Goal: Task Accomplishment & Management: Complete application form

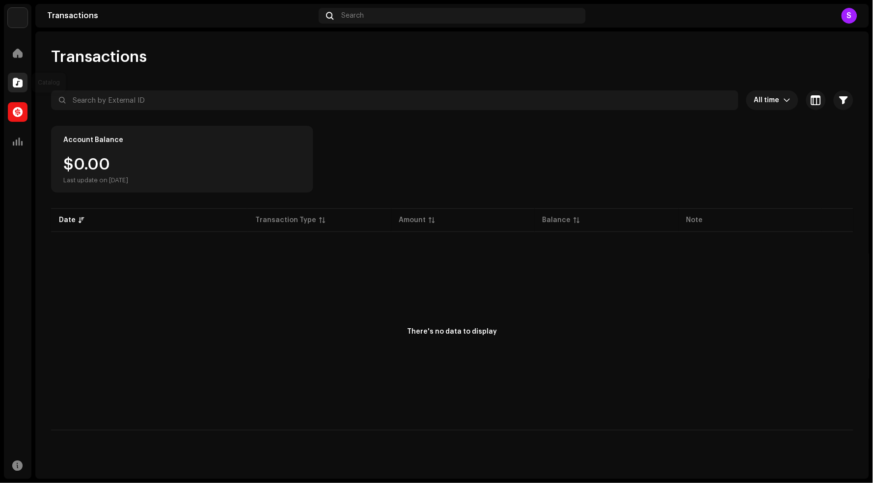
click at [13, 83] on span at bounding box center [18, 83] width 10 height 8
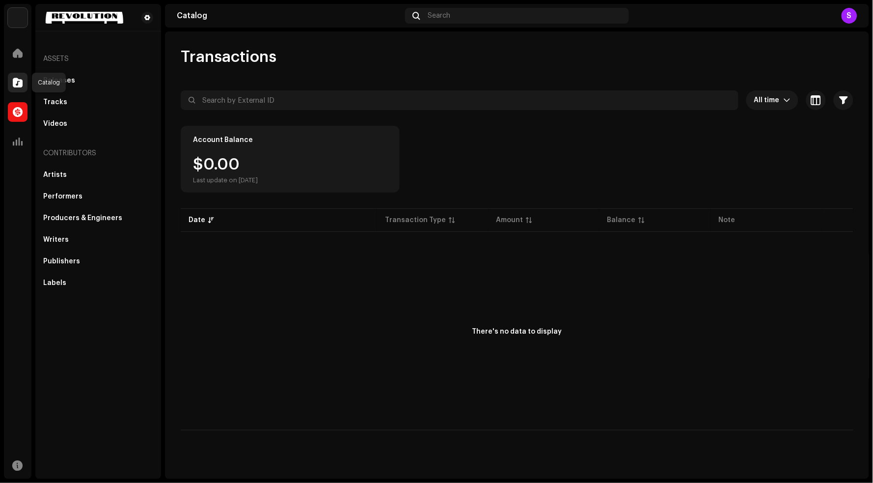
click at [18, 79] on span at bounding box center [18, 83] width 10 height 8
click at [18, 83] on span at bounding box center [18, 83] width 10 height 8
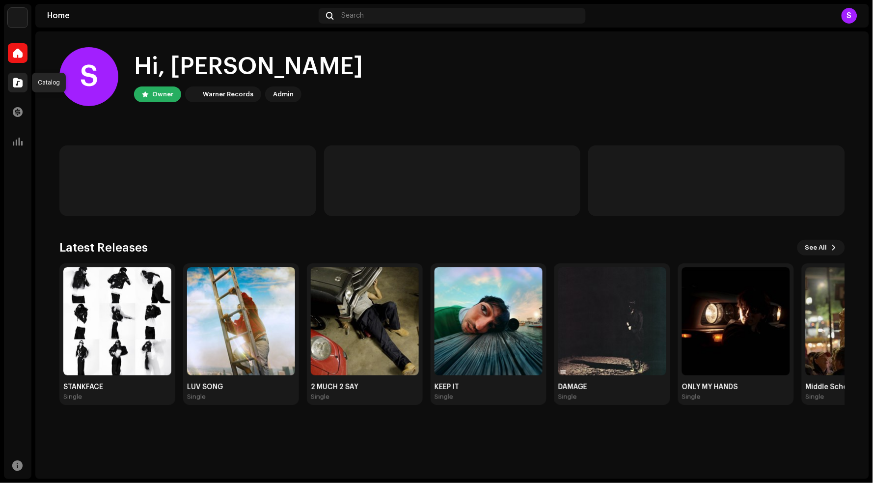
click at [14, 74] on div at bounding box center [18, 83] width 20 height 20
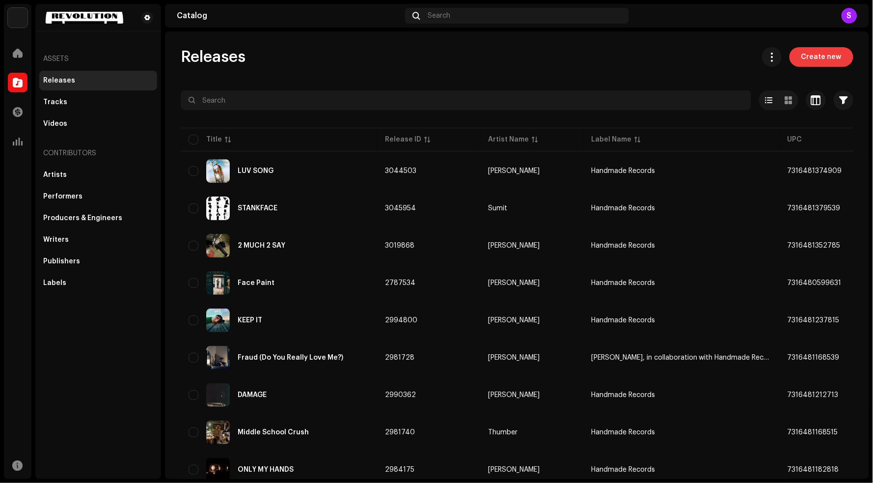
click at [835, 50] on span "Create new" at bounding box center [822, 57] width 40 height 20
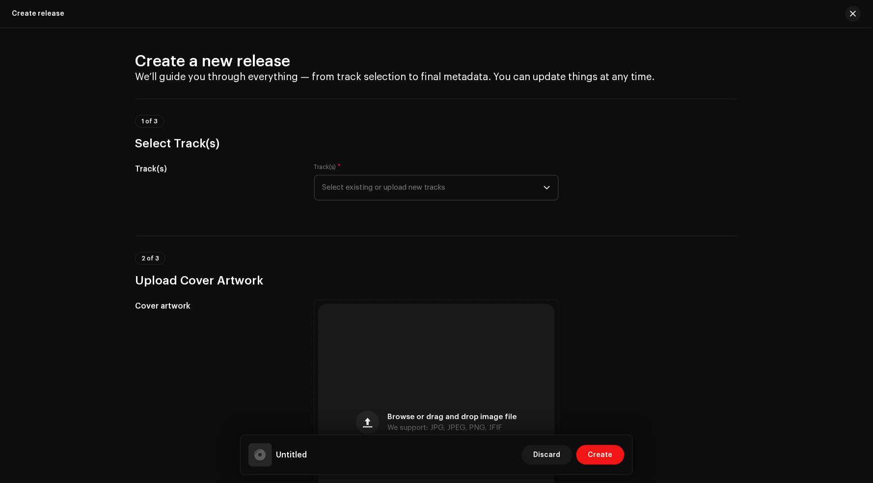
click at [414, 192] on span "Select existing or upload new tracks" at bounding box center [433, 187] width 221 height 25
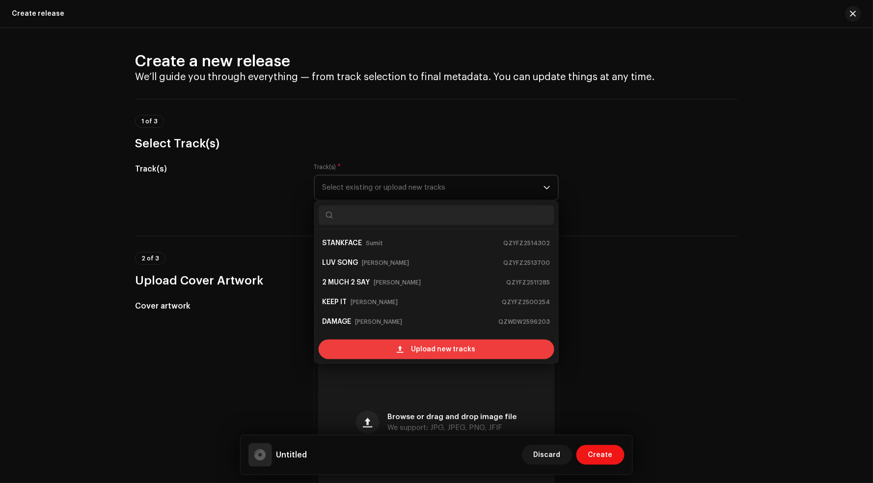
scroll to position [15, 0]
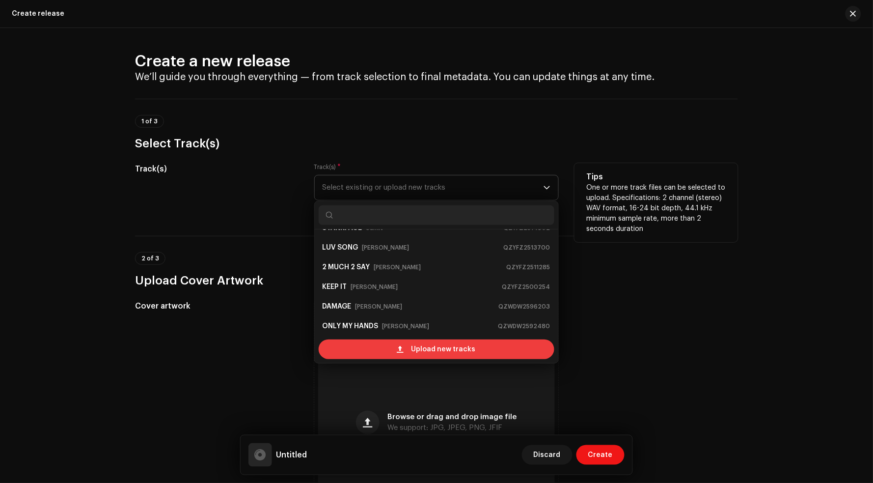
click at [398, 348] on span at bounding box center [400, 349] width 6 height 8
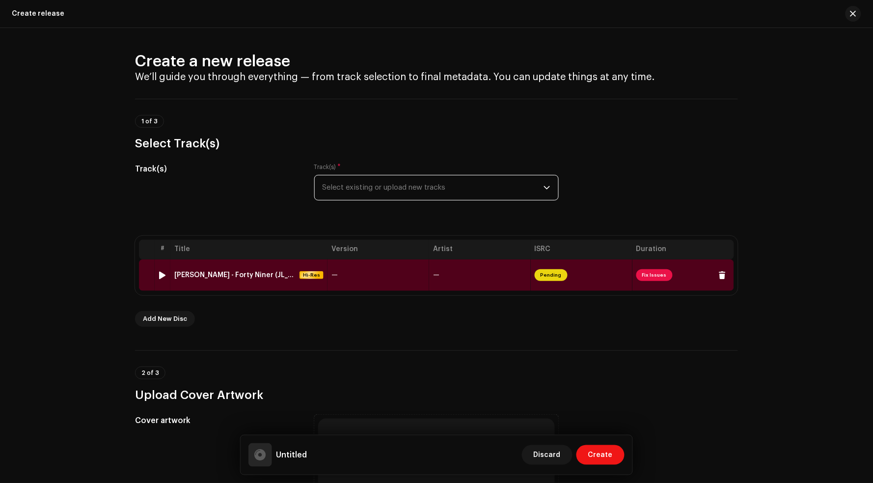
click at [661, 270] on span "Fix Issues" at bounding box center [655, 275] width 36 height 12
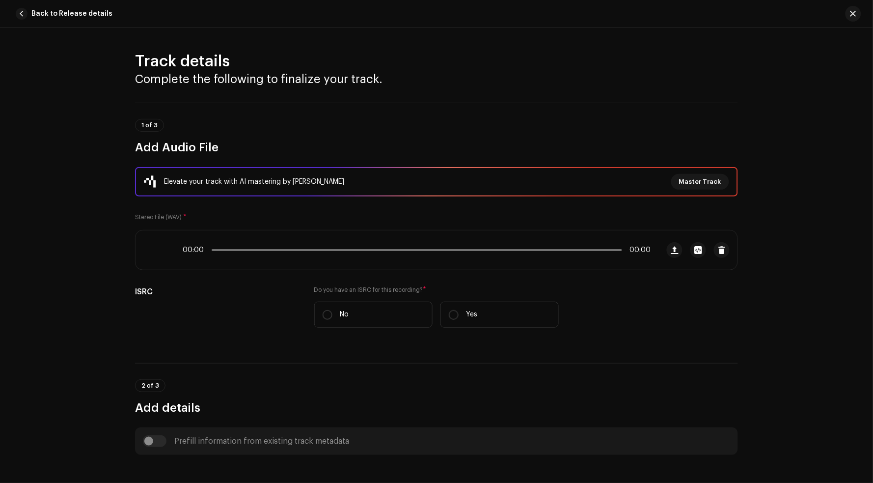
scroll to position [378, 0]
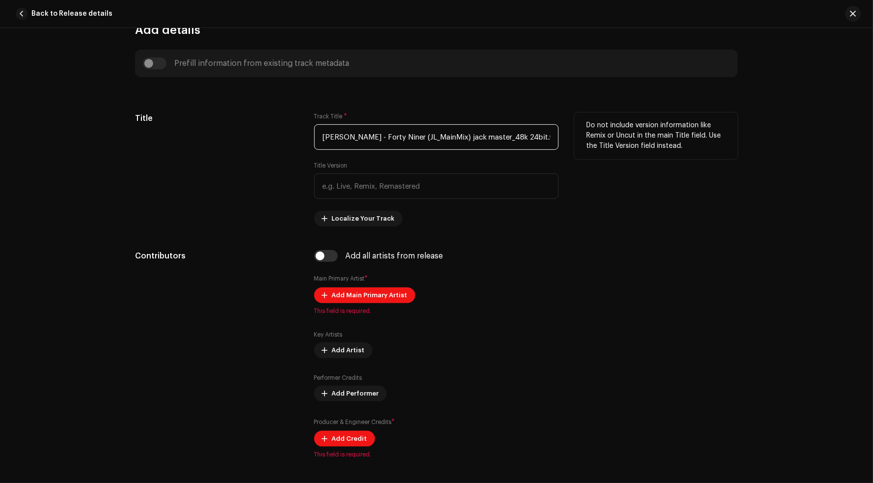
click at [446, 136] on input "Jacob Wright - Forty Niner (JL_MainMix) jack master_48k 24bit.wav" at bounding box center [436, 137] width 245 height 26
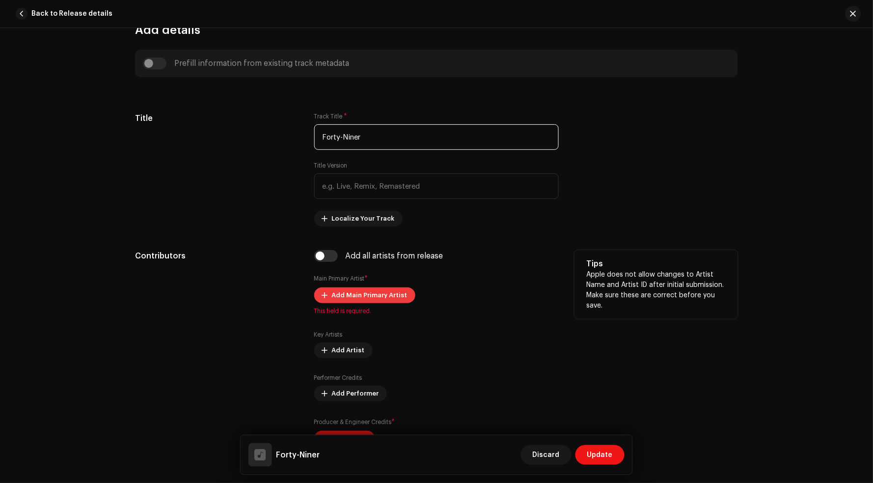
type input "Forty-Niner"
click at [359, 300] on span "Add Main Primary Artist" at bounding box center [370, 295] width 76 height 20
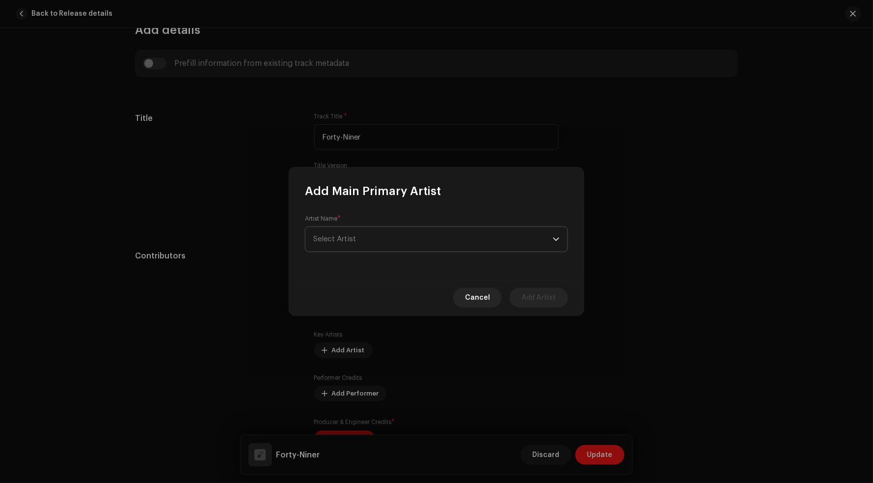
click at [414, 244] on span "Select Artist" at bounding box center [433, 239] width 240 height 25
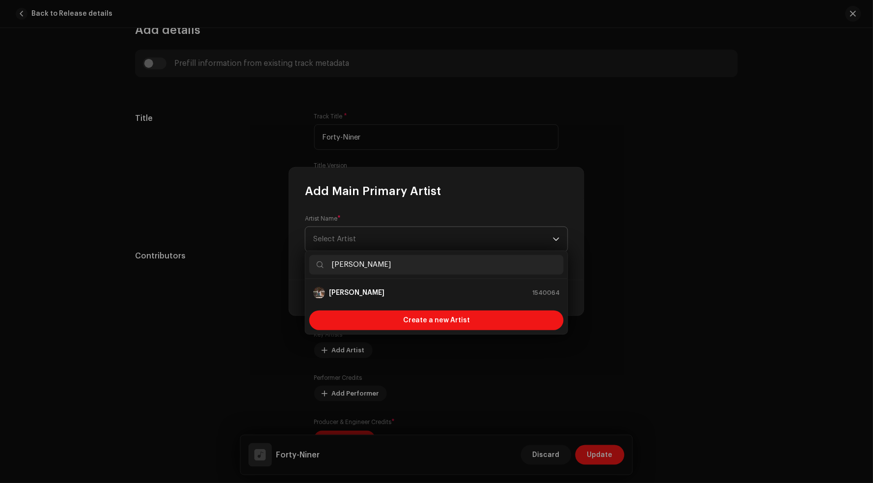
type input "Jacob"
drag, startPoint x: 414, startPoint y: 244, endPoint x: 369, endPoint y: 293, distance: 66.4
click at [369, 293] on strong "Jacob Wright" at bounding box center [356, 293] width 55 height 10
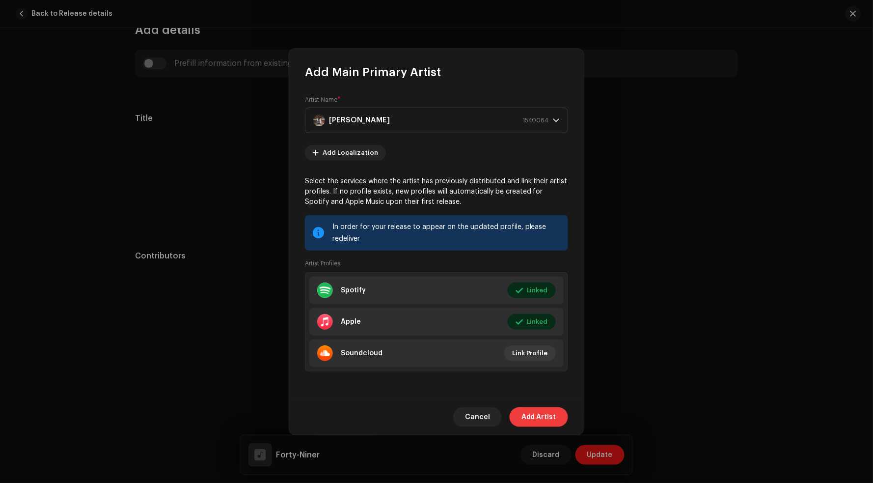
click at [535, 412] on span "Add Artist" at bounding box center [539, 417] width 35 height 20
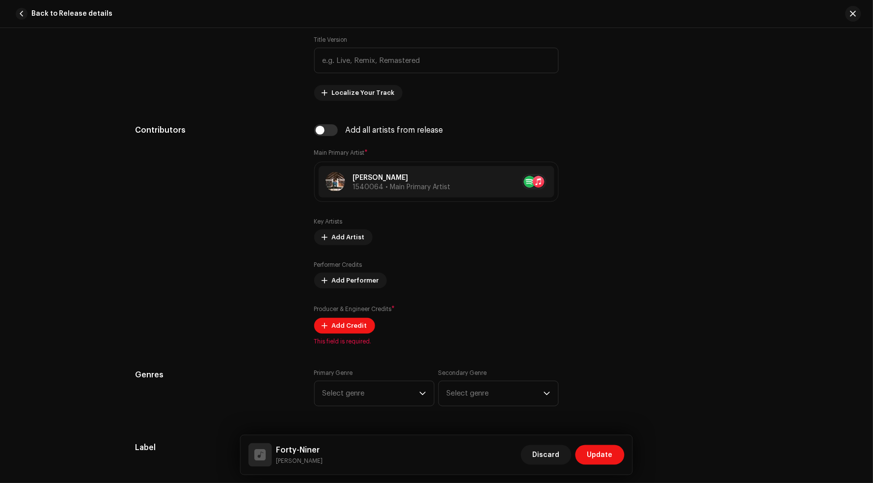
scroll to position [508, 0]
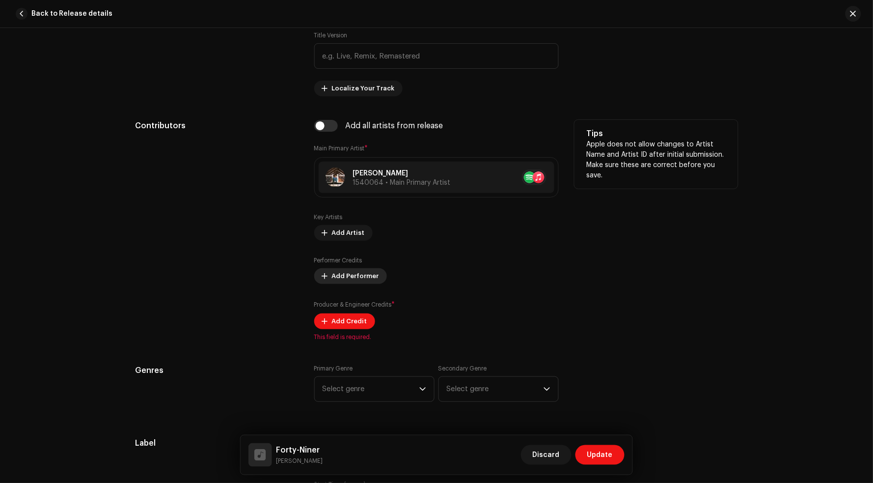
click at [357, 270] on span "Add Performer" at bounding box center [355, 276] width 47 height 20
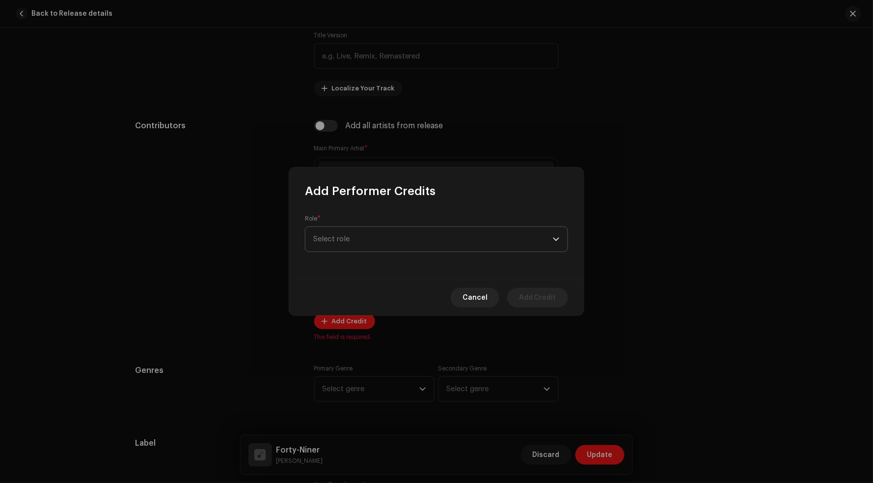
click at [367, 244] on span "Select role" at bounding box center [433, 239] width 240 height 25
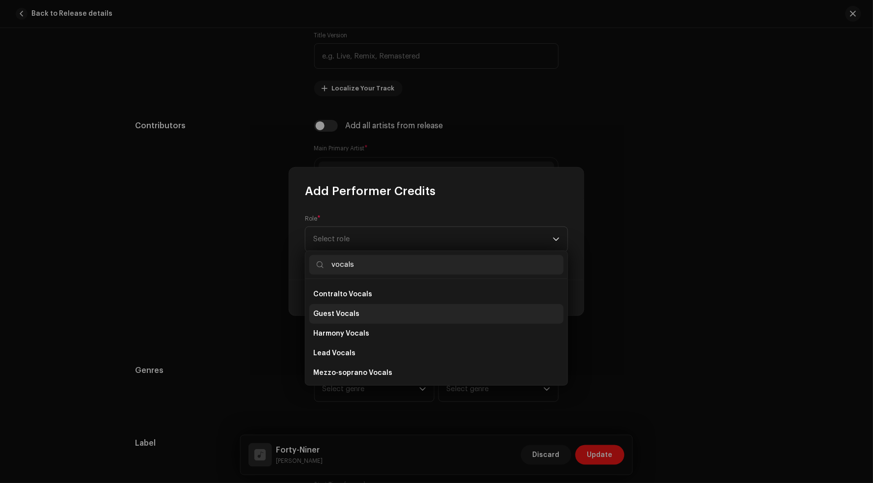
scroll to position [112, 0]
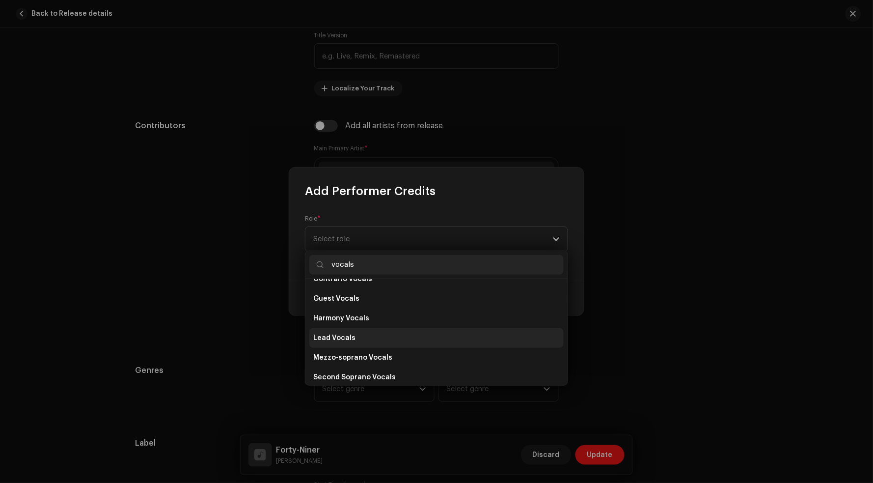
type input "vocals"
click at [341, 335] on span "Lead Vocals" at bounding box center [334, 338] width 42 height 10
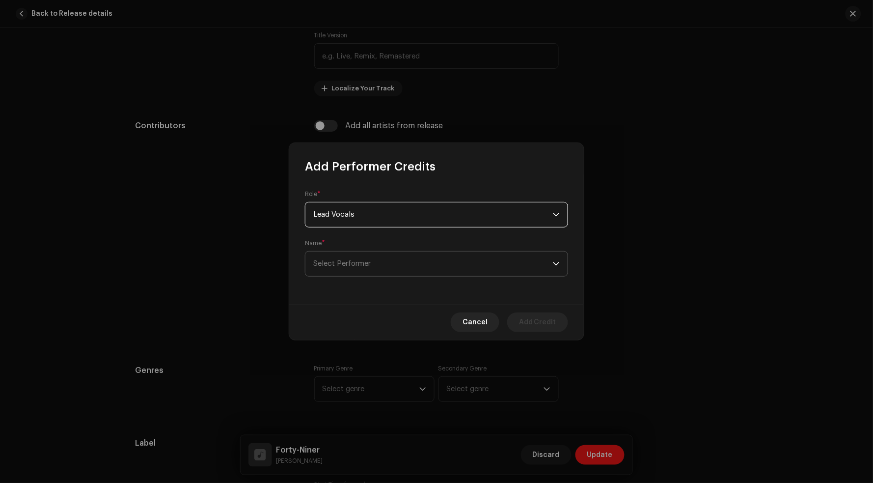
click at [372, 256] on span "Select Performer" at bounding box center [433, 263] width 240 height 25
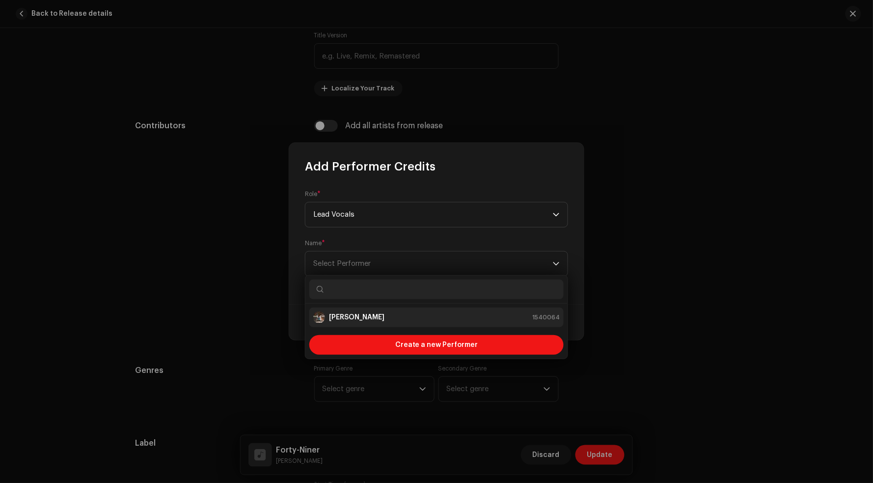
click at [364, 319] on strong "Jacob Wright" at bounding box center [356, 317] width 55 height 10
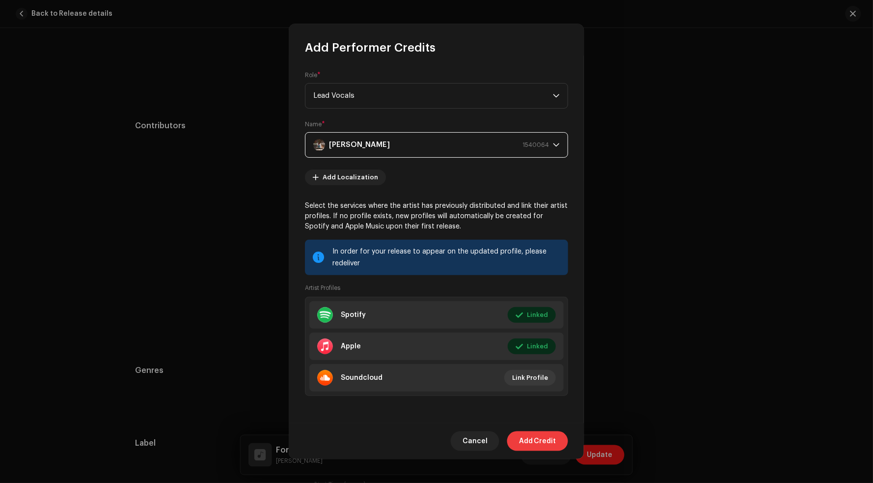
click at [553, 447] on span "Add Credit" at bounding box center [537, 441] width 37 height 20
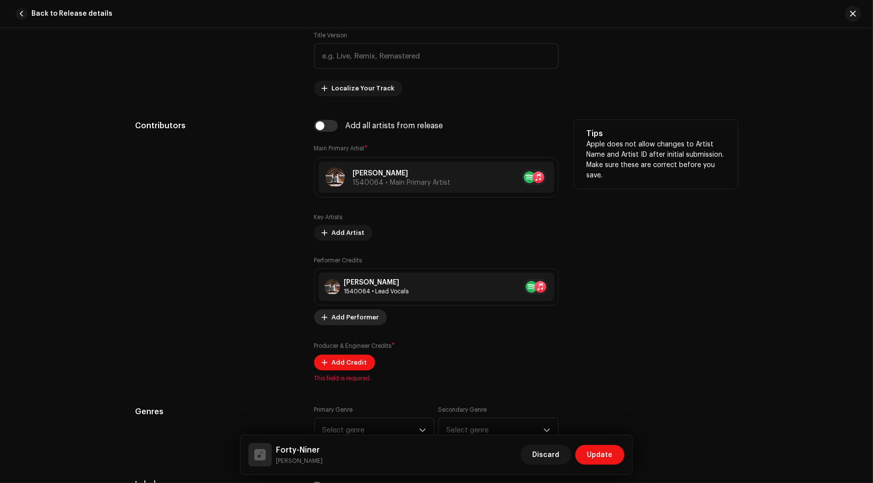
click at [348, 313] on span "Add Performer" at bounding box center [355, 317] width 47 height 20
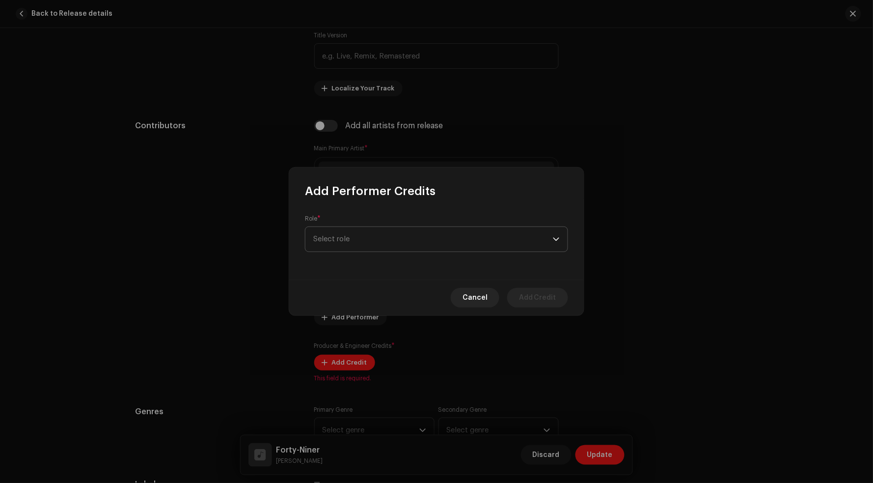
click at [388, 238] on span "Select role" at bounding box center [433, 239] width 240 height 25
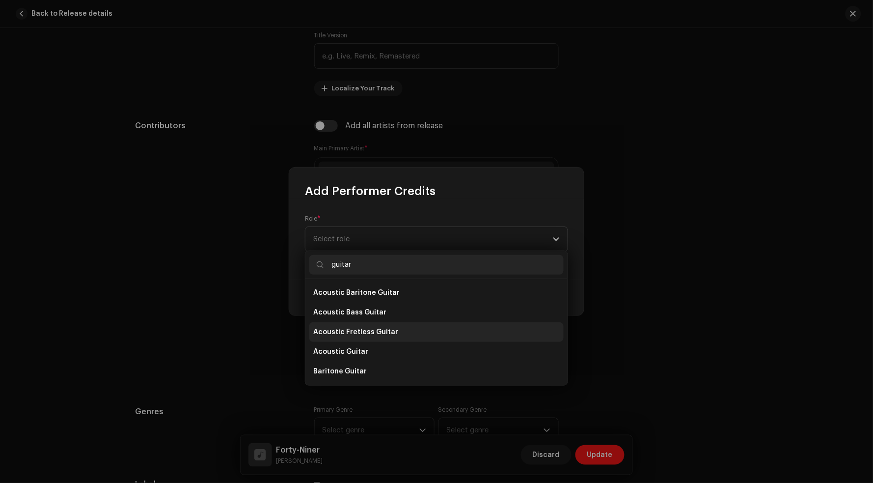
scroll to position [17, 0]
type input "guitar"
click at [353, 333] on span "Acoustic Guitar" at bounding box center [340, 335] width 55 height 10
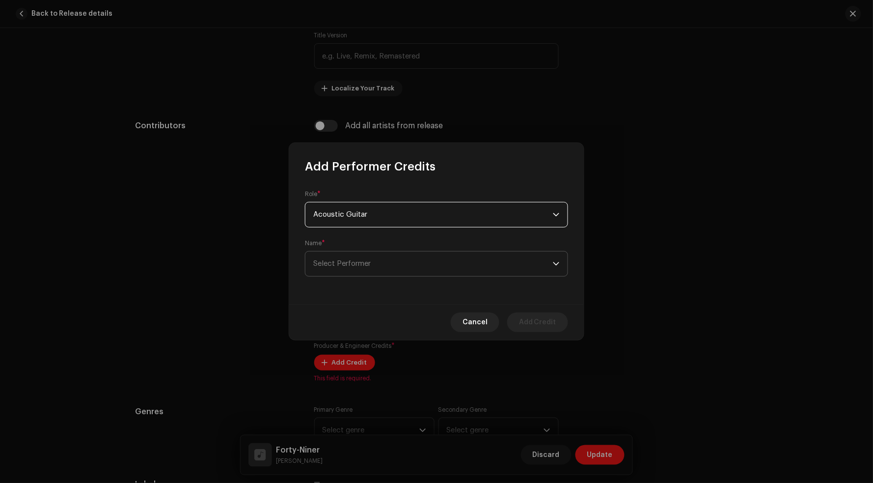
click at [388, 260] on span "Select Performer" at bounding box center [433, 263] width 240 height 25
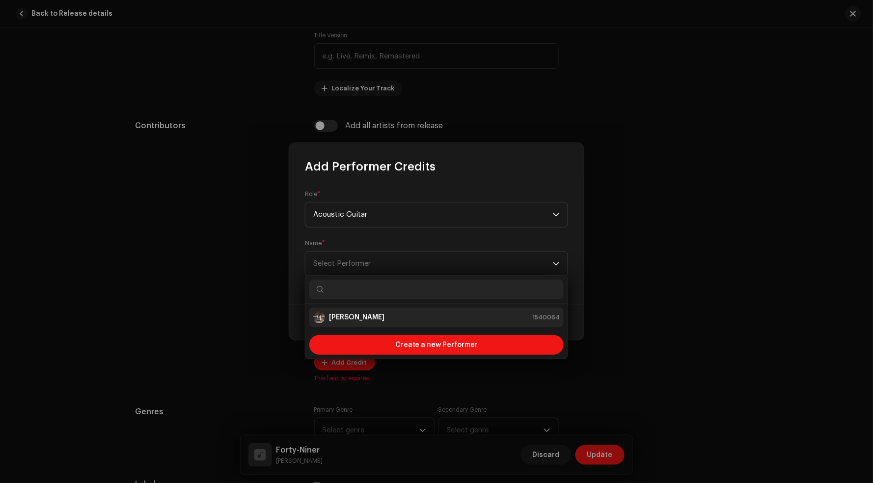
click at [370, 316] on strong "Jacob Wright" at bounding box center [356, 317] width 55 height 10
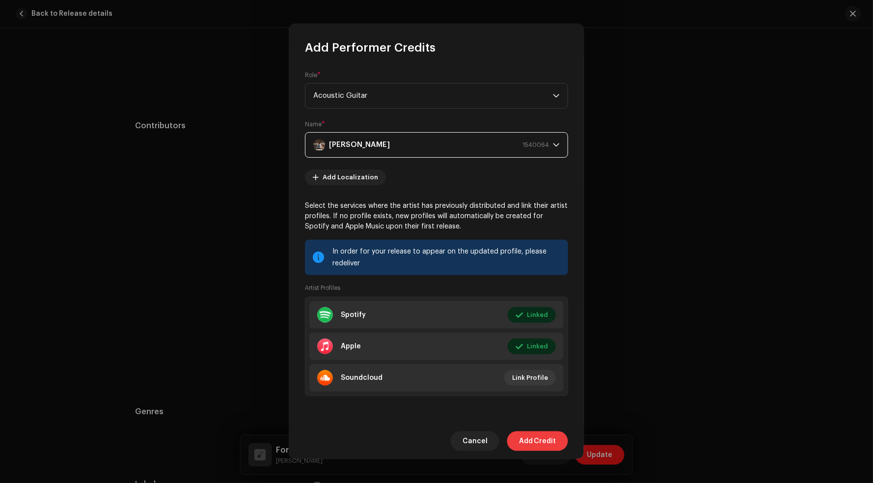
click at [545, 435] on span "Add Credit" at bounding box center [537, 441] width 37 height 20
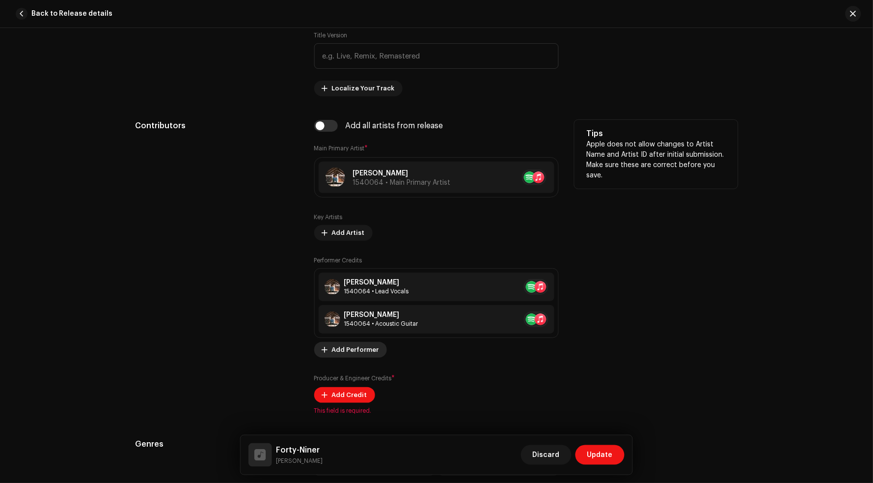
click at [356, 345] on span "Add Performer" at bounding box center [355, 350] width 47 height 20
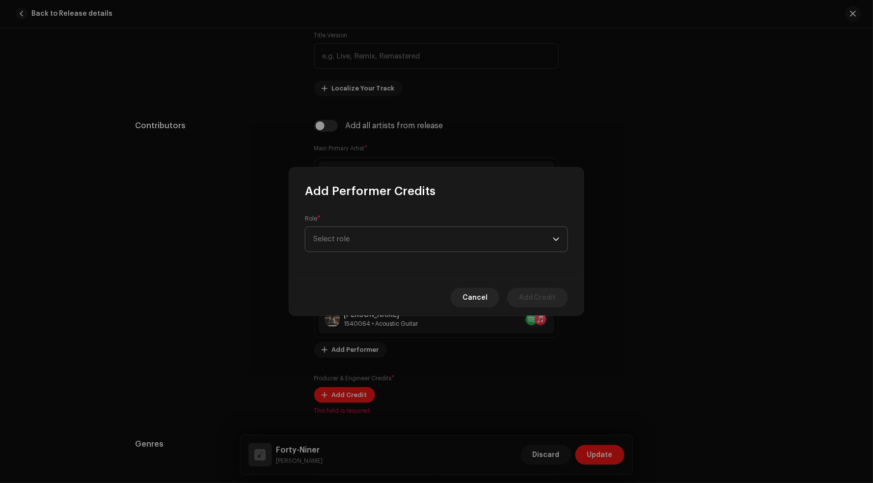
click at [378, 231] on span "Select role" at bounding box center [433, 239] width 240 height 25
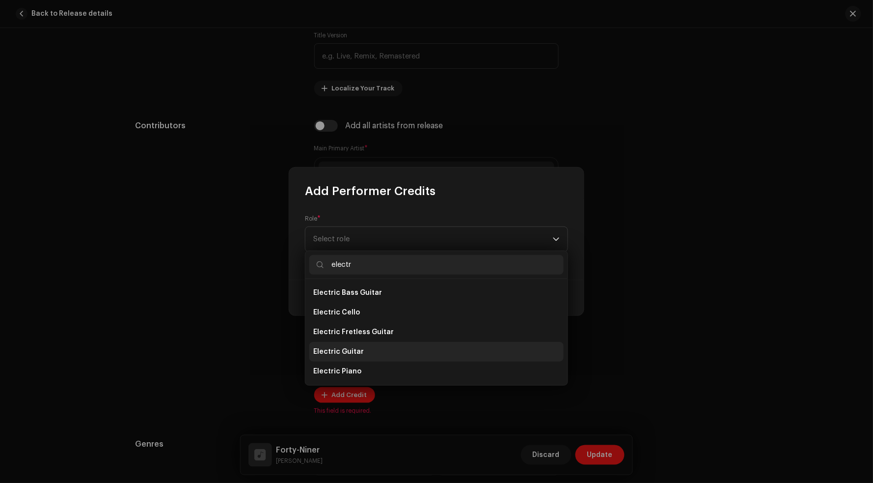
type input "electr"
click at [348, 344] on li "Electric Guitar" at bounding box center [436, 352] width 254 height 20
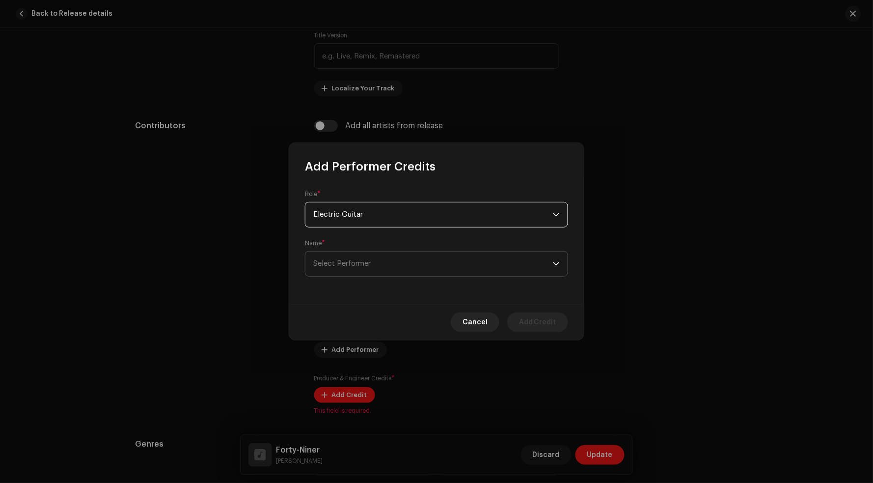
click at [368, 267] on span "Select Performer" at bounding box center [341, 263] width 57 height 7
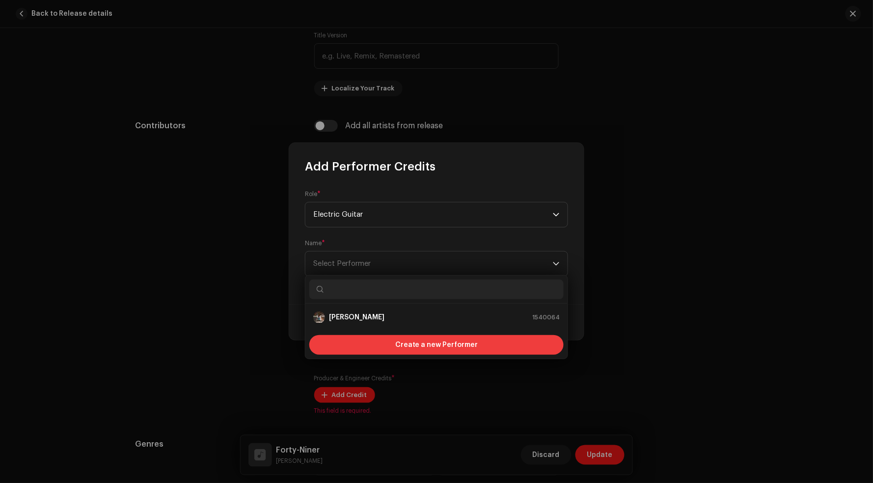
click at [374, 353] on div "Create a new Performer" at bounding box center [436, 345] width 254 height 20
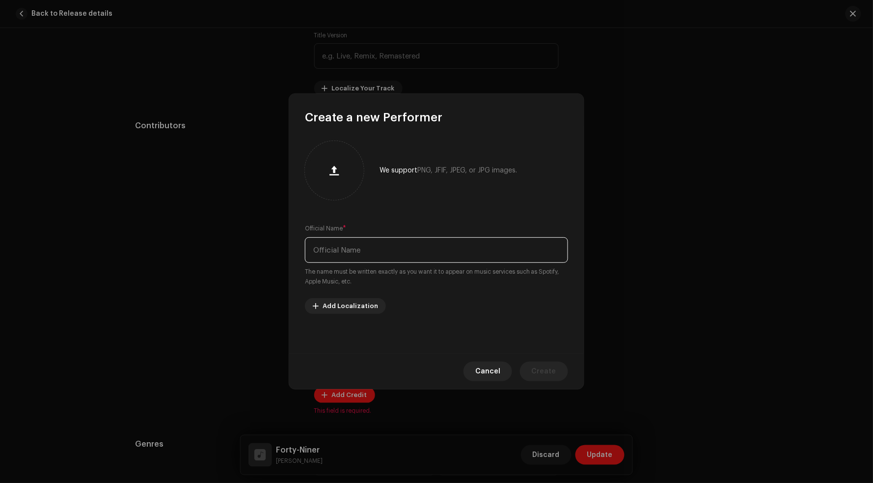
click at [371, 250] on input "text" at bounding box center [436, 250] width 263 height 26
type input "Dean Andreades"
click at [546, 371] on span "Create" at bounding box center [544, 371] width 25 height 20
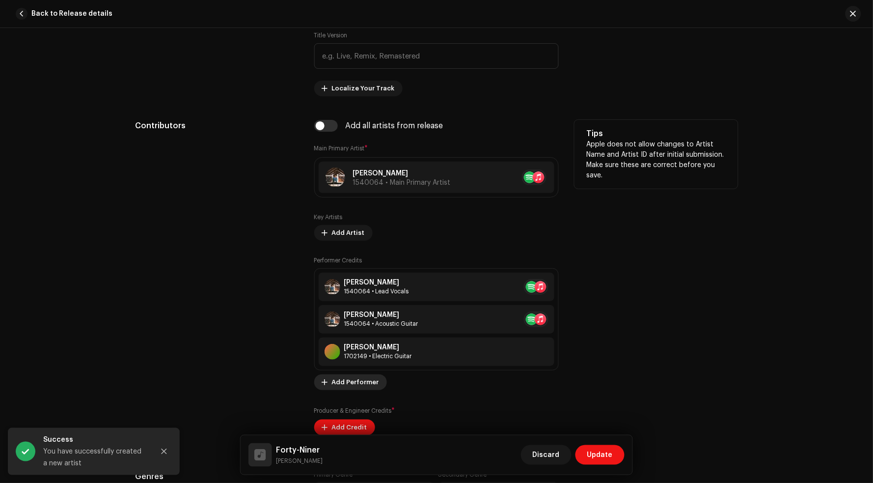
click at [369, 381] on span "Add Performer" at bounding box center [355, 382] width 47 height 20
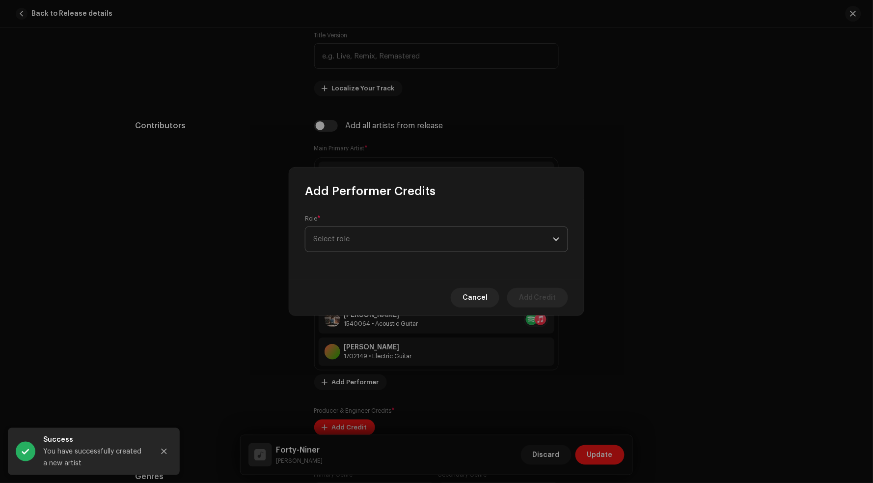
click at [390, 226] on p-select "Select role" at bounding box center [436, 239] width 263 height 26
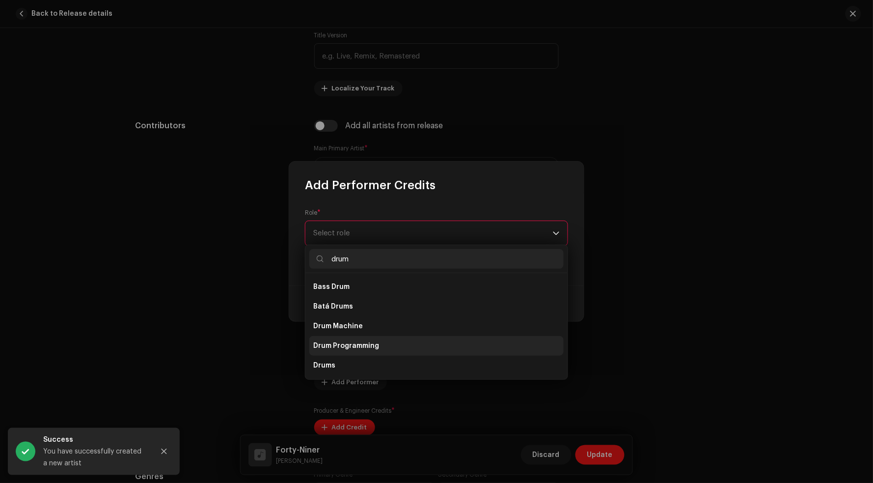
type input "drum"
click at [340, 342] on span "Drum Programming" at bounding box center [346, 346] width 66 height 10
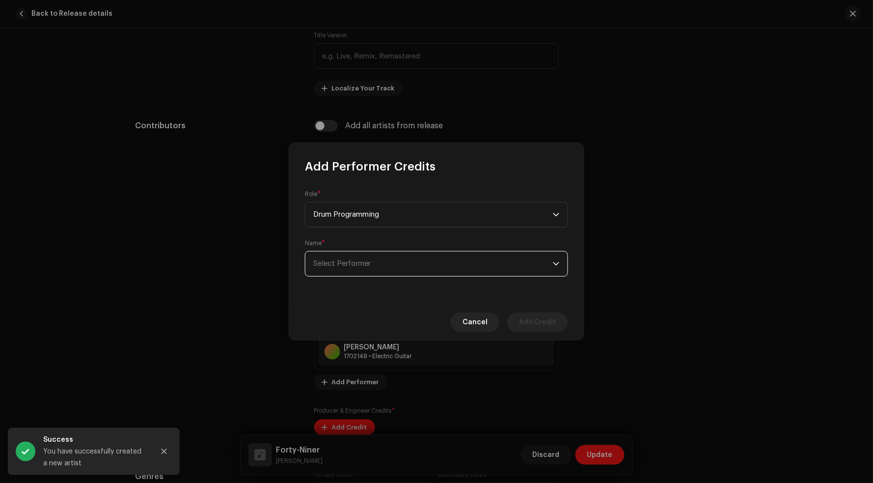
click at [384, 260] on span "Select Performer" at bounding box center [433, 263] width 240 height 25
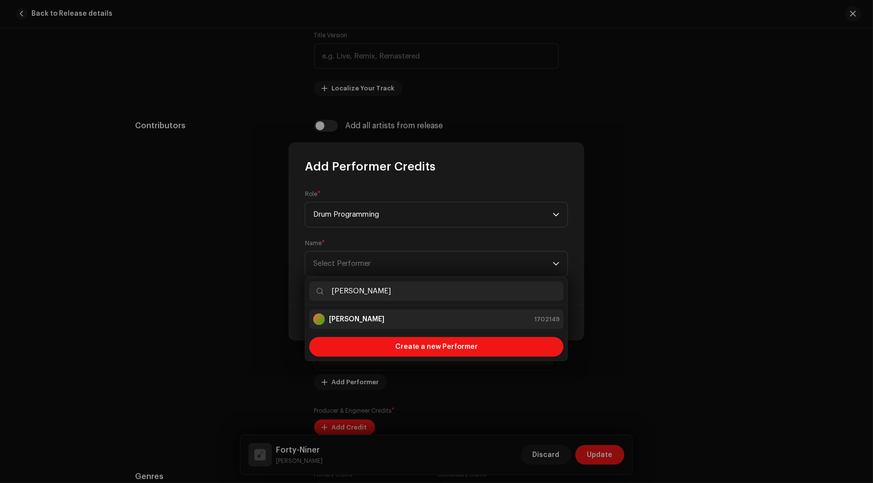
type input "dean"
click at [375, 322] on strong "Dean Andreades" at bounding box center [356, 319] width 55 height 10
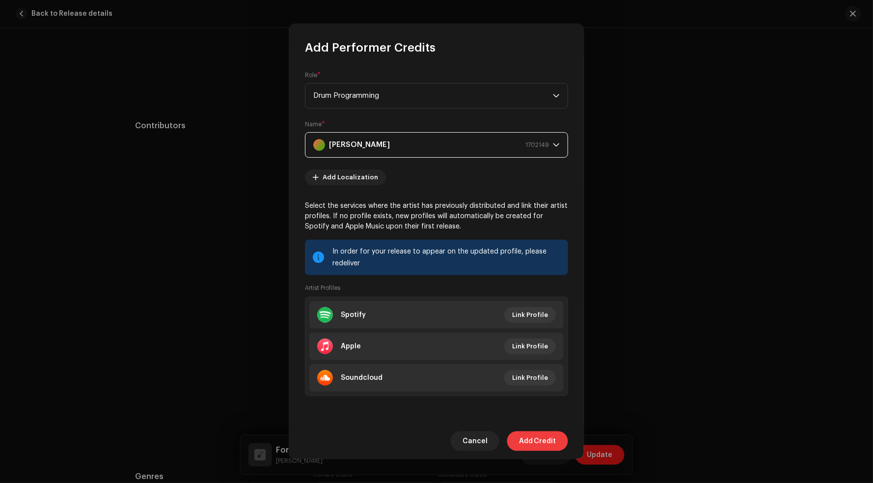
click at [549, 438] on span "Add Credit" at bounding box center [537, 441] width 37 height 20
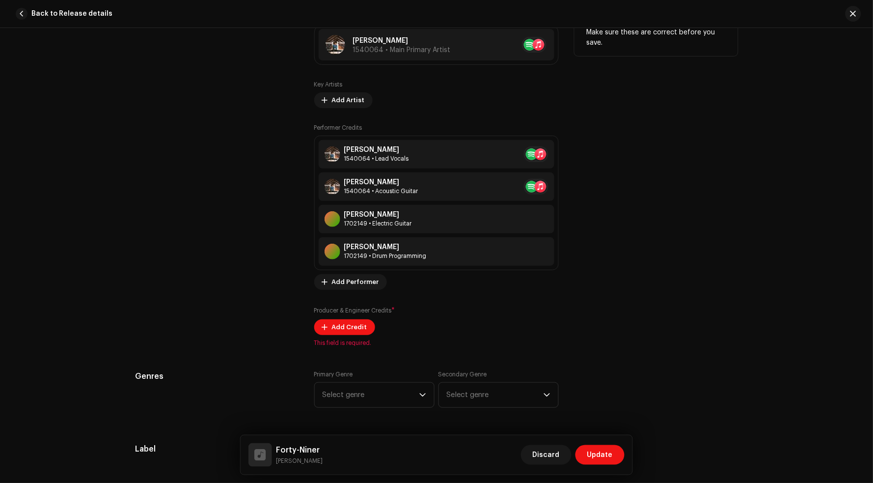
scroll to position [642, 0]
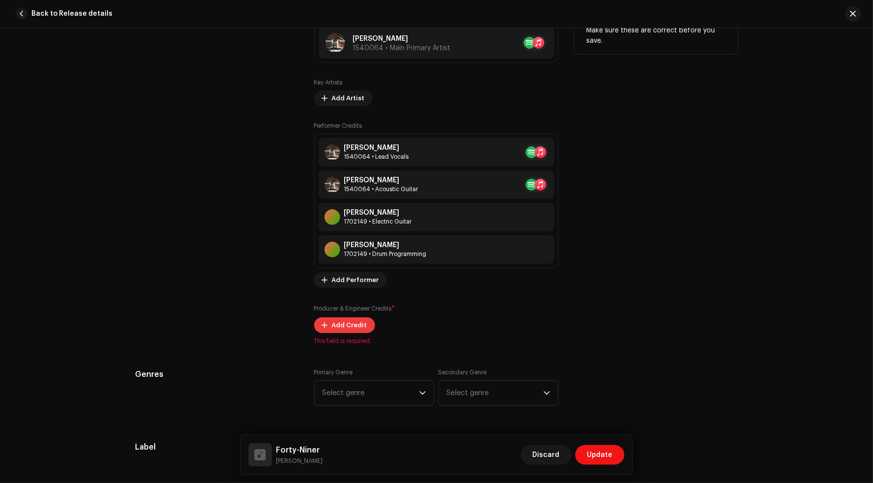
click at [336, 322] on span "Add Credit" at bounding box center [349, 325] width 35 height 20
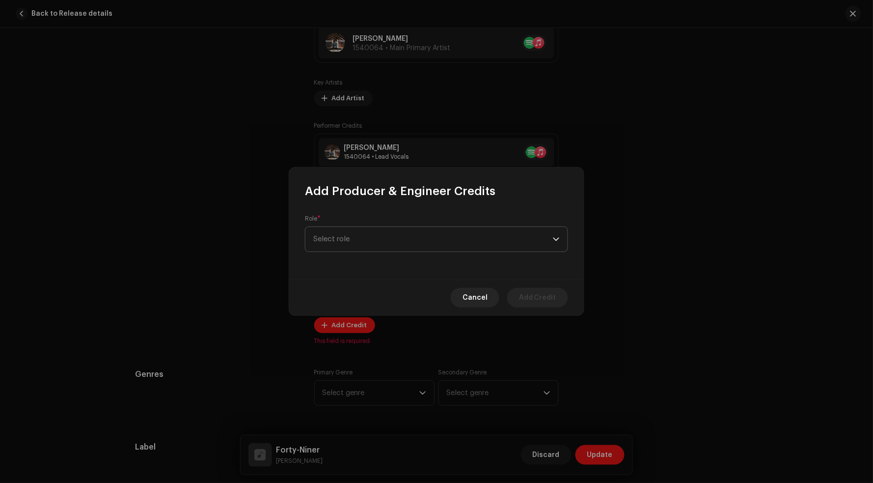
click at [355, 240] on span "Select role" at bounding box center [433, 239] width 240 height 25
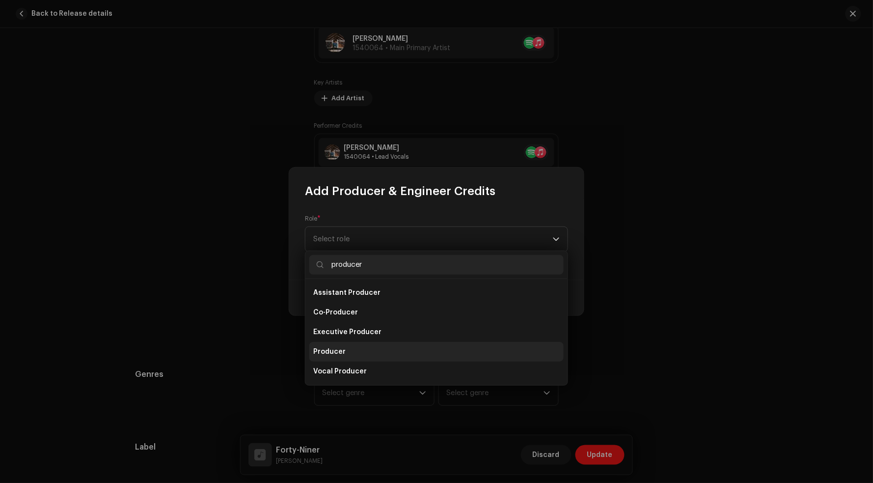
type input "producer"
click at [362, 351] on li "Producer" at bounding box center [436, 352] width 254 height 20
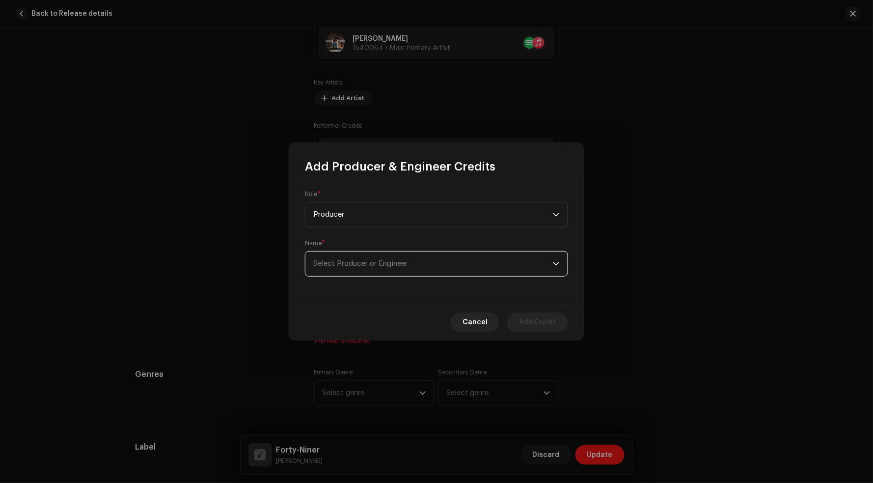
click at [362, 256] on span "Select Producer or Engineer" at bounding box center [433, 263] width 240 height 25
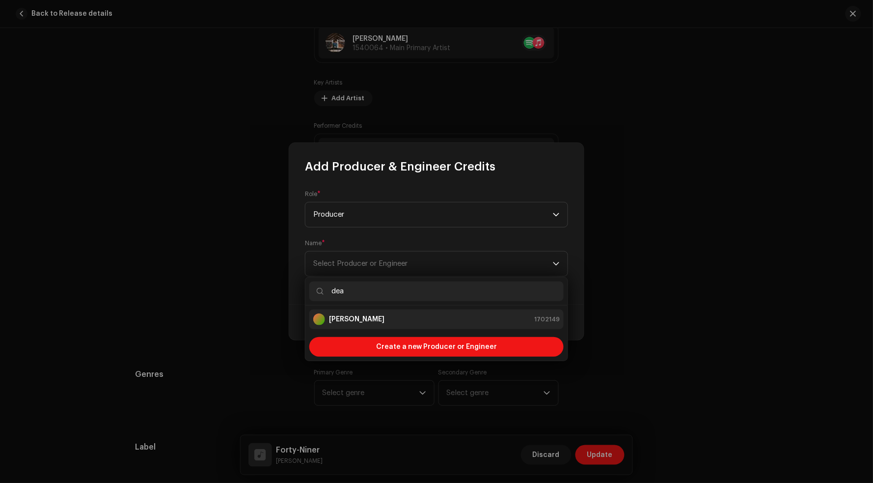
type input "dea"
click at [365, 317] on strong "Dean Andreades" at bounding box center [356, 319] width 55 height 10
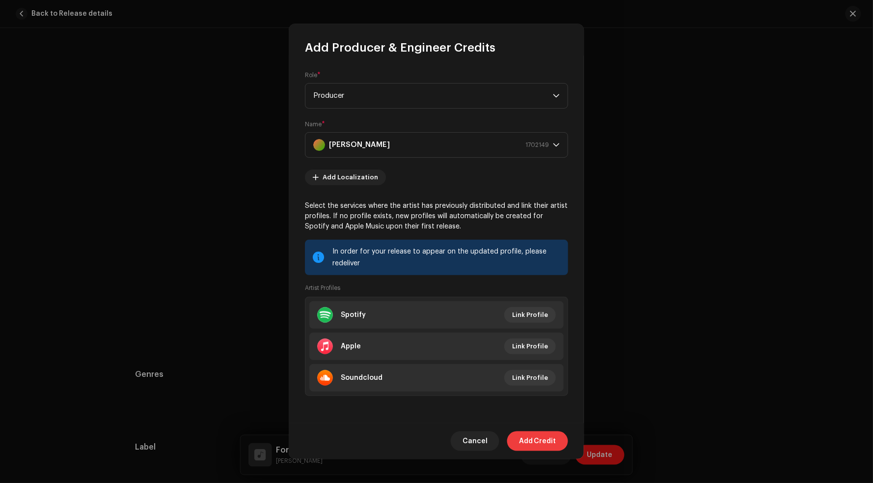
click at [539, 437] on span "Add Credit" at bounding box center [537, 441] width 37 height 20
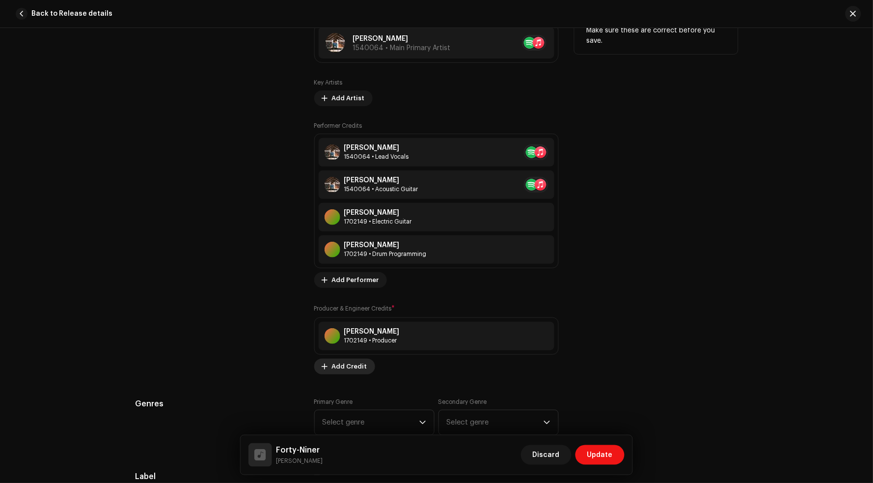
click at [359, 365] on span "Add Credit" at bounding box center [349, 367] width 35 height 20
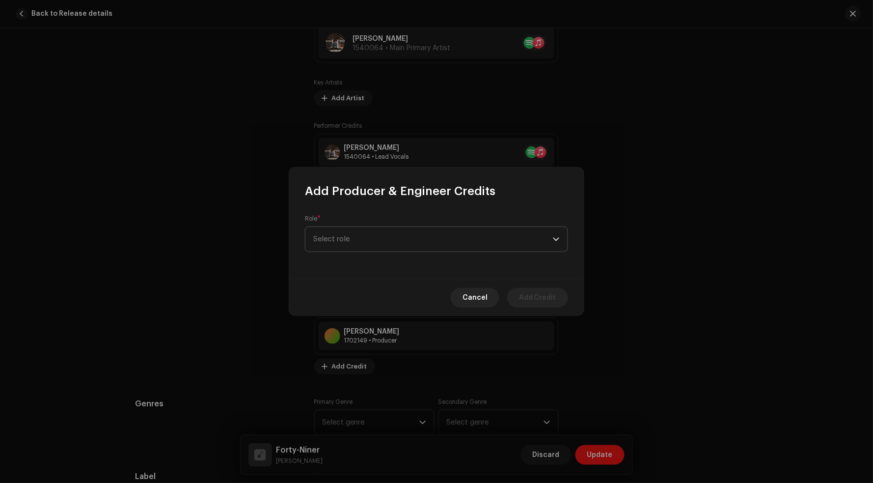
click at [361, 235] on span "Select role" at bounding box center [433, 239] width 240 height 25
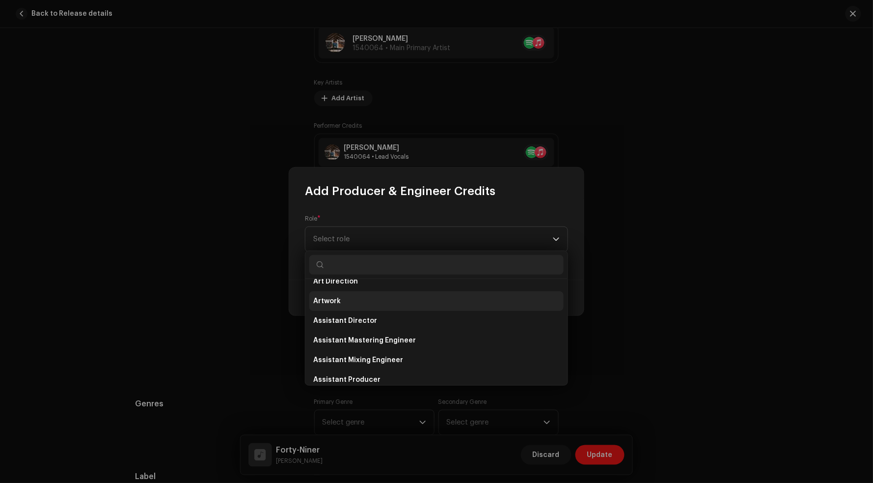
scroll to position [20, 0]
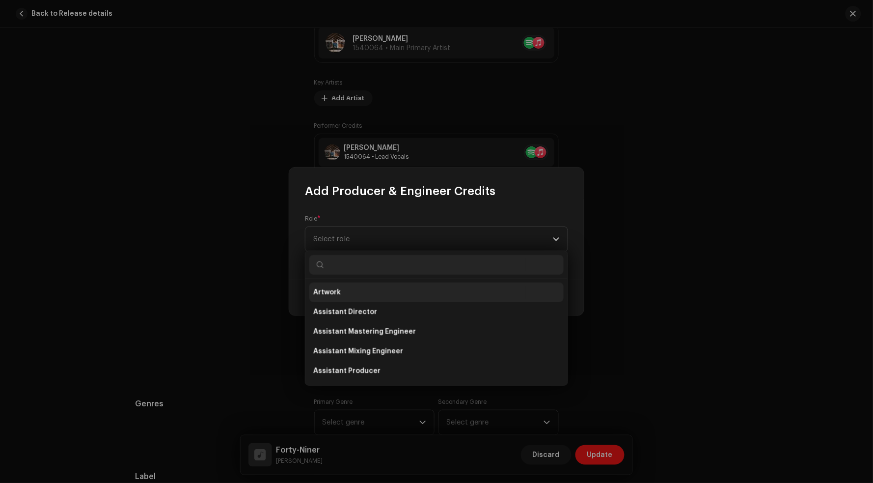
click at [347, 297] on li "Artwork" at bounding box center [436, 292] width 254 height 20
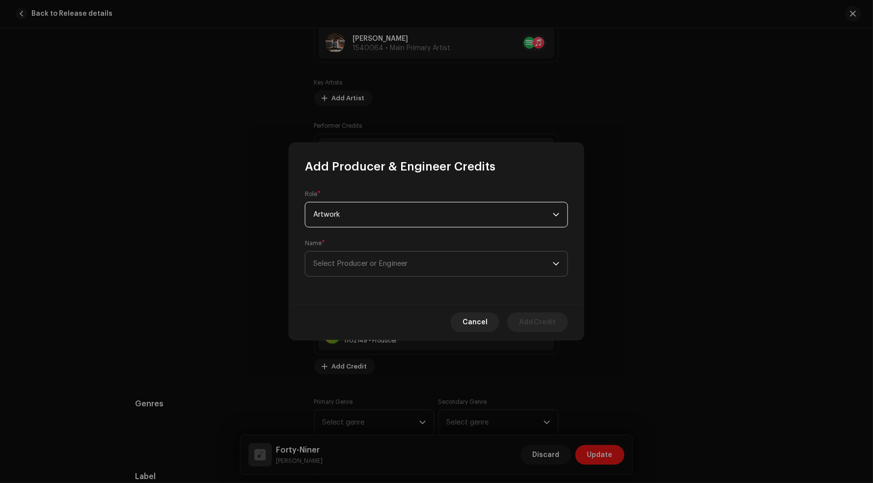
click at [377, 267] on span "Select Producer or Engineer" at bounding box center [360, 263] width 94 height 7
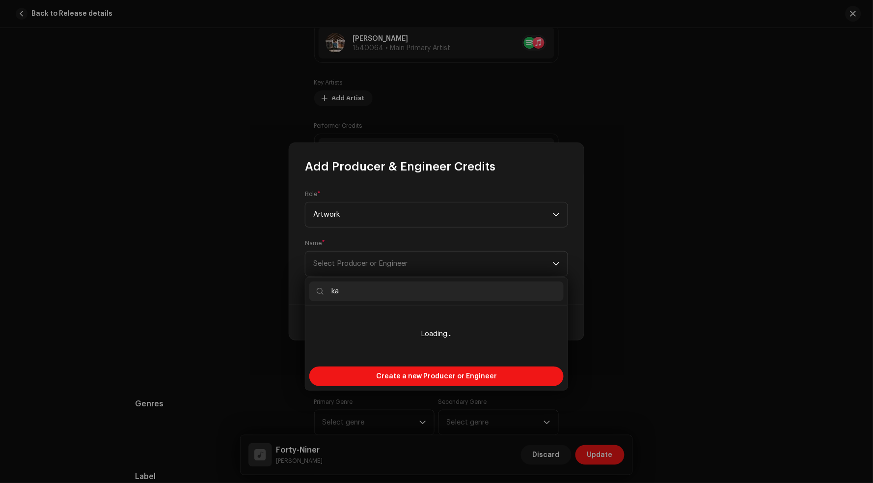
type input "k"
type input "c"
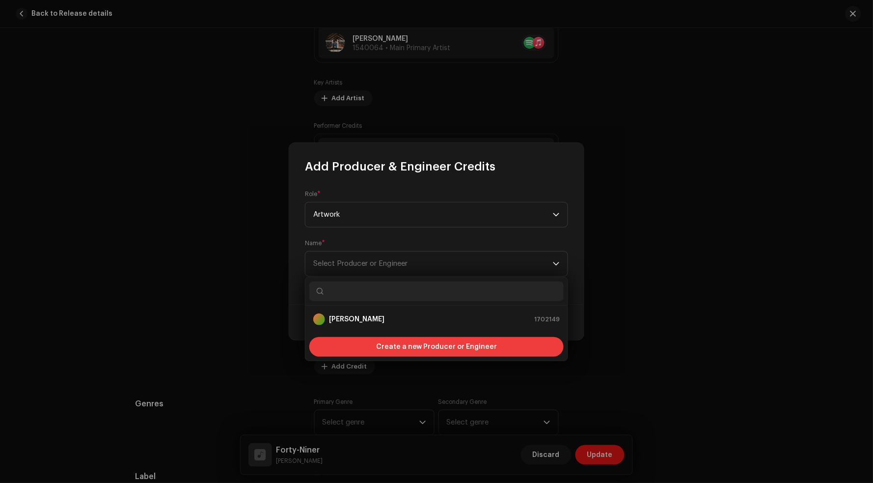
click at [411, 348] on span "Create a new Producer or Engineer" at bounding box center [436, 347] width 121 height 20
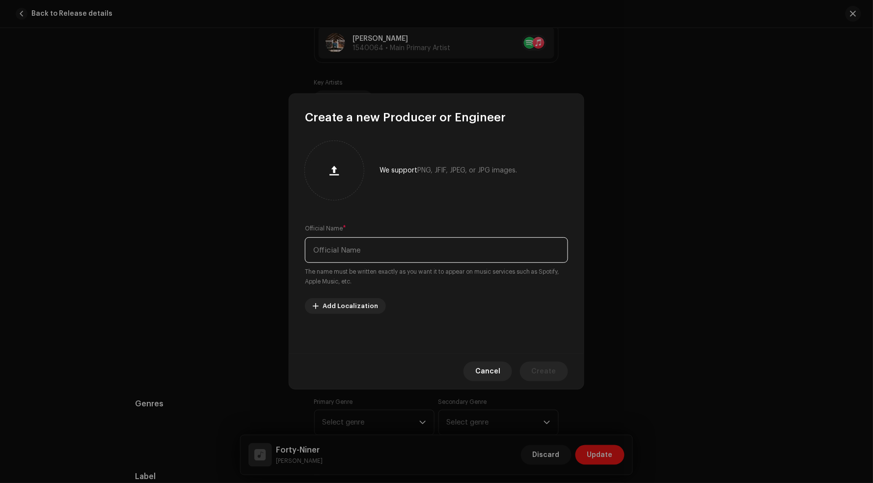
click at [371, 250] on input "text" at bounding box center [436, 250] width 263 height 26
type input "C"
click at [494, 373] on span "Cancel" at bounding box center [487, 371] width 25 height 20
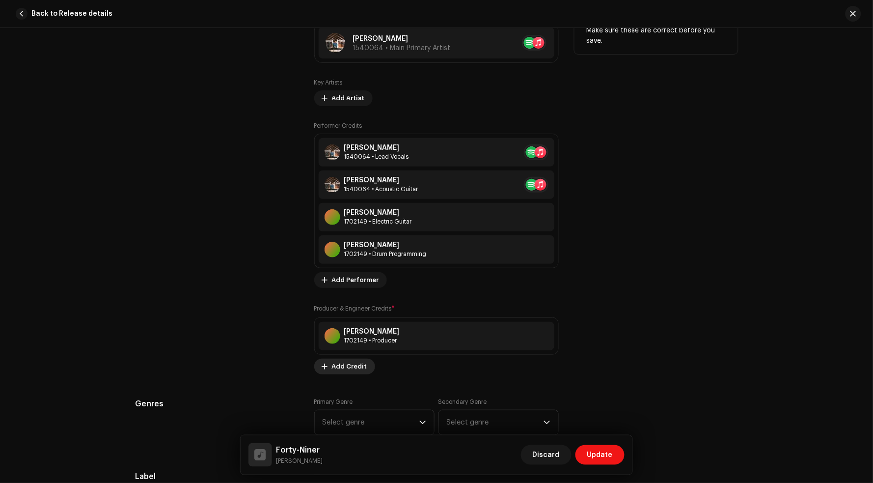
click at [353, 362] on span "Add Credit" at bounding box center [349, 367] width 35 height 20
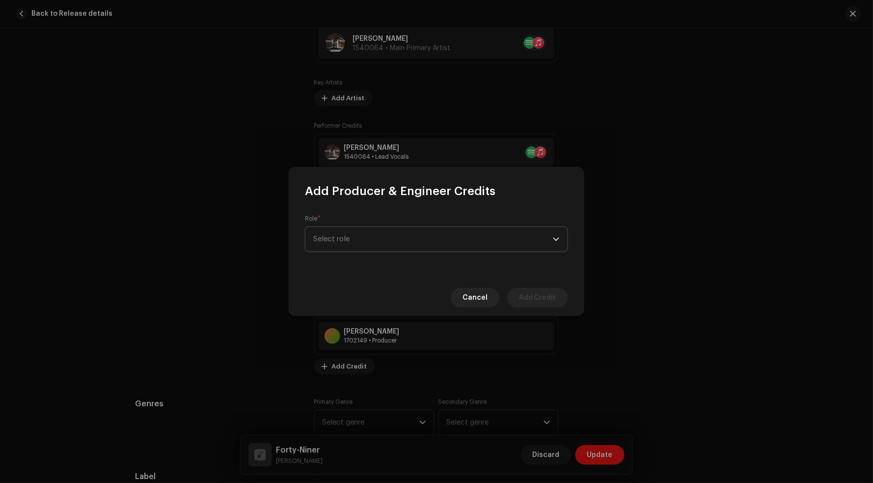
click at [385, 247] on span "Select role" at bounding box center [433, 239] width 240 height 25
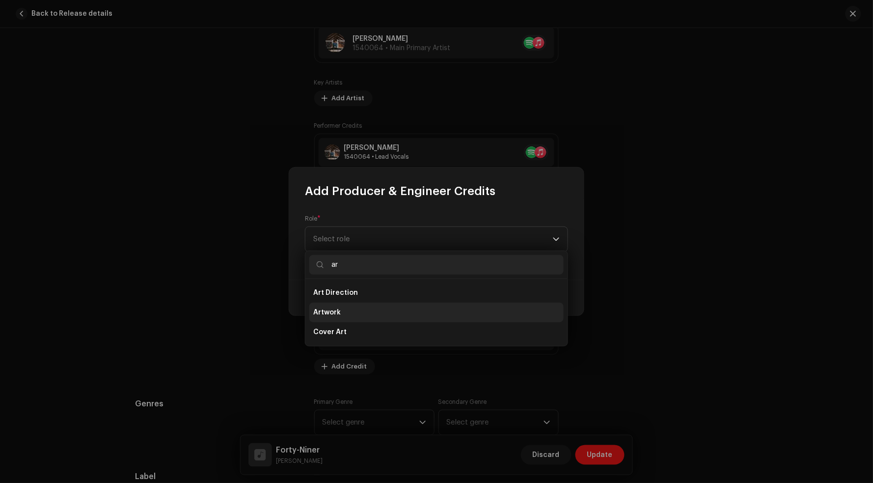
type input "ar"
click at [345, 305] on li "Artwork" at bounding box center [436, 313] width 254 height 20
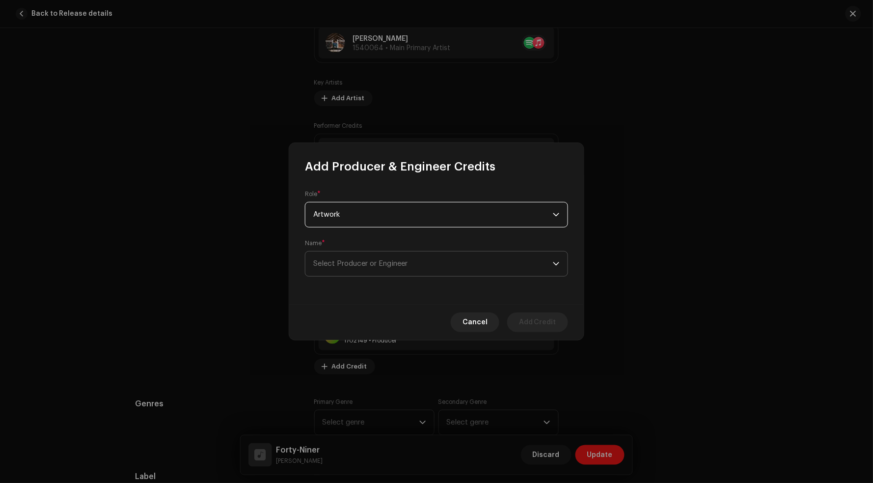
click at [387, 261] on span "Select Producer or Engineer" at bounding box center [360, 263] width 94 height 7
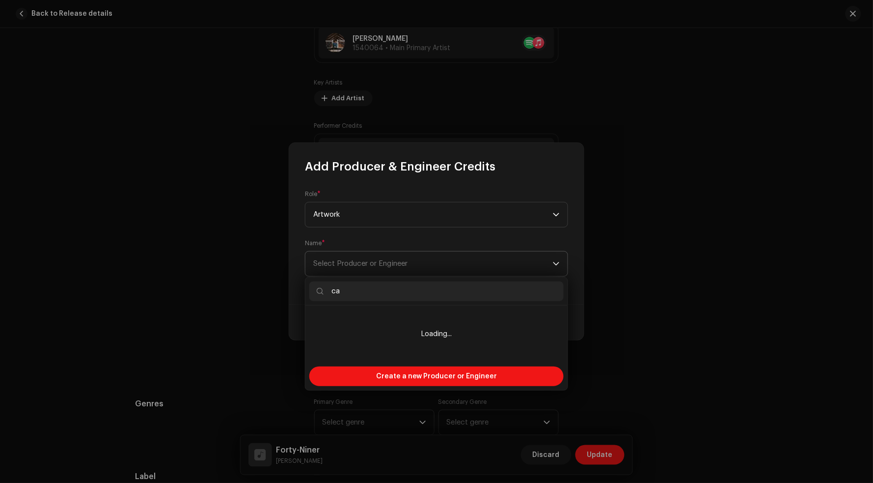
type input "c"
type input "j"
type input "e"
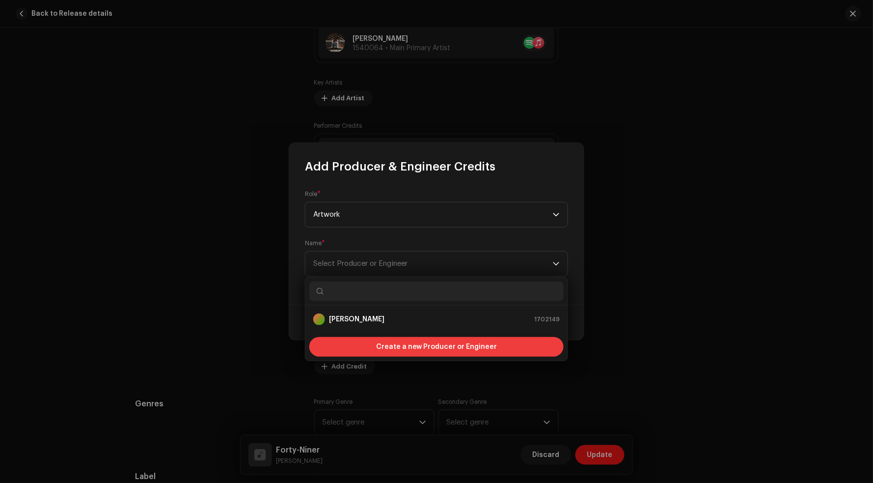
click at [410, 354] on span "Create a new Producer or Engineer" at bounding box center [436, 347] width 121 height 20
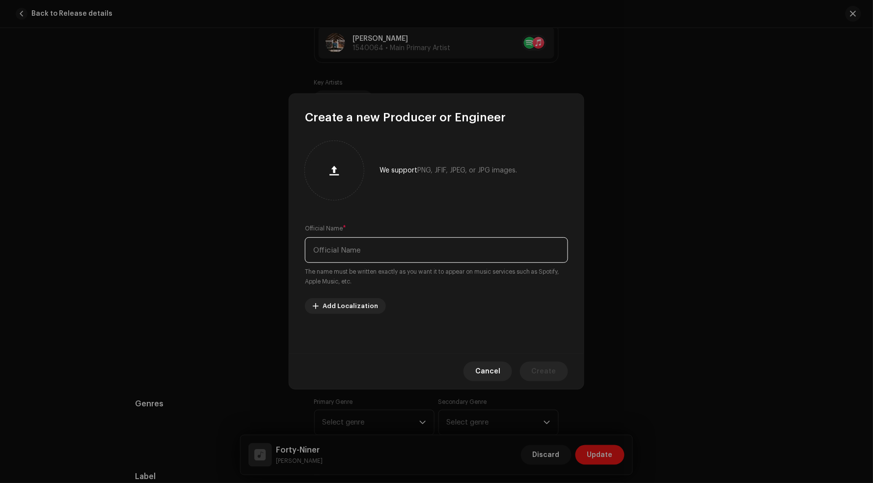
click at [372, 252] on input "text" at bounding box center [436, 250] width 263 height 26
type input "Caitlyn Krone"
click at [546, 372] on span "Create" at bounding box center [544, 371] width 25 height 20
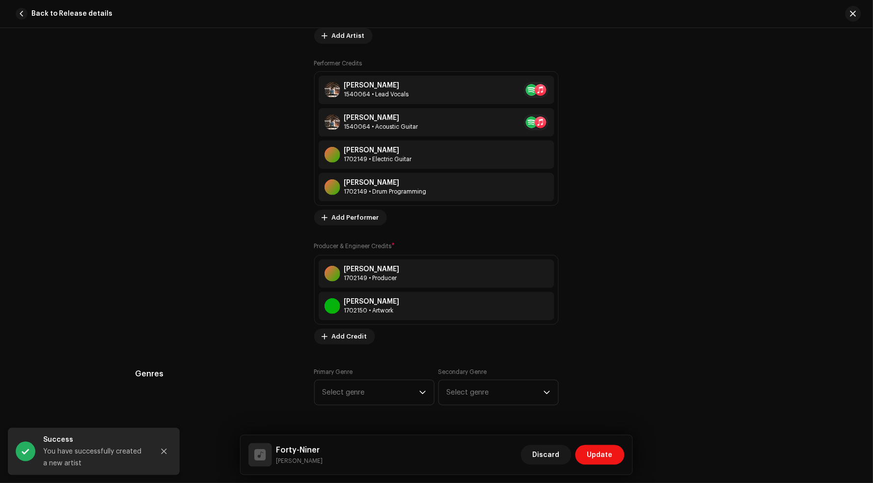
scroll to position [714, 0]
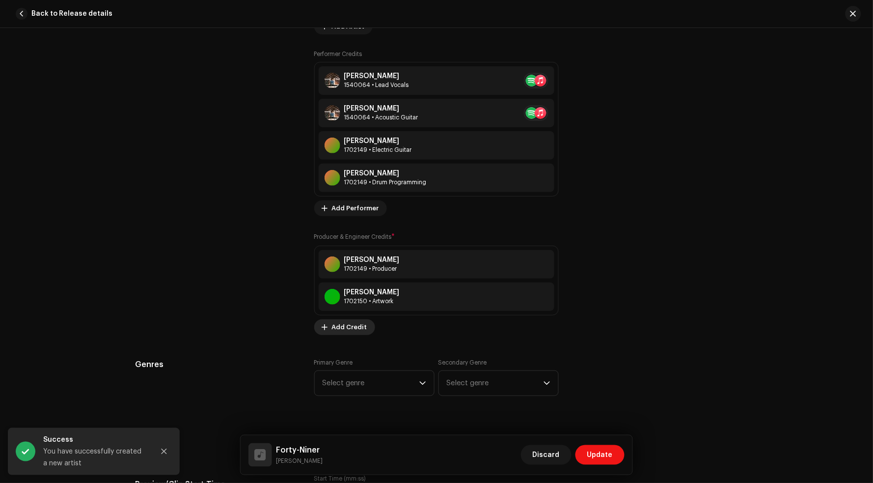
click at [342, 327] on span "Add Credit" at bounding box center [349, 327] width 35 height 20
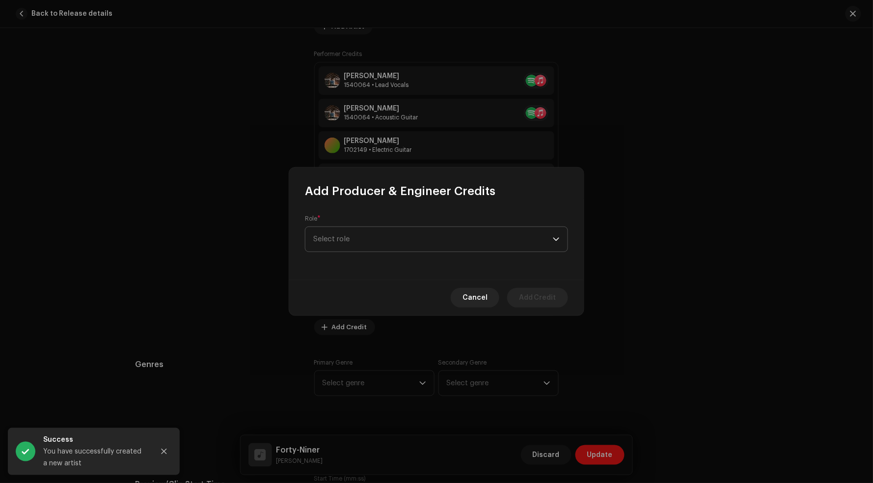
click at [357, 238] on span "Select role" at bounding box center [433, 239] width 240 height 25
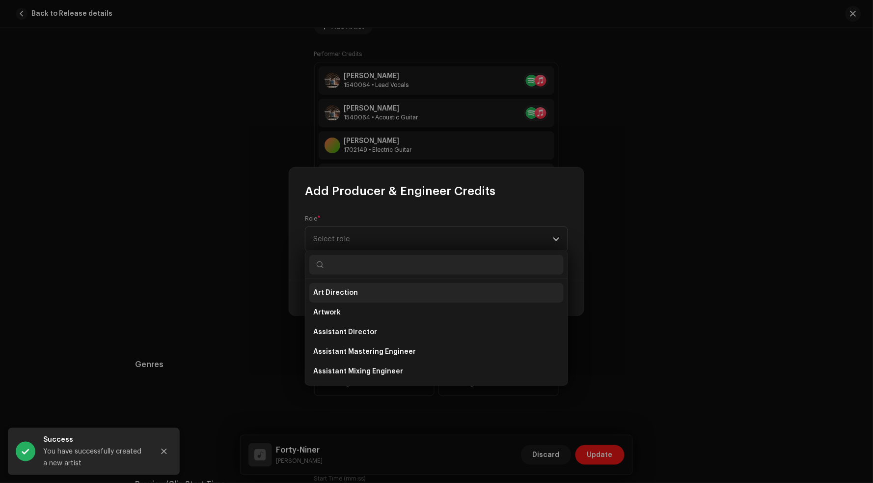
click at [353, 288] on span "Art Direction" at bounding box center [335, 293] width 45 height 10
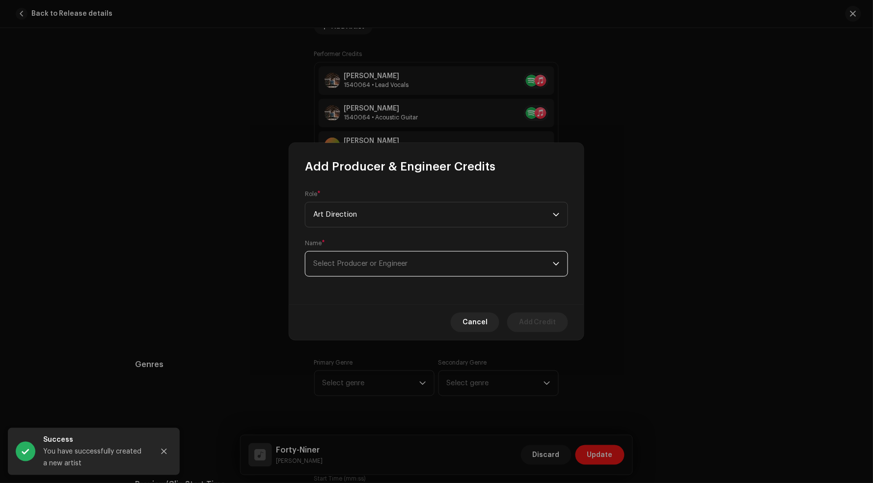
click at [358, 259] on span "Select Producer or Engineer" at bounding box center [433, 263] width 240 height 25
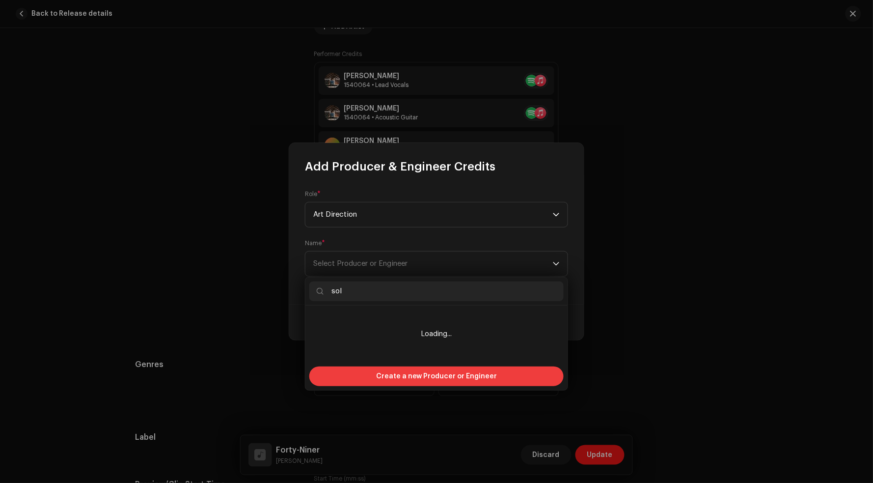
type input "sol"
click at [374, 371] on div "Create a new Producer or Engineer" at bounding box center [436, 376] width 254 height 20
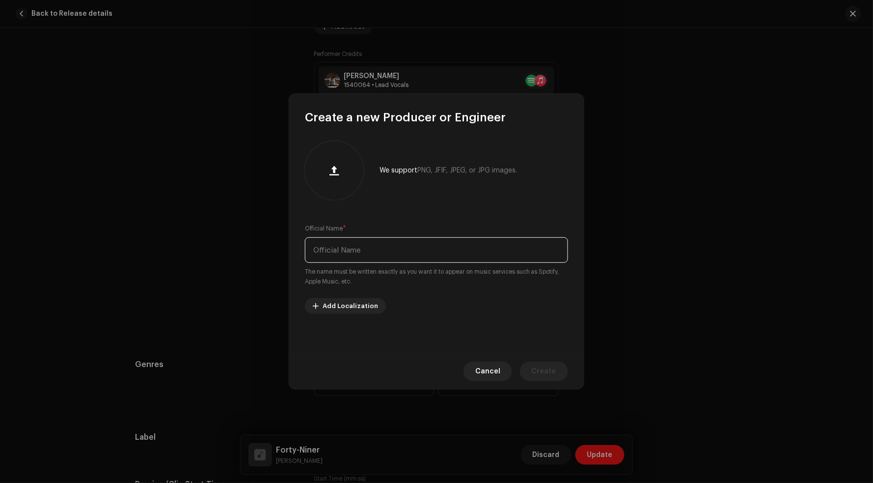
click at [361, 254] on input "text" at bounding box center [436, 250] width 263 height 26
type input "Solveig Deason"
click at [550, 373] on span "Create" at bounding box center [544, 371] width 25 height 20
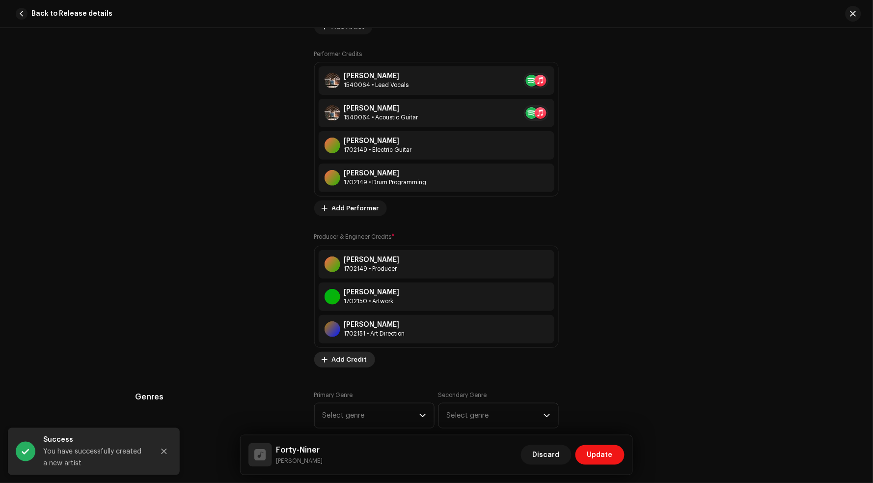
click at [345, 356] on span "Add Credit" at bounding box center [349, 360] width 35 height 20
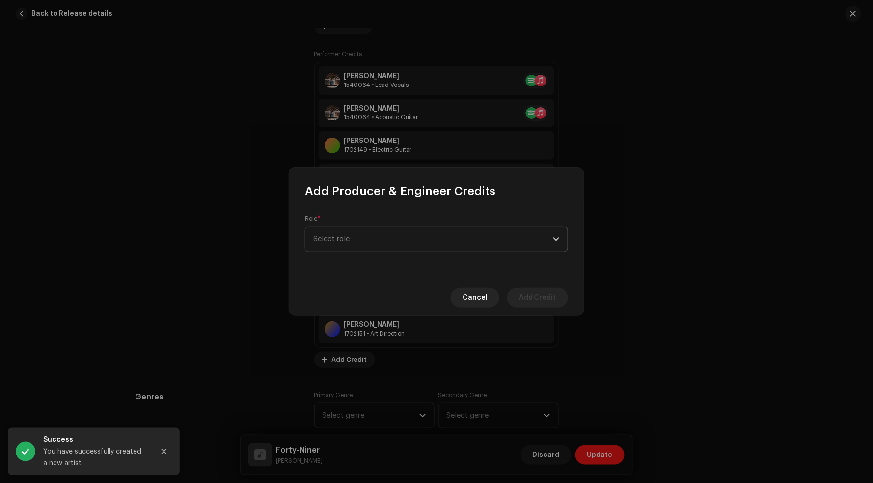
click at [373, 237] on span "Select role" at bounding box center [433, 239] width 240 height 25
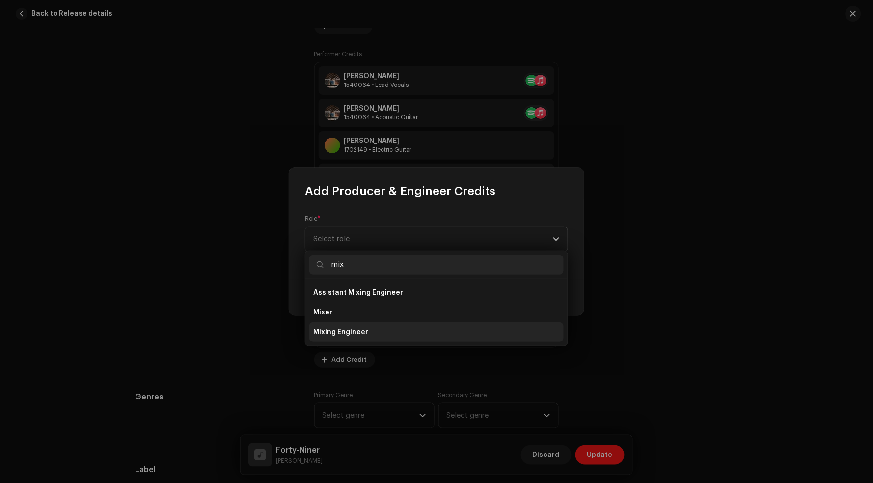
type input "mix"
click at [359, 328] on span "Mixing Engineer" at bounding box center [340, 332] width 55 height 10
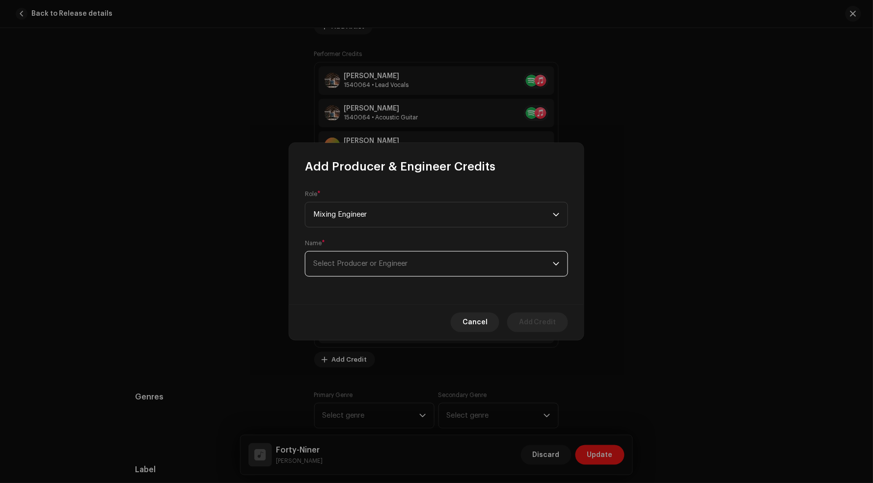
click at [408, 265] on span "Select Producer or Engineer" at bounding box center [360, 263] width 94 height 7
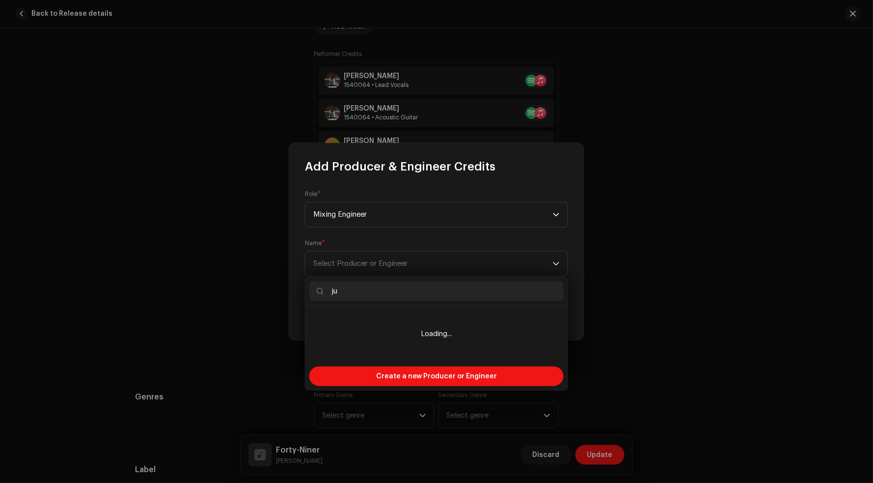
type input "j"
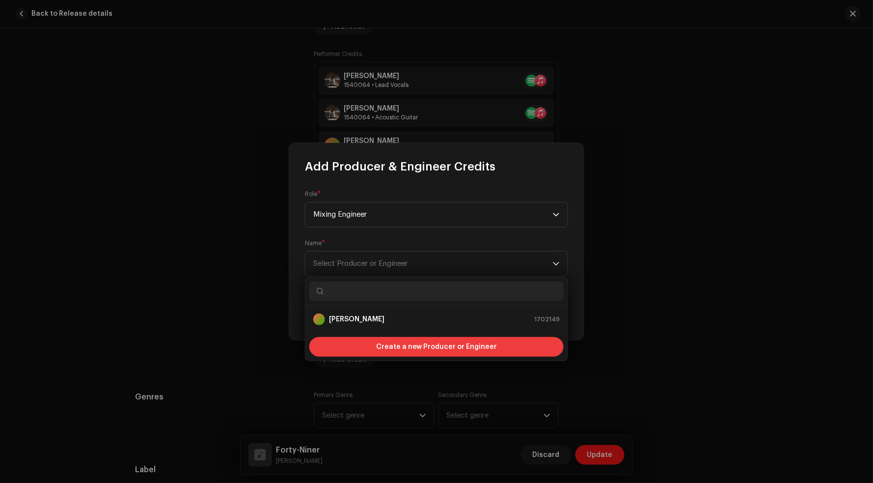
click at [396, 343] on span "Create a new Producer or Engineer" at bounding box center [436, 347] width 121 height 20
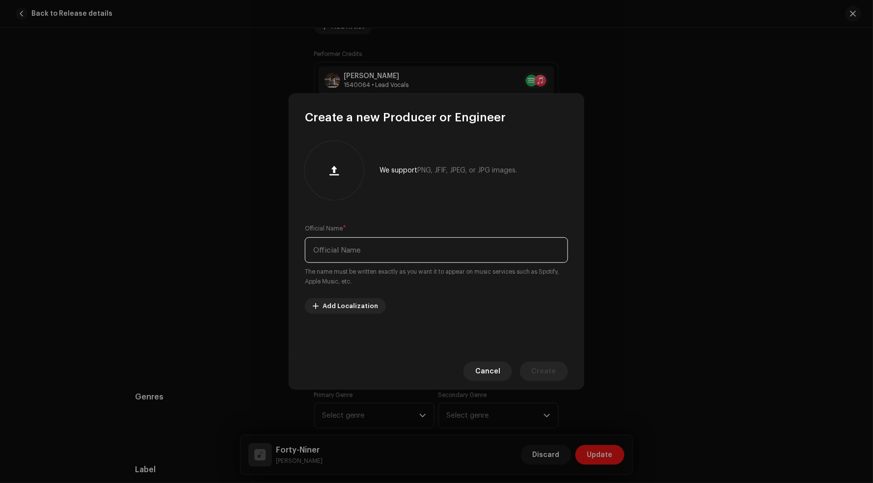
click at [369, 255] on input "text" at bounding box center [436, 250] width 263 height 26
type input "Justin Livingston"
click at [540, 364] on span "Create" at bounding box center [544, 371] width 25 height 20
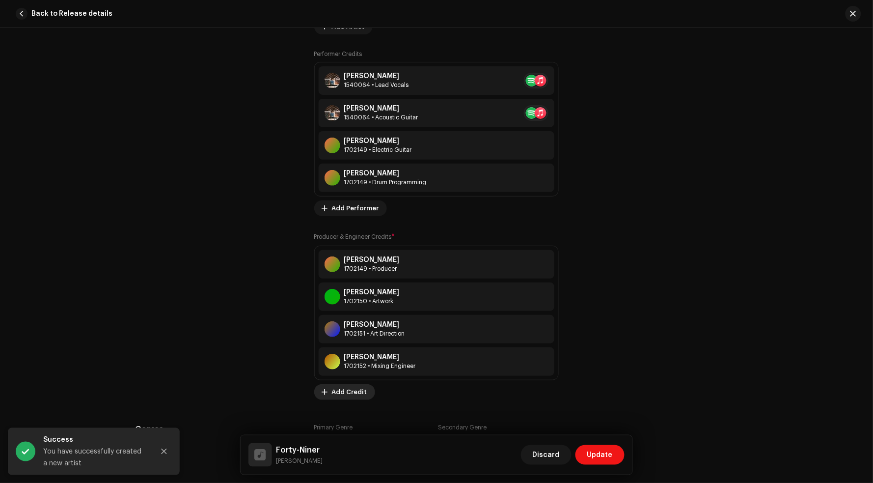
click at [351, 383] on span "Add Credit" at bounding box center [349, 392] width 35 height 20
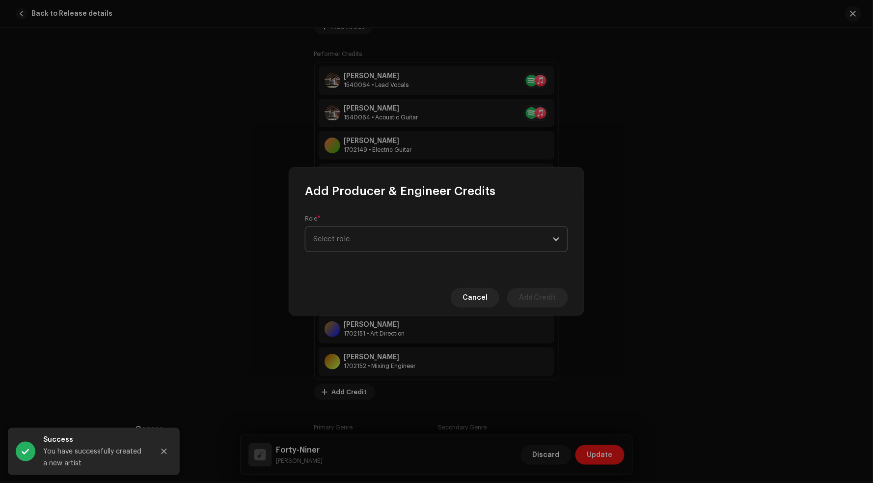
click at [373, 236] on span "Select role" at bounding box center [433, 239] width 240 height 25
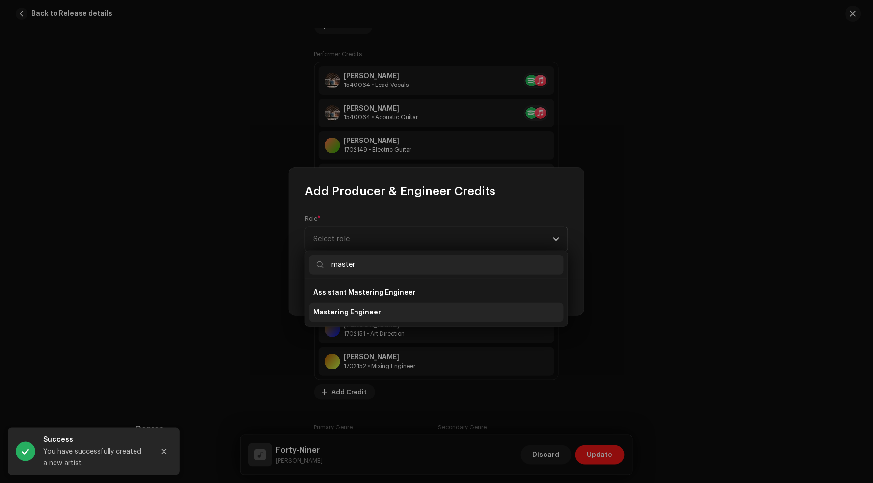
type input "master"
click at [385, 312] on li "Mastering Engineer" at bounding box center [436, 313] width 254 height 20
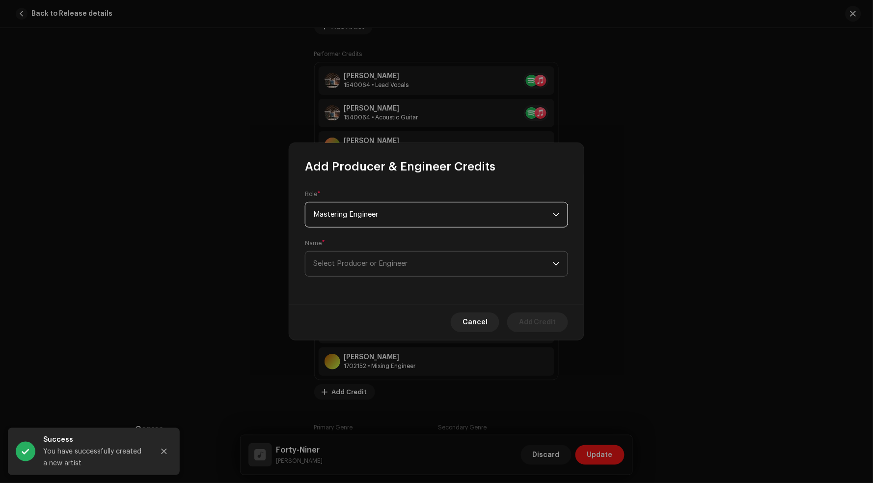
click at [371, 271] on span "Select Producer or Engineer" at bounding box center [433, 263] width 240 height 25
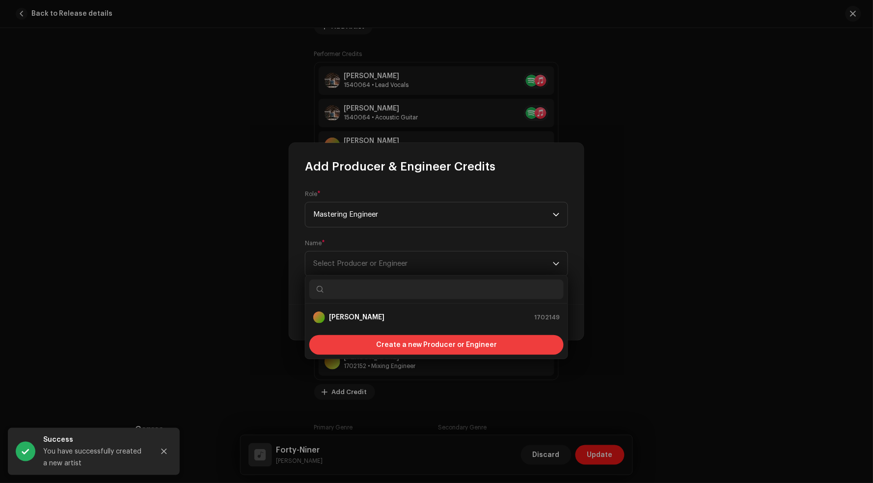
click at [391, 346] on span "Create a new Producer or Engineer" at bounding box center [436, 345] width 121 height 20
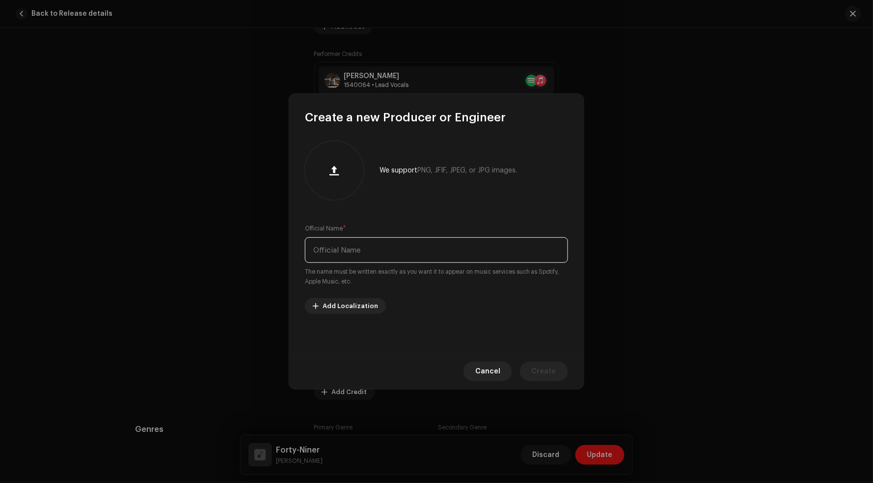
click at [395, 253] on input "text" at bounding box center [436, 250] width 263 height 26
type input "j"
type input "Jack Kennedy"
click at [554, 363] on span "Create" at bounding box center [544, 371] width 25 height 20
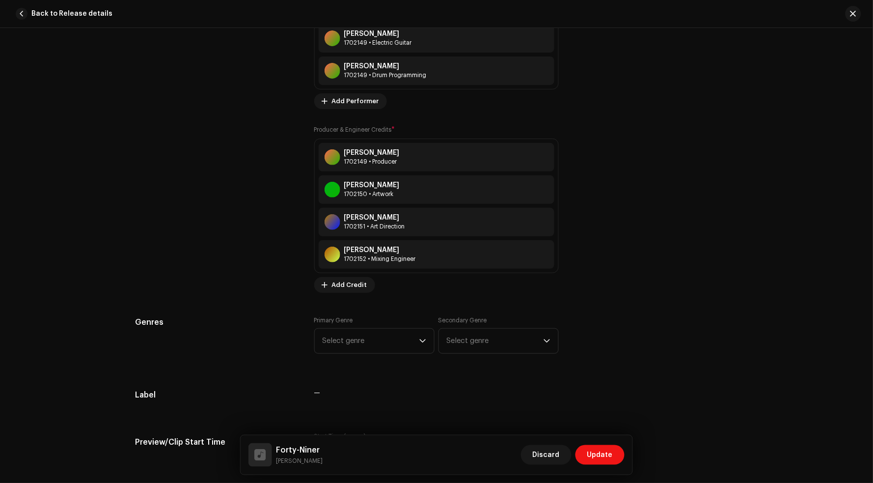
scroll to position [821, 0]
click at [636, 224] on div "Tips Apple does not allow changes to Artist Name and Artist ID after initial su…" at bounding box center [657, 50] width 164 height 486
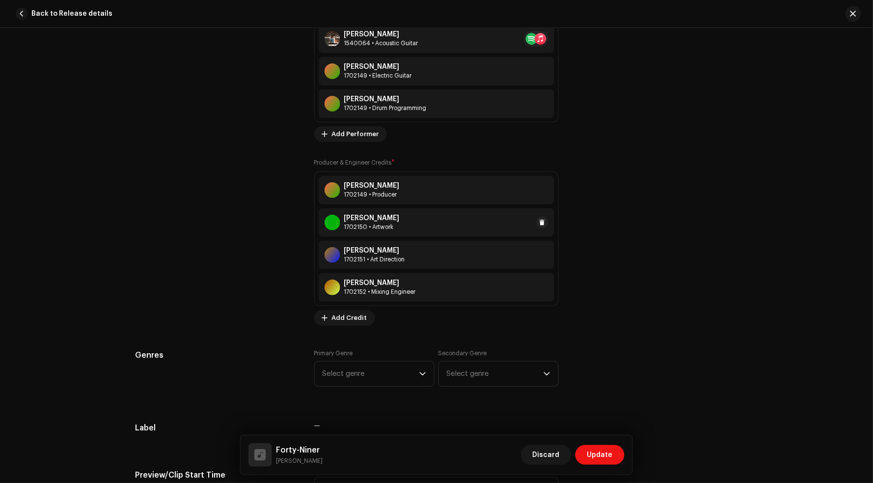
scroll to position [800, 0]
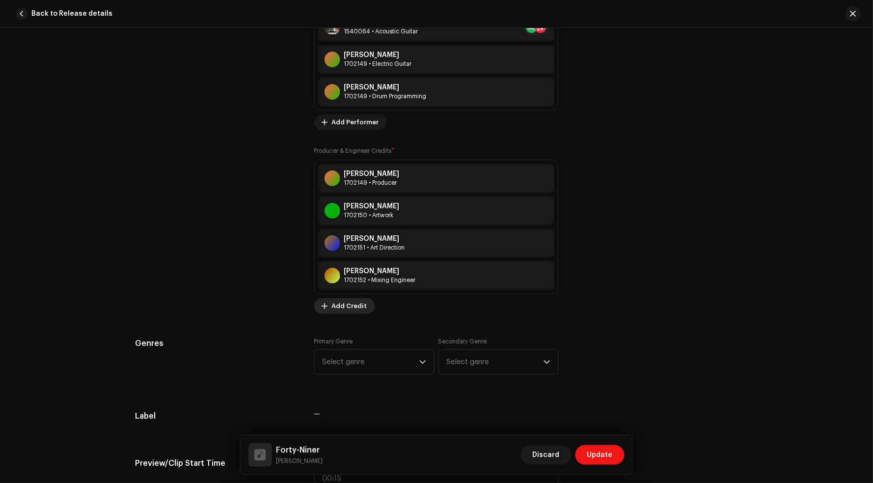
click at [347, 304] on span "Add Credit" at bounding box center [349, 306] width 35 height 20
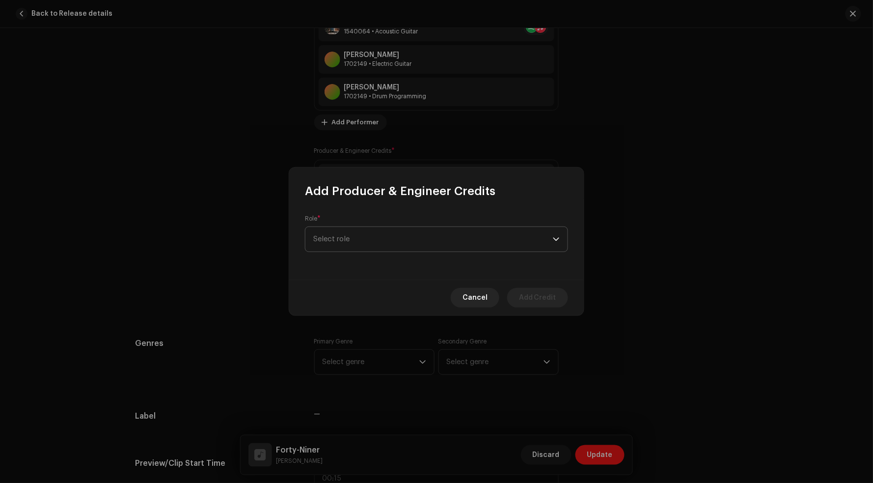
click at [374, 245] on span "Select role" at bounding box center [433, 239] width 240 height 25
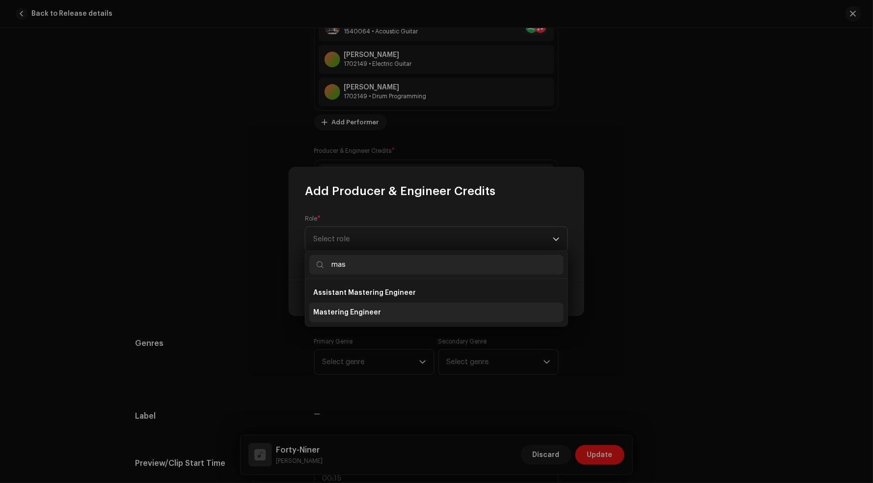
type input "mas"
click at [375, 316] on span "Mastering Engineer" at bounding box center [347, 312] width 68 height 10
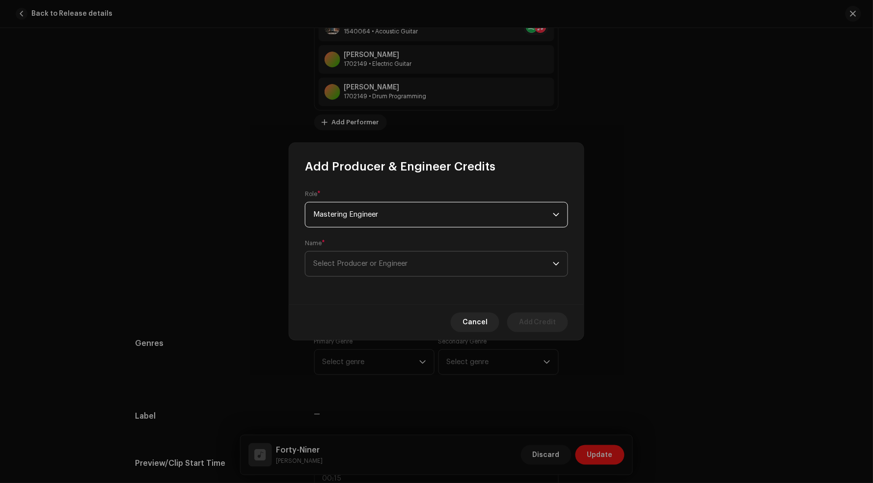
click at [378, 269] on span "Select Producer or Engineer" at bounding box center [433, 263] width 240 height 25
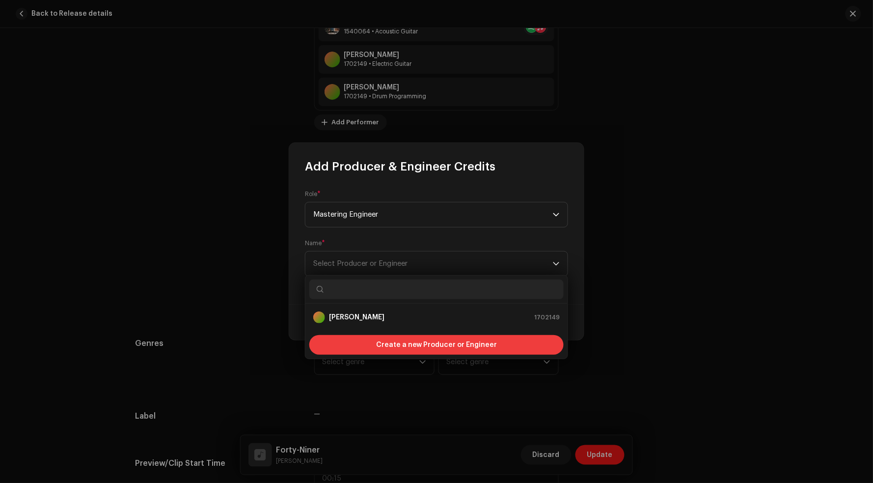
click at [378, 349] on div "Create a new Producer or Engineer" at bounding box center [436, 345] width 254 height 20
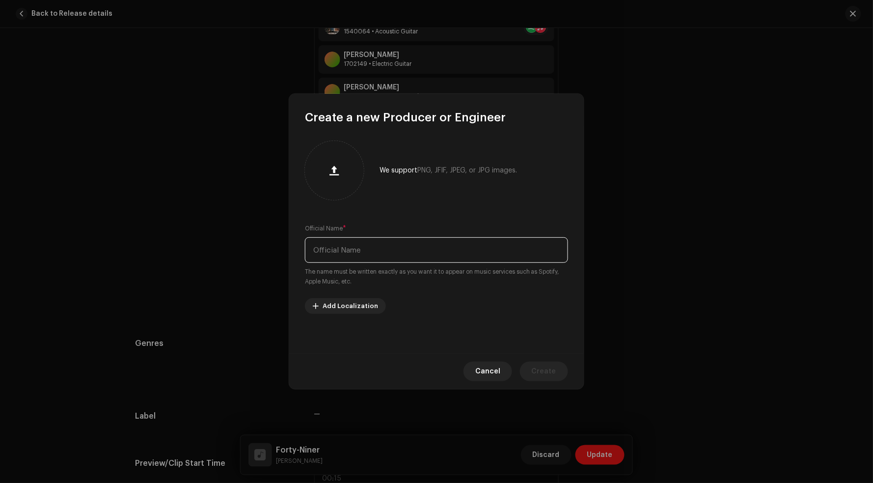
click at [376, 259] on input "text" at bounding box center [436, 250] width 263 height 26
type input "Jack Kennedy"
click at [543, 368] on span "Create" at bounding box center [544, 371] width 25 height 20
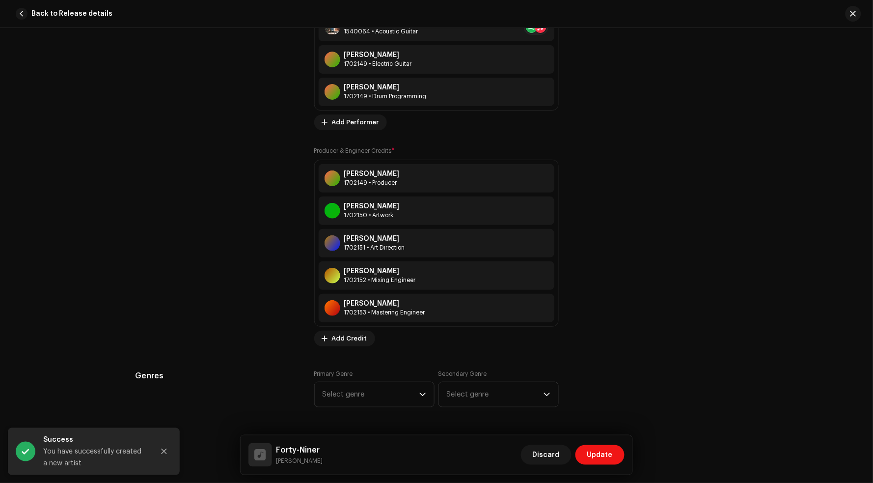
scroll to position [841, 0]
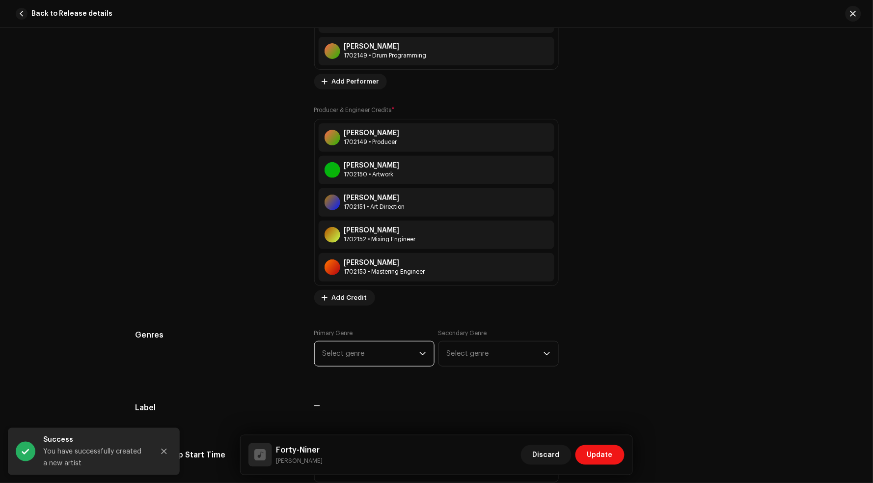
click at [376, 352] on span "Select genre" at bounding box center [371, 353] width 97 height 25
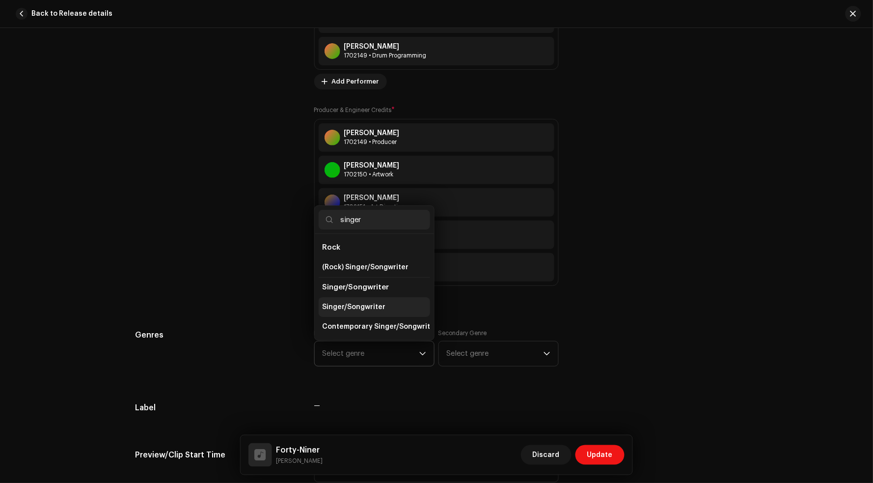
type input "singer"
click at [362, 302] on span "Singer/Songwriter" at bounding box center [354, 307] width 63 height 10
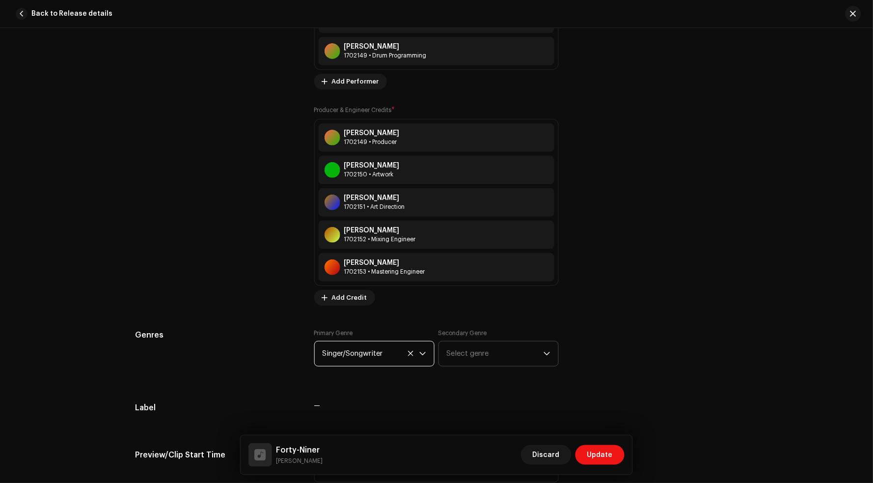
click at [464, 349] on span "Select genre" at bounding box center [495, 353] width 97 height 25
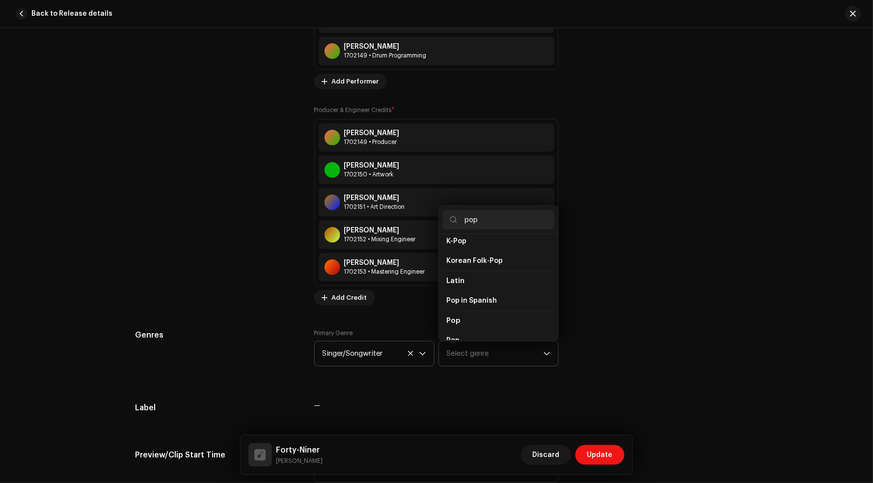
scroll to position [315, 0]
type input "pop"
click at [470, 308] on li "Pop" at bounding box center [498, 318] width 111 height 20
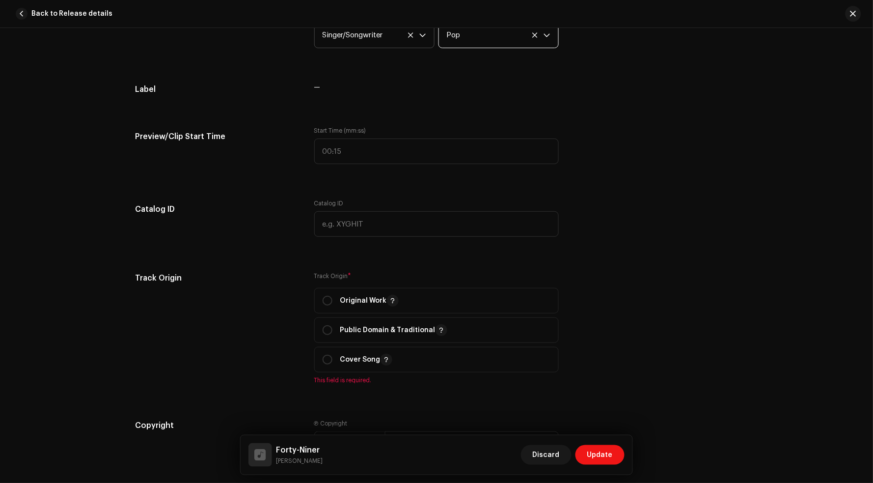
scroll to position [1161, 0]
click at [328, 296] on input "radio" at bounding box center [328, 299] width 10 height 10
radio input "true"
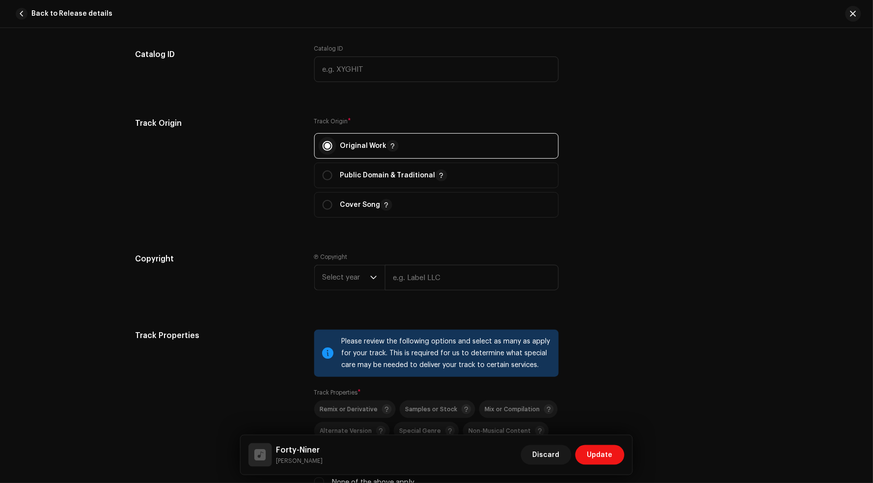
scroll to position [1332, 0]
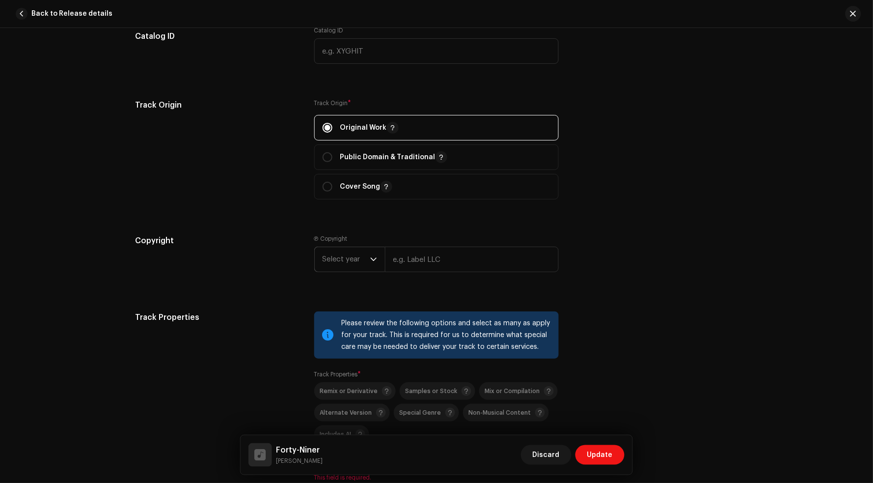
click at [359, 264] on span "Select year" at bounding box center [347, 259] width 48 height 25
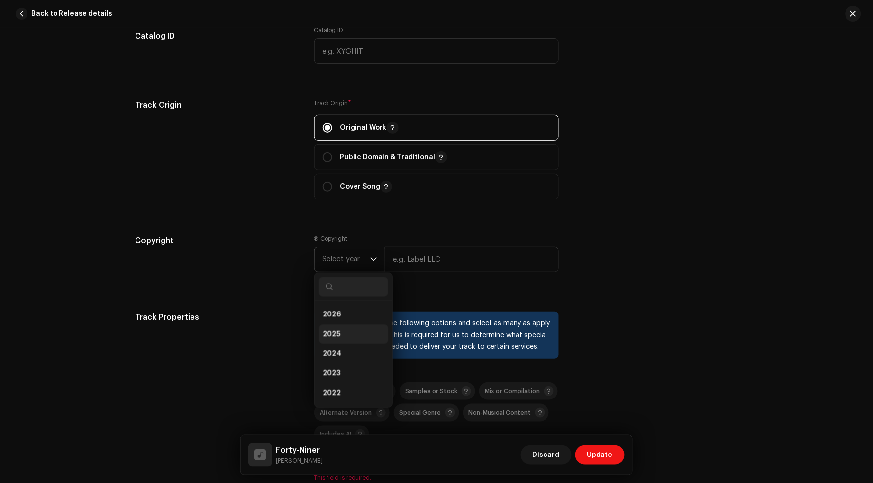
click at [351, 326] on li "2025" at bounding box center [354, 335] width 70 height 20
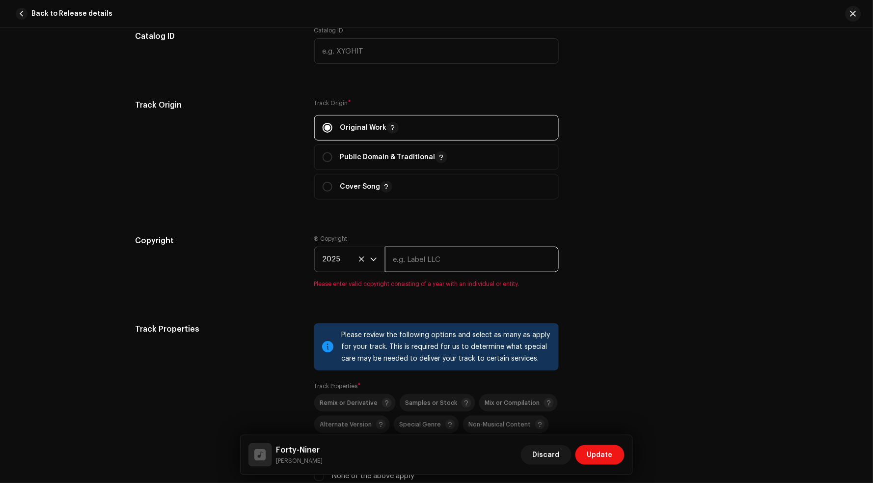
click at [419, 247] on input "text" at bounding box center [472, 260] width 174 height 26
type input "Handmade Records LLC"
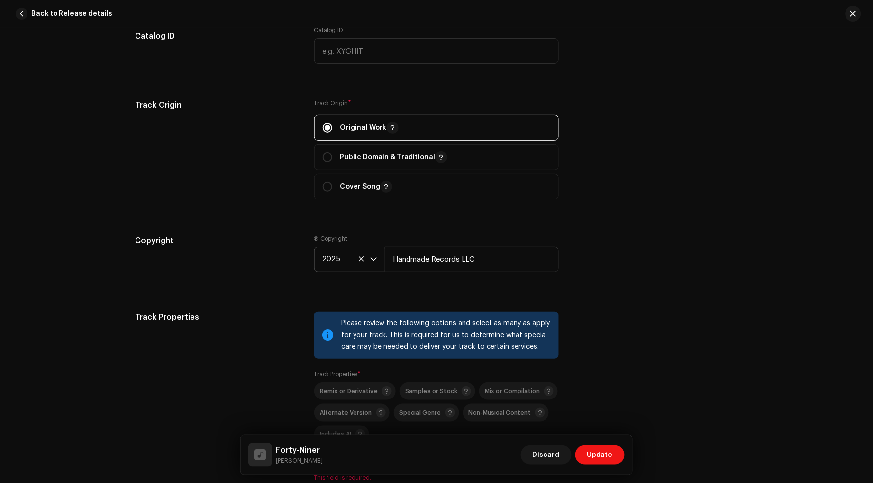
click at [620, 258] on div "Copyright Ⓟ Copyright 2025 Handmade Records LLC" at bounding box center [436, 261] width 603 height 53
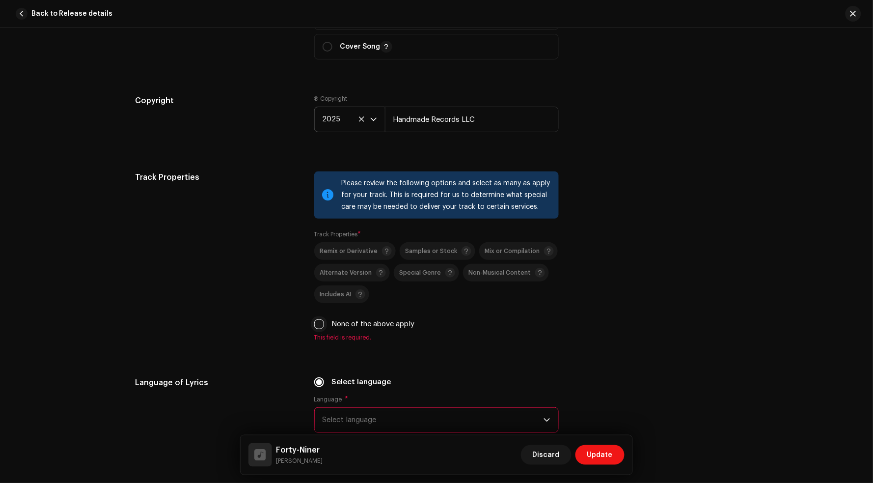
click at [315, 319] on input "None of the above apply" at bounding box center [319, 324] width 10 height 10
checkbox input "true"
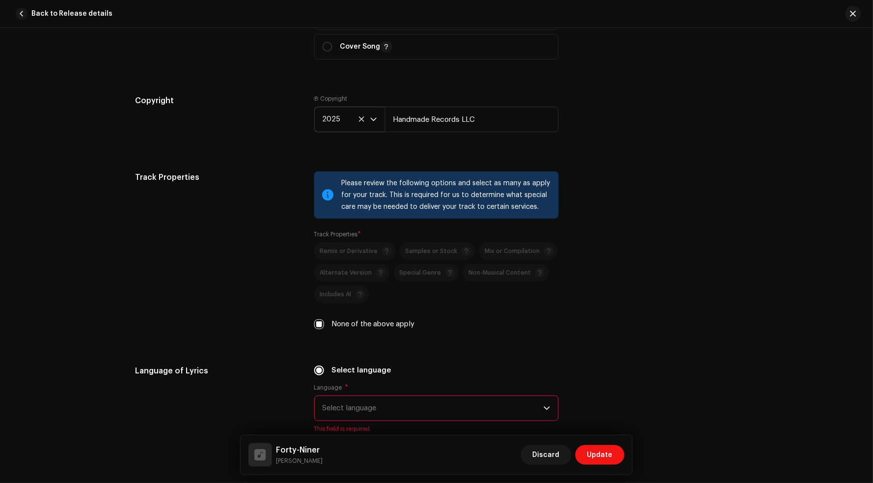
click at [405, 405] on span "Select language" at bounding box center [433, 408] width 221 height 25
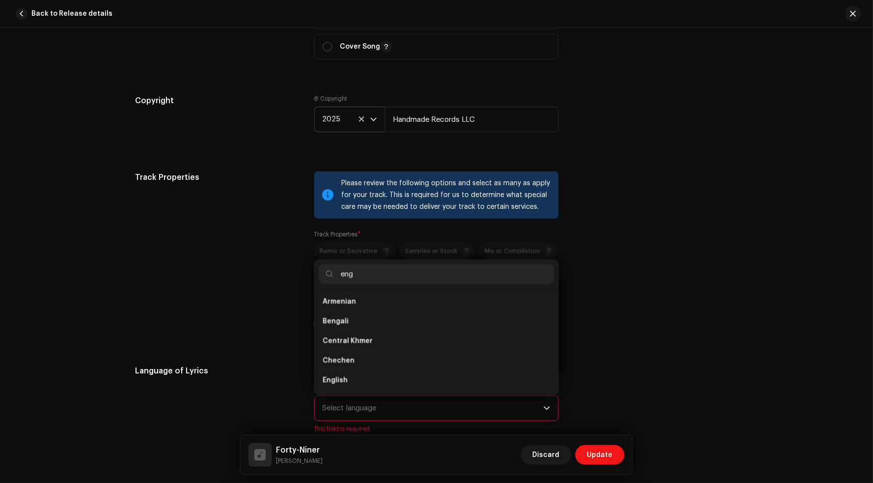
scroll to position [0, 0]
type input "engli"
click at [360, 299] on li "English" at bounding box center [437, 302] width 236 height 20
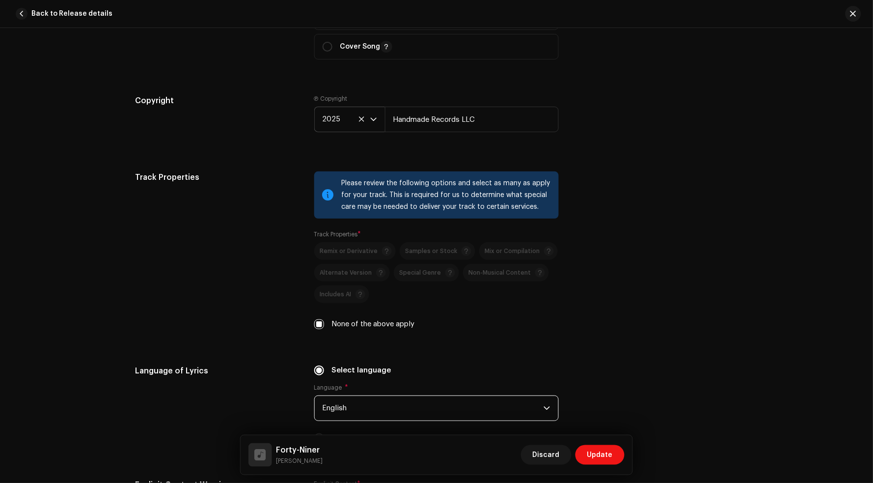
scroll to position [1636, 0]
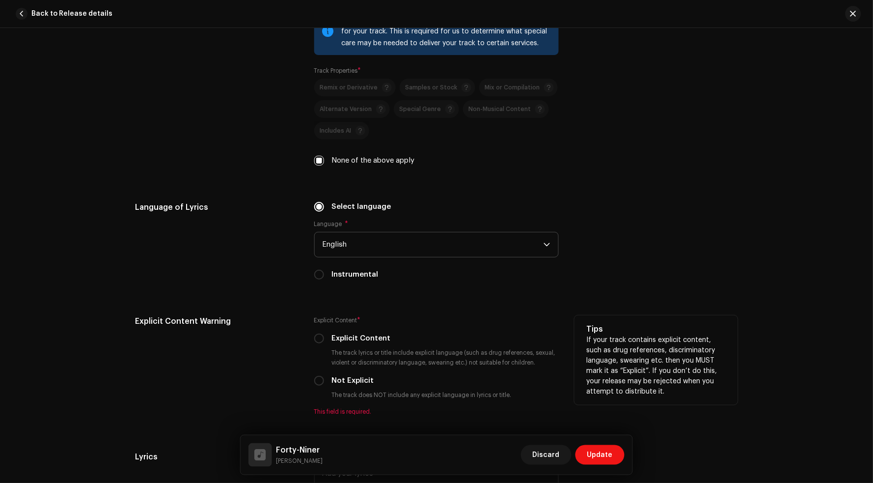
click at [341, 378] on label "Not Explicit" at bounding box center [353, 380] width 42 height 11
click at [324, 378] on input "Not Explicit" at bounding box center [319, 381] width 10 height 10
radio input "true"
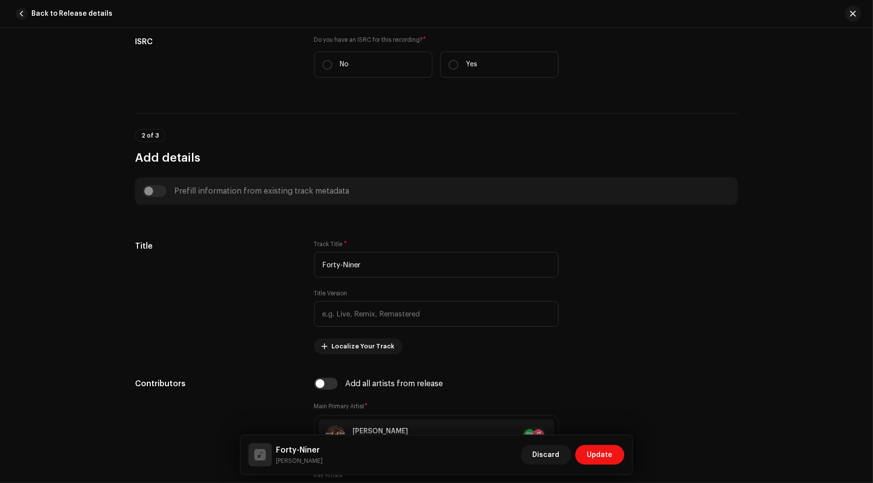
scroll to position [51, 0]
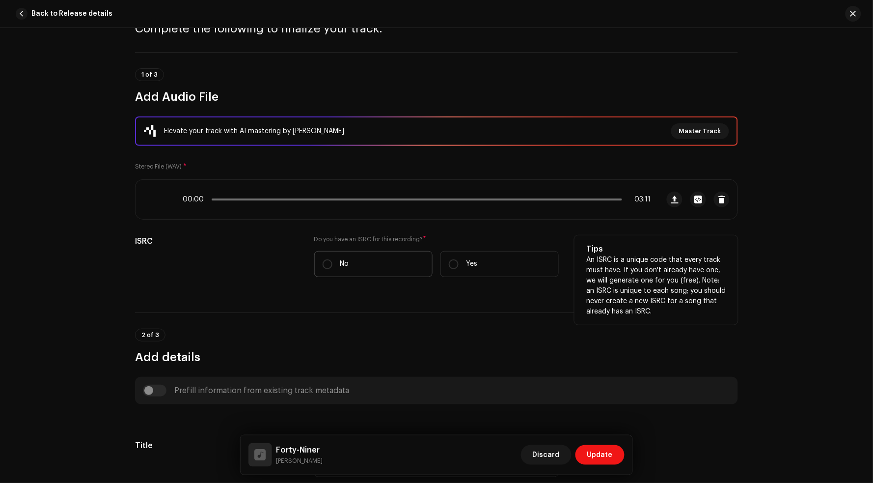
click at [375, 266] on label "No" at bounding box center [373, 264] width 118 height 26
click at [333, 266] on input "No" at bounding box center [328, 264] width 10 height 10
radio input "true"
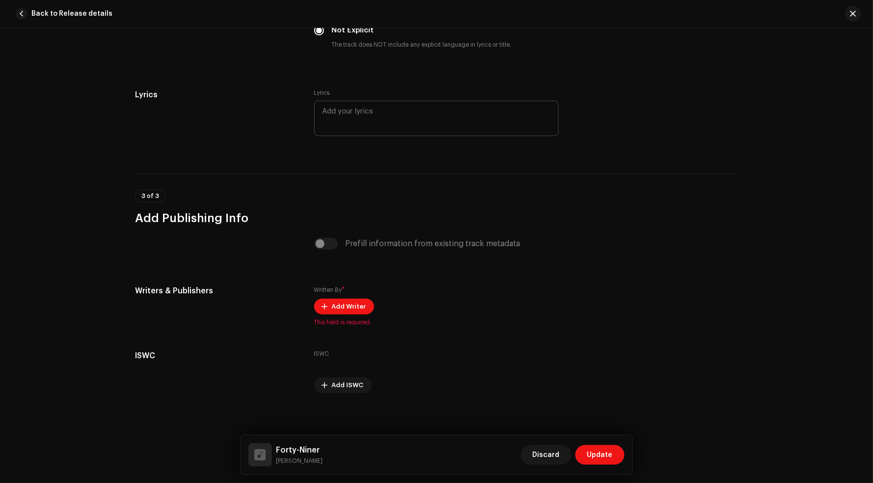
scroll to position [2011, 0]
click at [341, 112] on textarea at bounding box center [436, 118] width 245 height 35
paste textarea "Did you ever make it out to New York City Taking pictures on the coastline at h…"
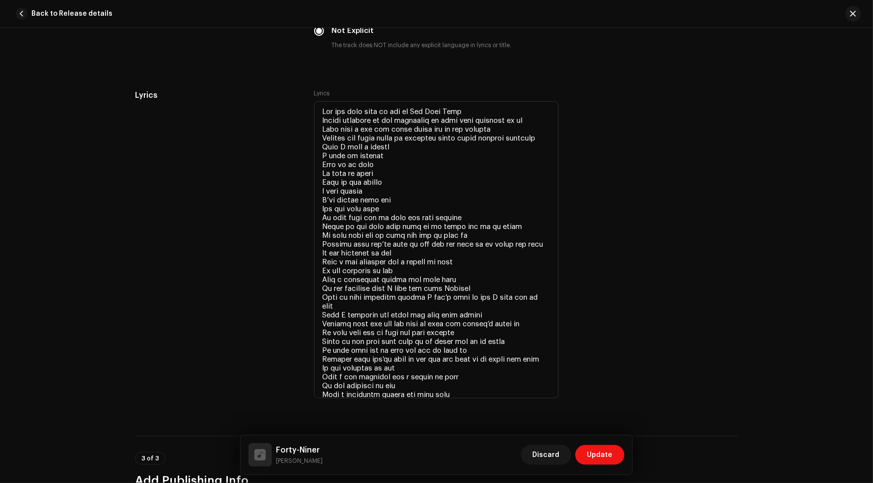
click at [663, 211] on div "Lyrics Lyrics" at bounding box center [436, 250] width 603 height 323
click at [339, 133] on textarea at bounding box center [436, 249] width 245 height 297
type textarea "Did you ever make it out to New York City Taking pictures on the coastline at h…"
click at [673, 299] on div "Lyrics Lyrics" at bounding box center [436, 250] width 603 height 323
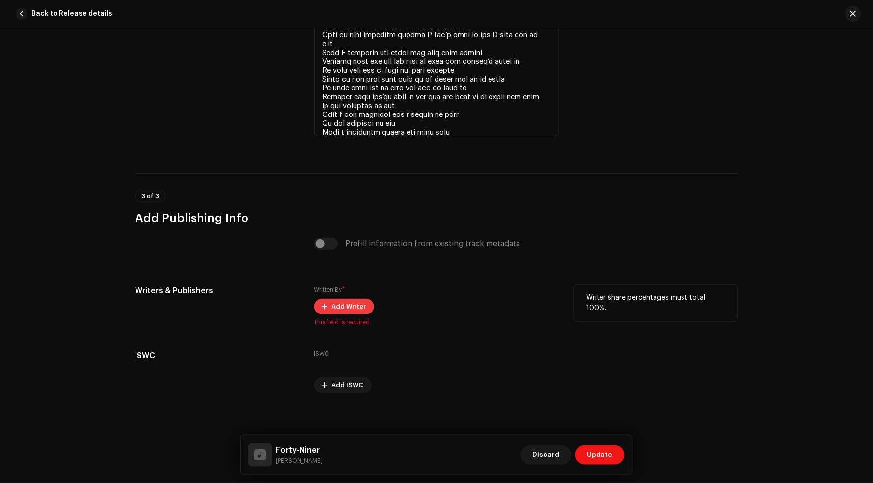
scroll to position [2273, 0]
click at [353, 308] on span "Add Writer" at bounding box center [349, 307] width 34 height 20
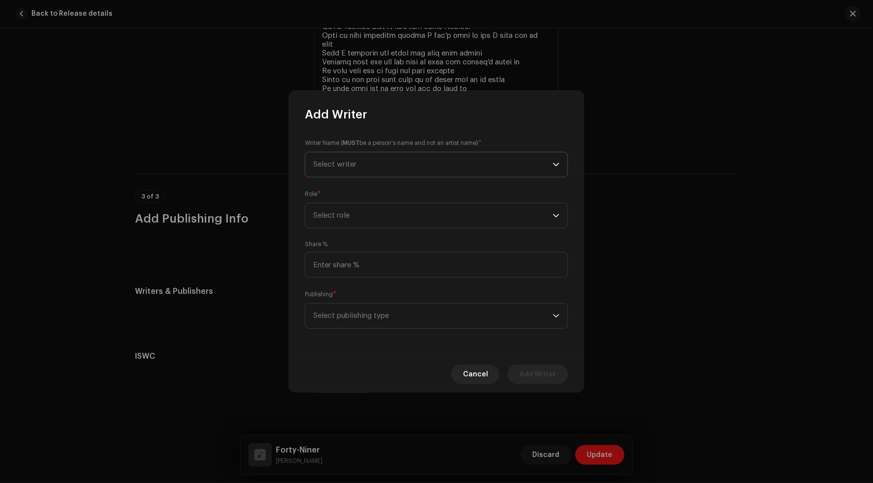
click at [404, 165] on span "Select writer" at bounding box center [433, 164] width 240 height 25
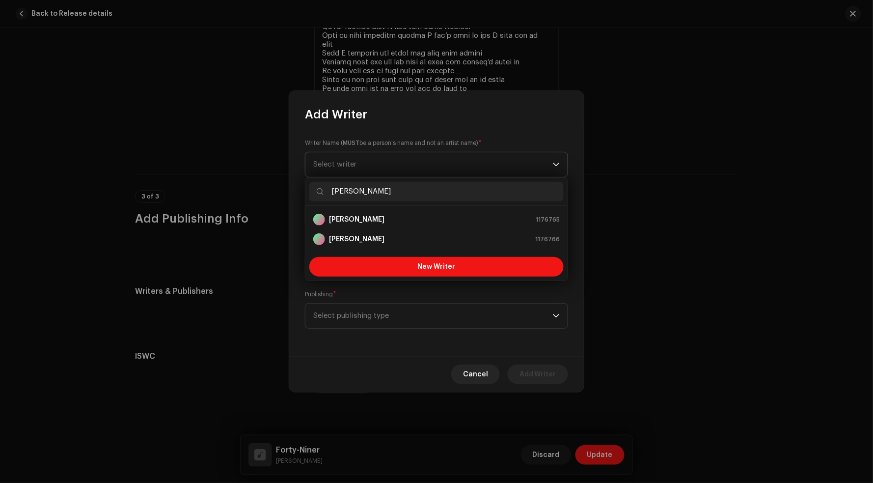
type input "Jacob"
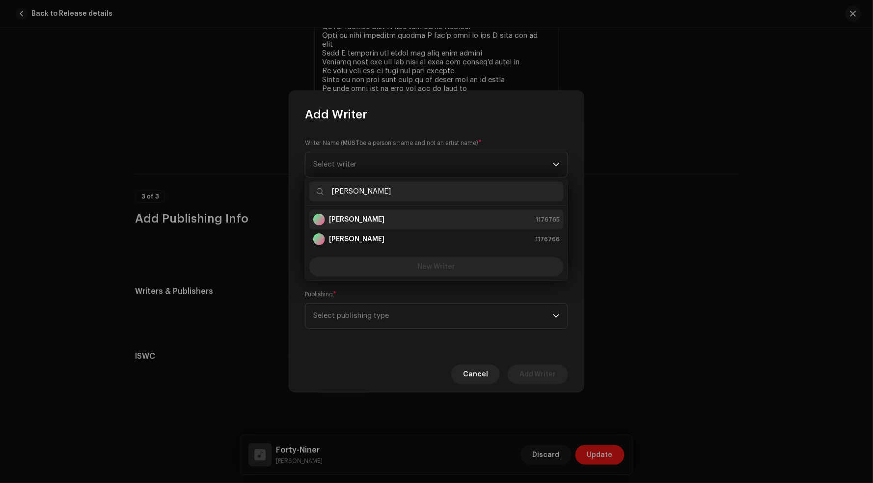
drag, startPoint x: 404, startPoint y: 165, endPoint x: 411, endPoint y: 217, distance: 52.1
click at [411, 217] on div "Jacob Wright 1176765" at bounding box center [436, 220] width 247 height 12
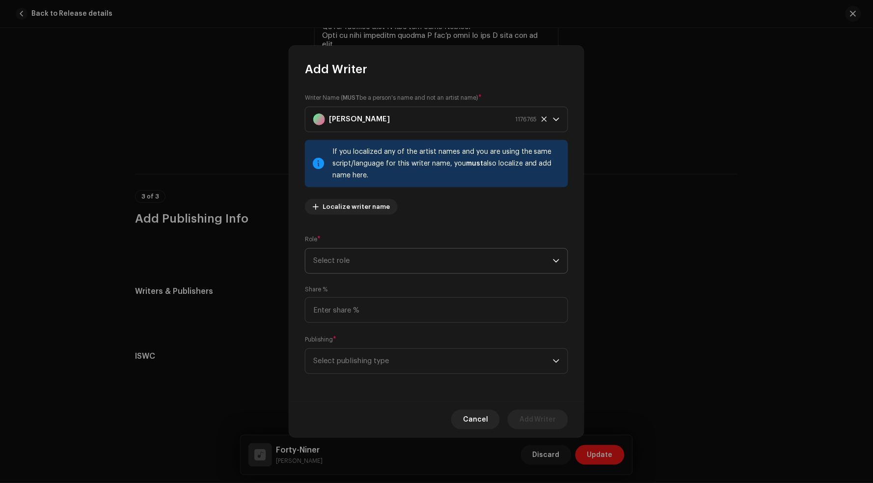
click at [369, 253] on span "Select role" at bounding box center [433, 261] width 240 height 25
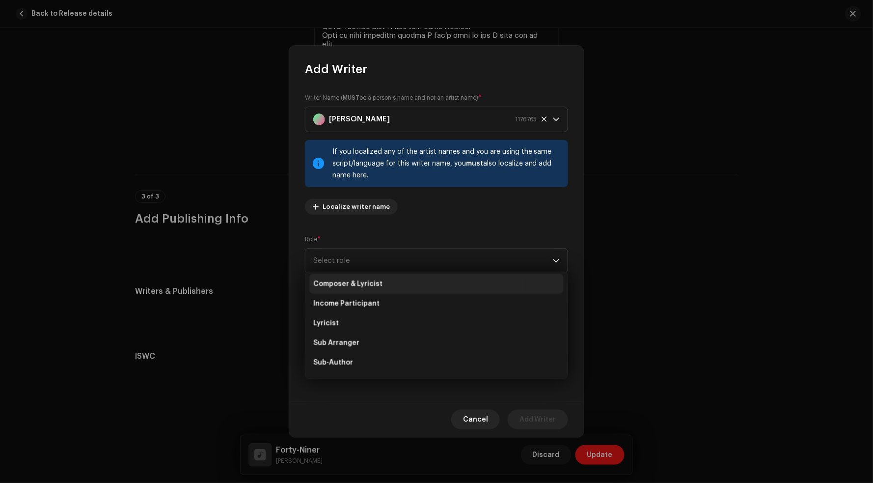
scroll to position [34, 0]
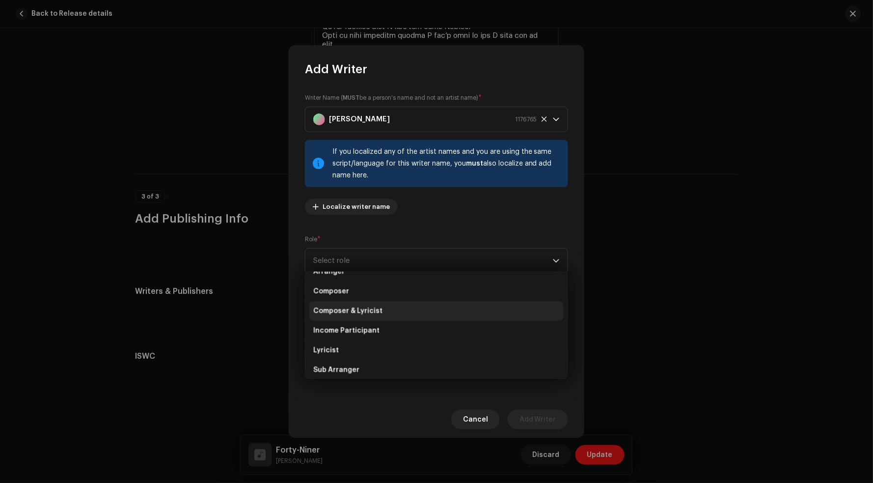
click at [351, 310] on span "Composer & Lyricist" at bounding box center [347, 311] width 69 height 10
click at [369, 303] on input at bounding box center [436, 310] width 263 height 26
type input "100.00"
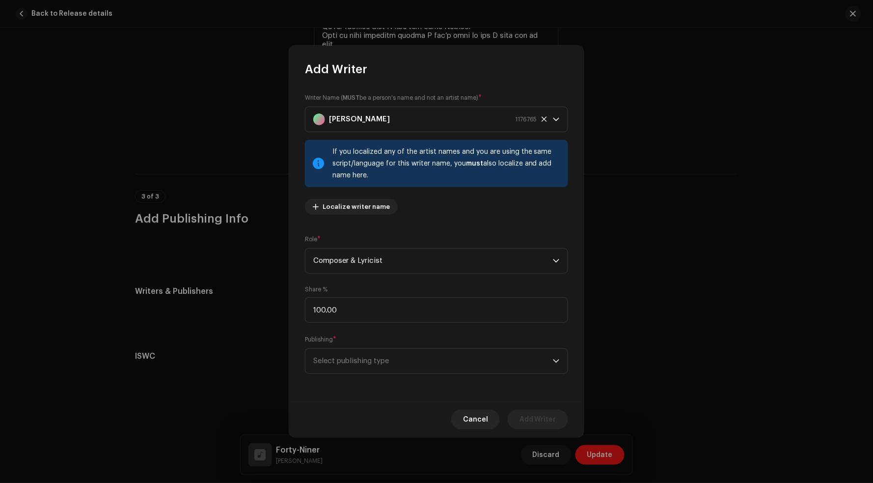
click at [499, 337] on div "Publishing * Select publishing type" at bounding box center [436, 353] width 263 height 39
click at [480, 361] on span "Select publishing type" at bounding box center [433, 361] width 240 height 25
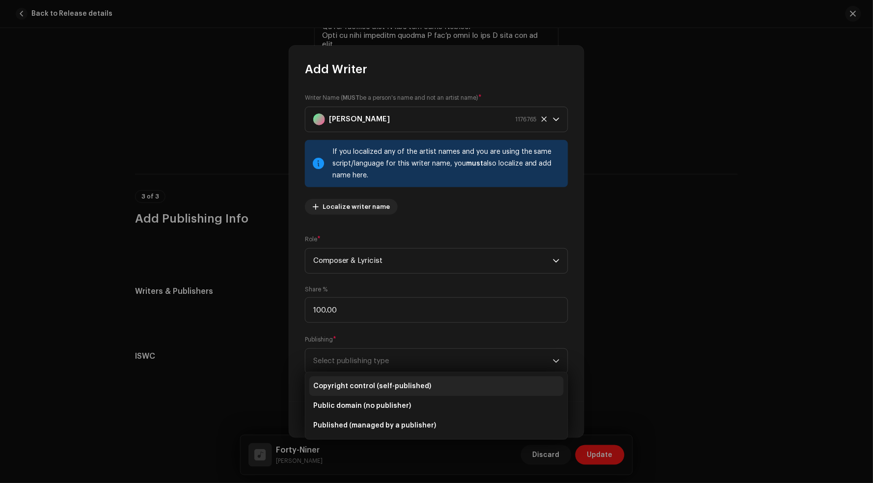
click at [402, 388] on span "Copyright control (self-published)" at bounding box center [372, 386] width 118 height 10
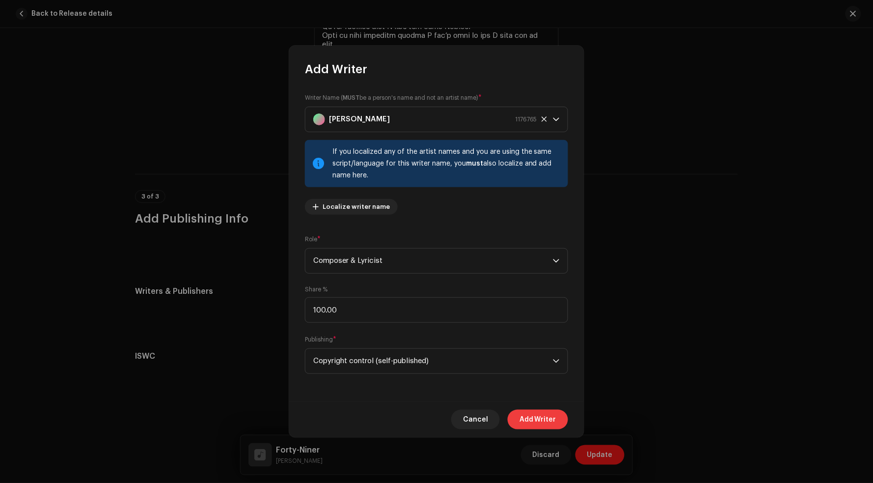
click at [535, 413] on span "Add Writer" at bounding box center [538, 420] width 37 height 20
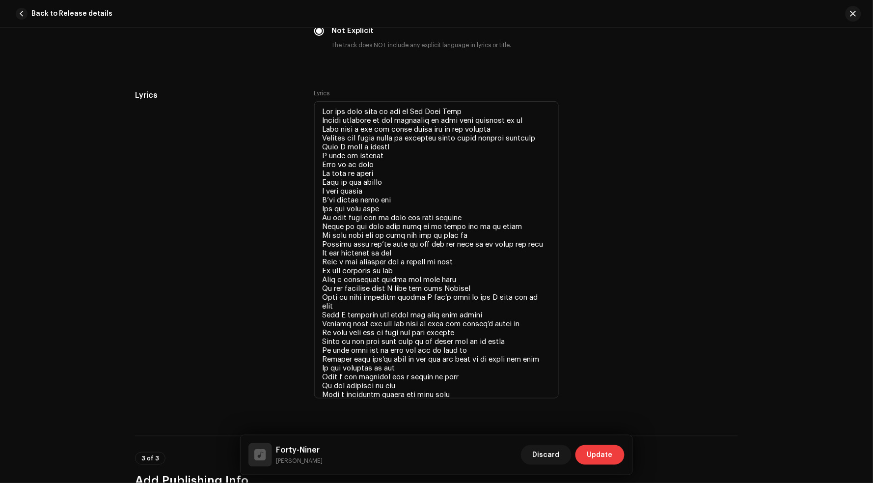
click at [608, 457] on span "Update" at bounding box center [600, 455] width 26 height 20
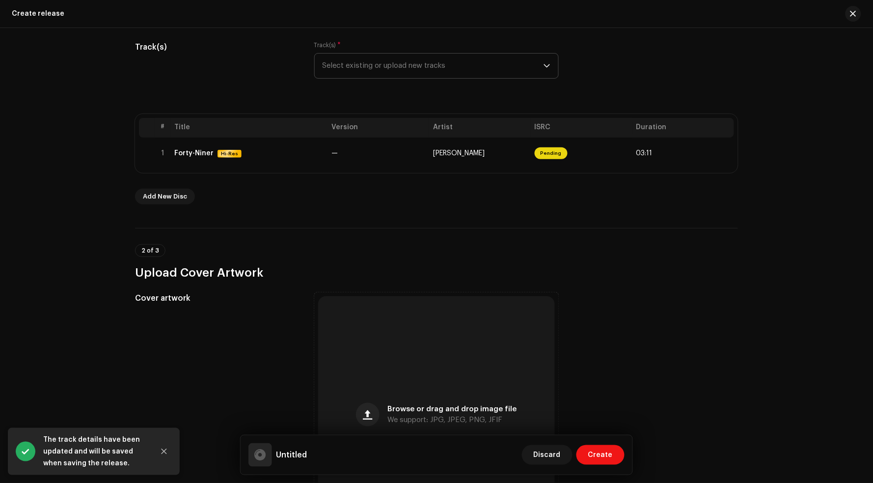
scroll to position [135, 0]
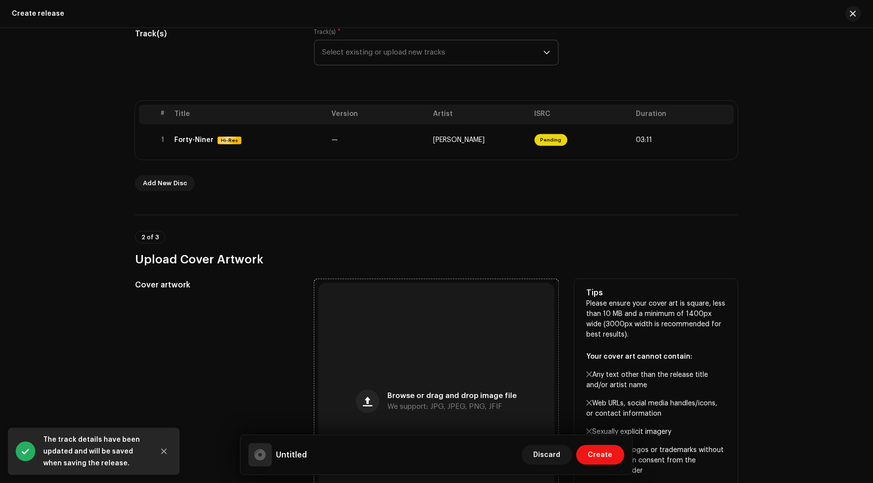
click at [407, 384] on div "Browse or drag and drop image file We support: JPG, JPEG, PNG, JFIF" at bounding box center [436, 401] width 237 height 237
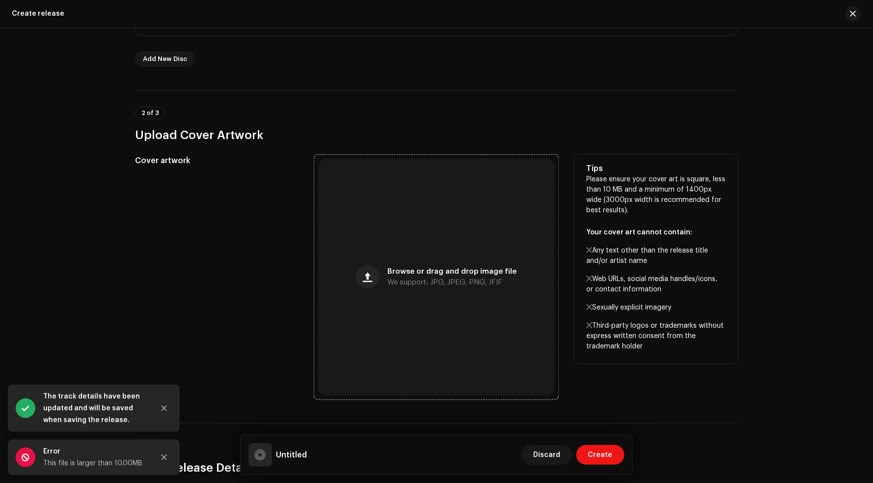
scroll to position [263, 0]
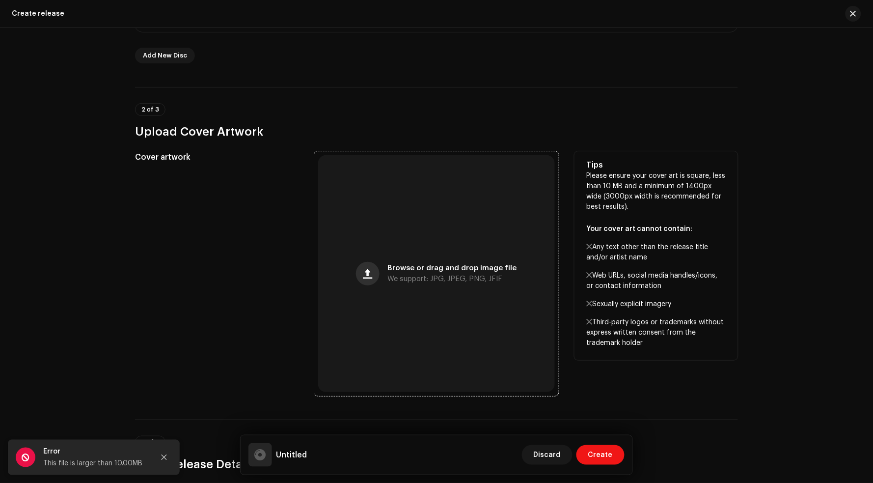
click at [370, 271] on span "button" at bounding box center [367, 274] width 9 height 8
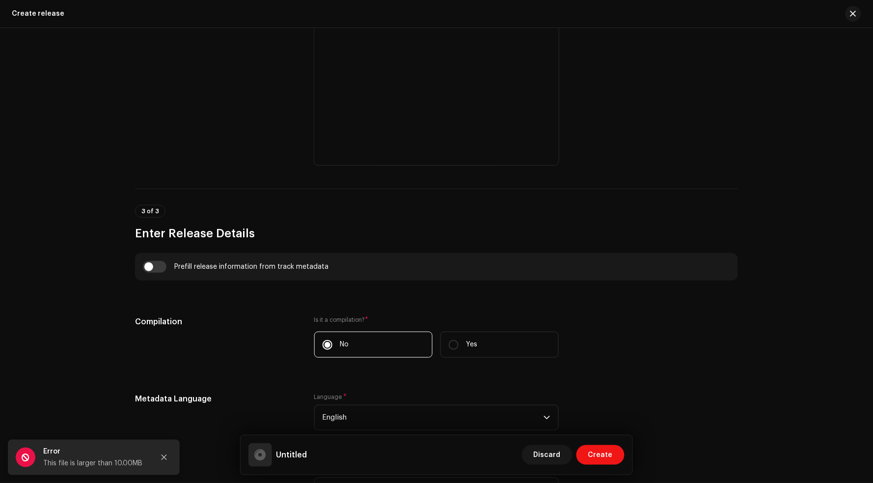
scroll to position [495, 0]
click at [145, 261] on input "checkbox" at bounding box center [155, 266] width 24 height 12
checkbox input "true"
type input "Forty-Niner"
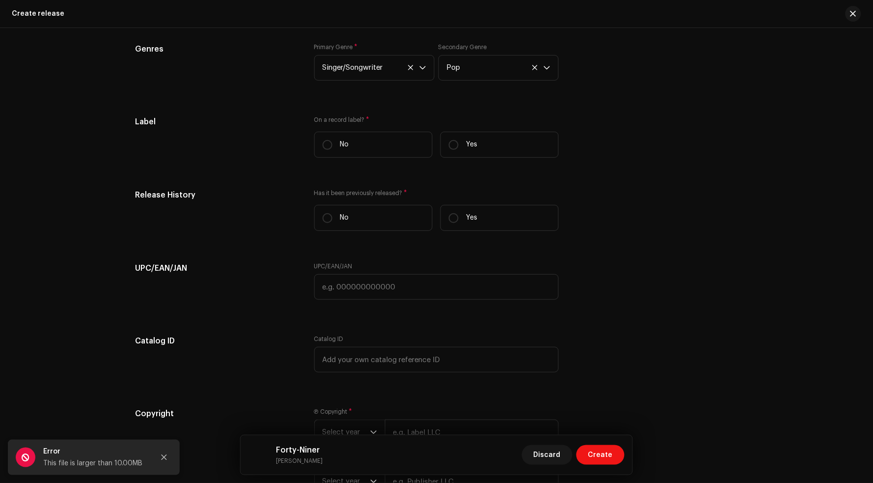
scroll to position [1687, 0]
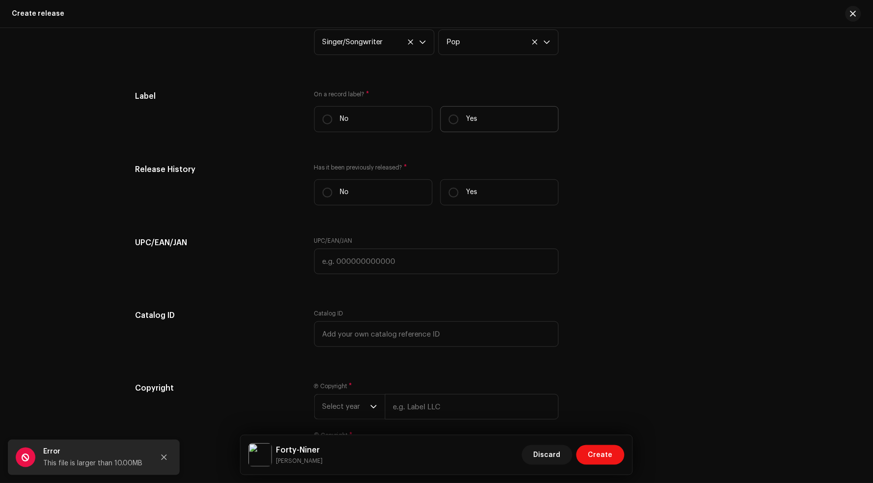
click at [467, 107] on label "Yes" at bounding box center [500, 119] width 118 height 26
click at [459, 114] on input "Yes" at bounding box center [454, 119] width 10 height 10
radio input "true"
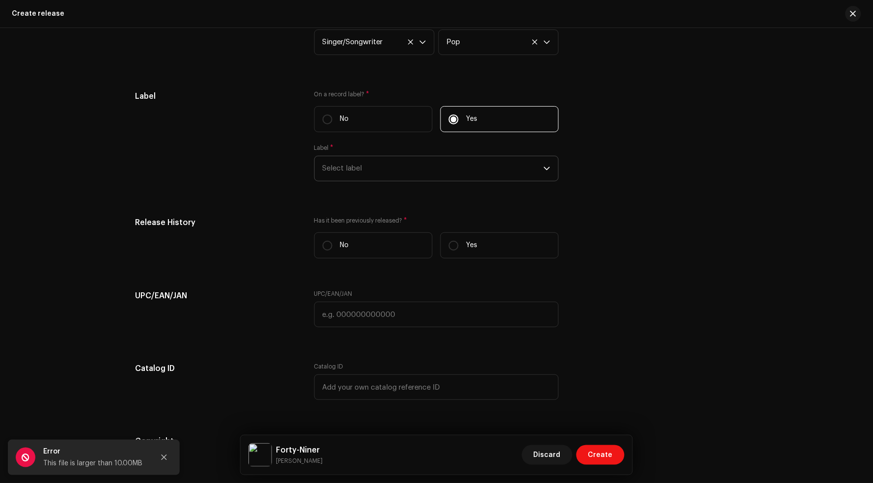
click at [432, 159] on span "Select label" at bounding box center [433, 168] width 221 height 25
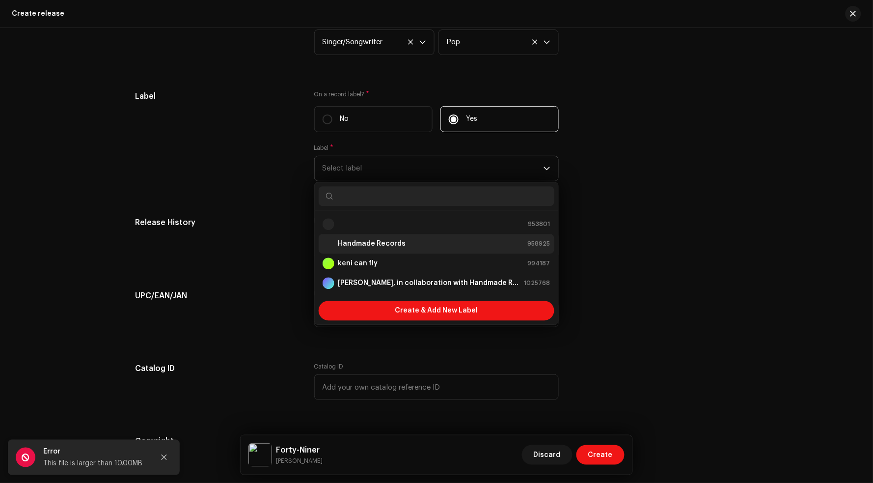
click at [416, 244] on div "Handmade Records 958925" at bounding box center [437, 244] width 228 height 12
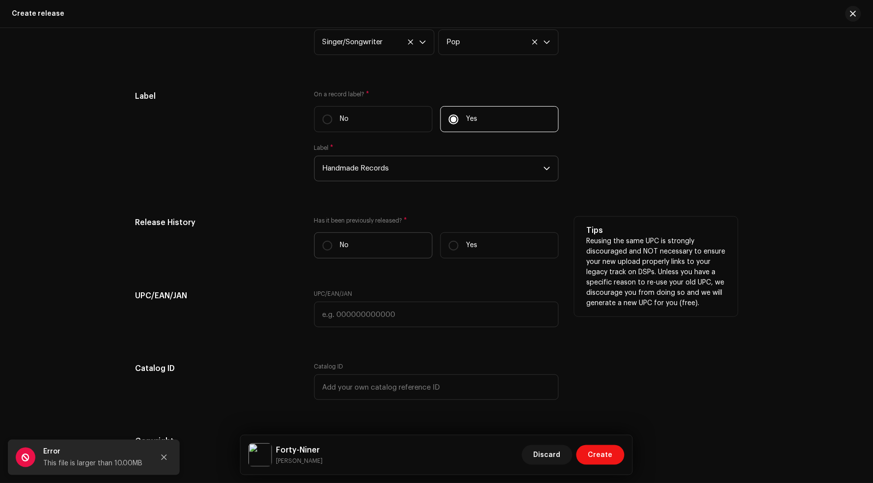
click at [385, 245] on label "No" at bounding box center [373, 245] width 118 height 26
click at [333, 245] on input "No" at bounding box center [328, 246] width 10 height 10
radio input "true"
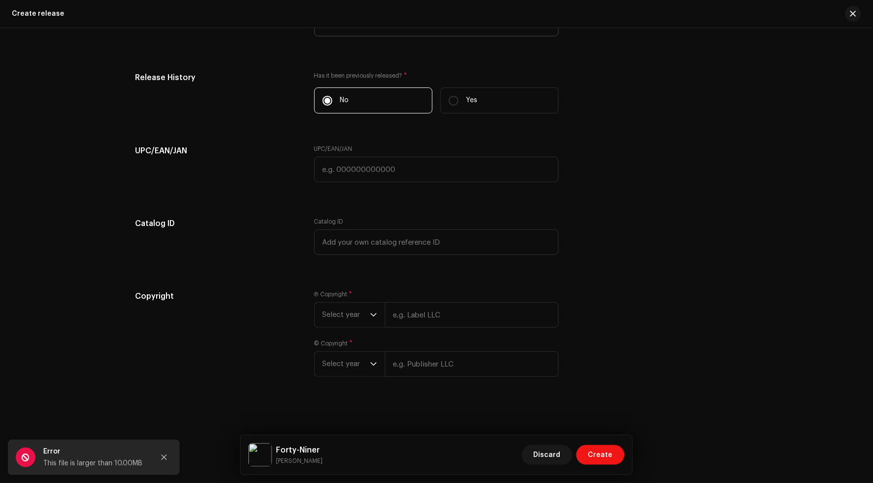
scroll to position [1831, 0]
click at [361, 318] on span "Select year" at bounding box center [347, 315] width 48 height 25
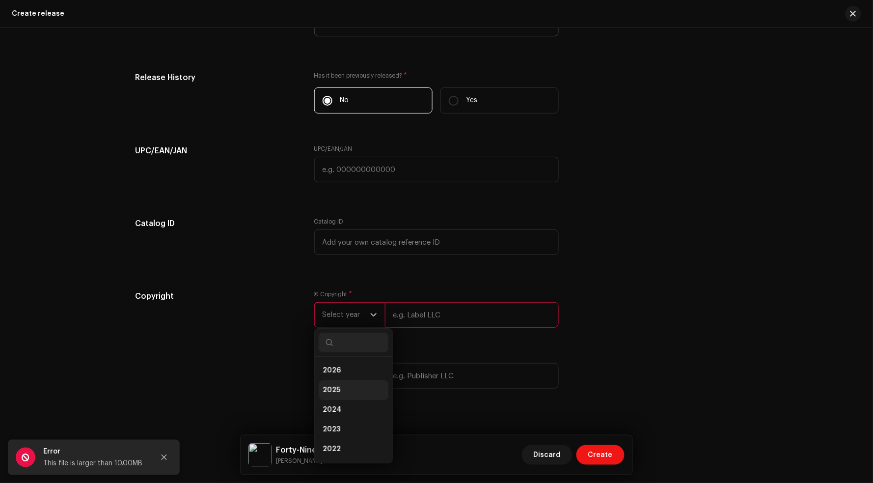
click at [350, 388] on li "2025" at bounding box center [354, 390] width 70 height 20
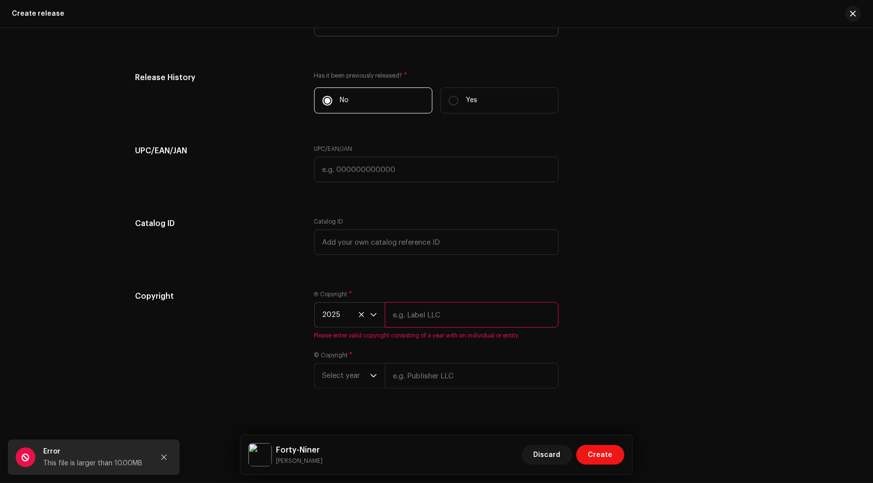
click at [431, 314] on input "text" at bounding box center [472, 315] width 174 height 26
type input "Handmade Records LLC"
click at [350, 369] on span "Select year" at bounding box center [347, 375] width 48 height 25
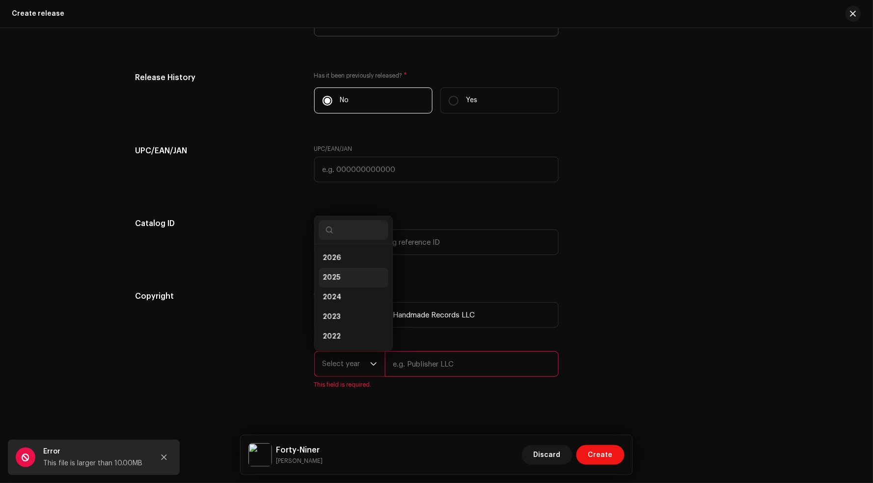
click at [341, 277] on li "2025" at bounding box center [354, 278] width 70 height 20
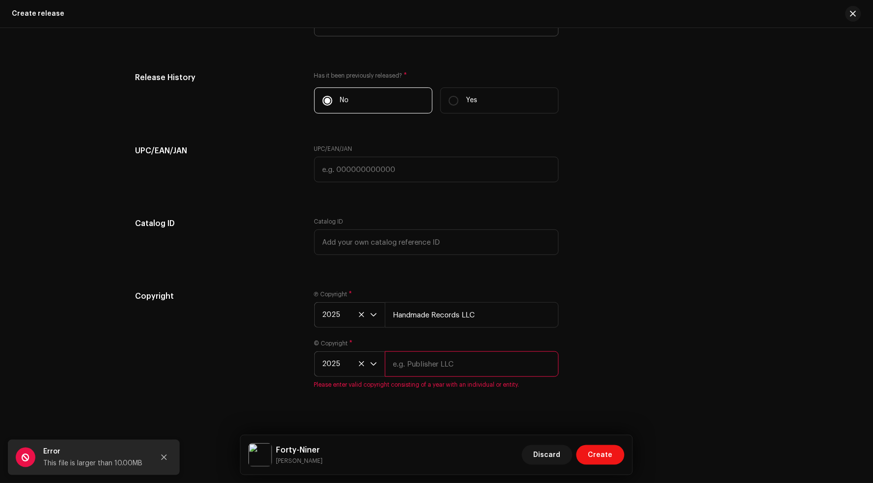
click at [426, 369] on input "text" at bounding box center [472, 364] width 174 height 26
type input "Handmade Records LLC"
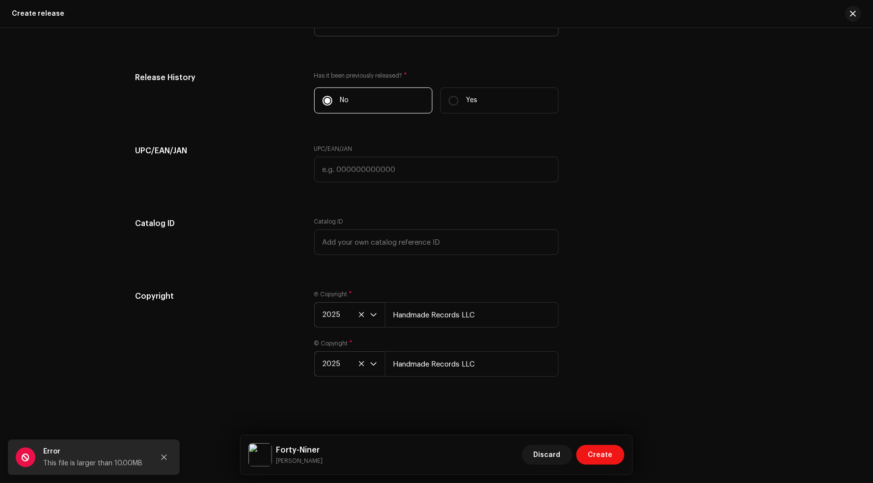
click at [620, 340] on div "Copyright Ⓟ Copyright * 2025 Handmade Records LLC © Copyright * 2025 Handmade R…" at bounding box center [436, 339] width 603 height 98
click at [614, 456] on button "Create" at bounding box center [601, 455] width 48 height 20
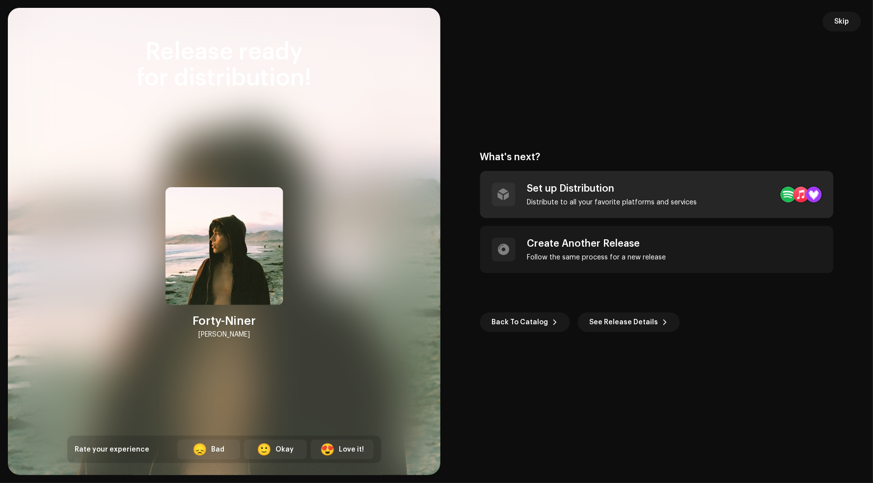
click at [627, 197] on div "Set up Distribution Distribute to all your favorite platforms and services" at bounding box center [612, 195] width 170 height 24
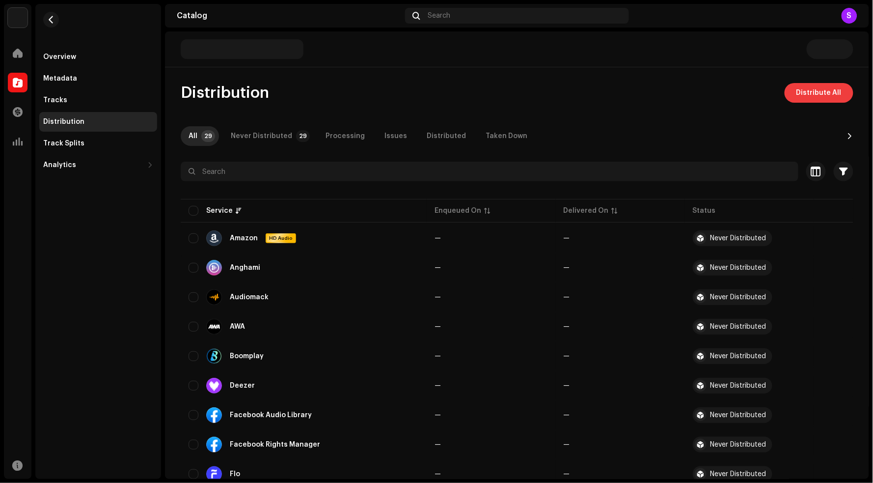
click at [821, 93] on span "Distribute All" at bounding box center [819, 93] width 45 height 20
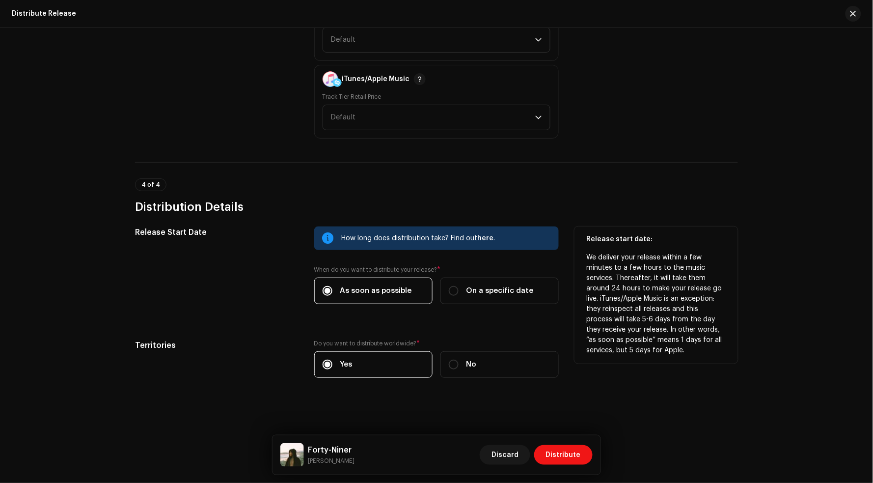
scroll to position [1460, 0]
click at [495, 286] on span "On a specific date" at bounding box center [500, 291] width 67 height 11
click at [459, 287] on input "On a specific date" at bounding box center [454, 292] width 10 height 10
radio input "true"
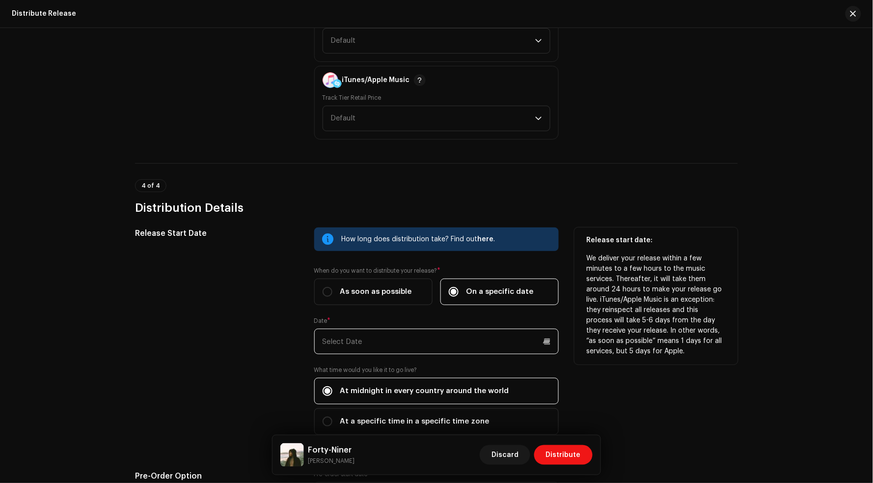
click at [545, 335] on input "text" at bounding box center [436, 342] width 245 height 26
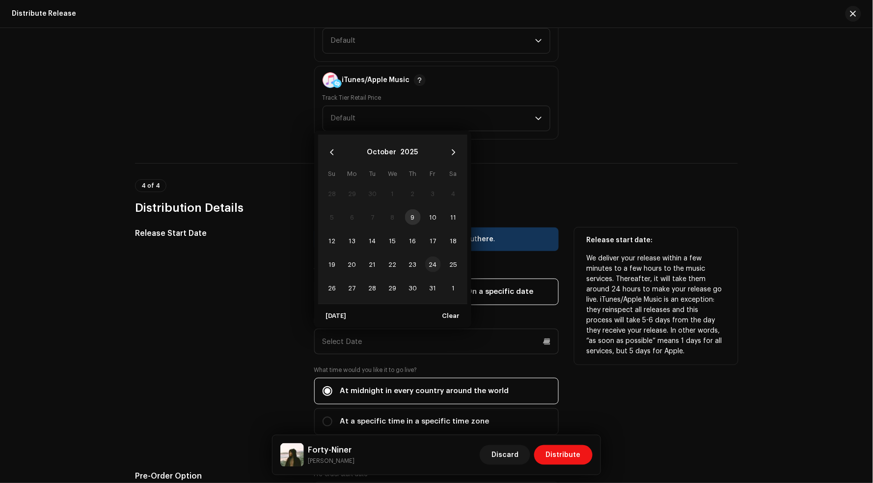
click at [433, 265] on span "24" at bounding box center [433, 264] width 16 height 16
type input "10/24/2025"
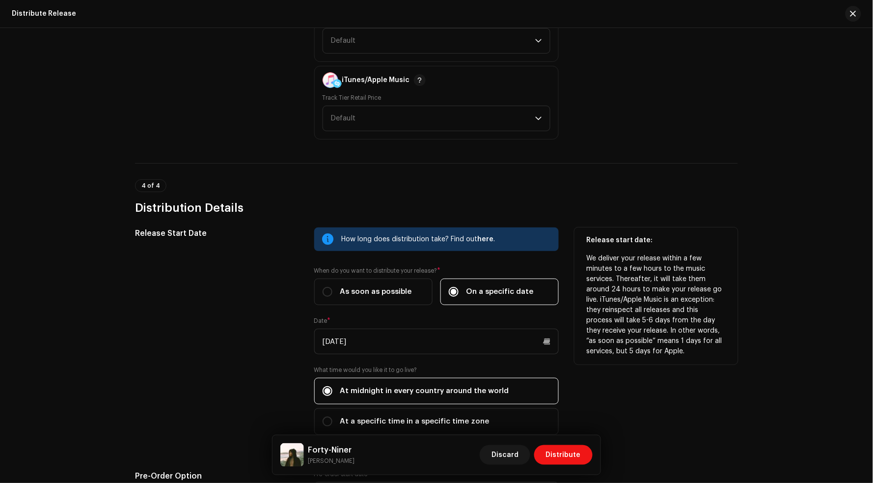
click at [620, 388] on div "Release start date: We deliver your release within a few minutes to a few hours…" at bounding box center [657, 336] width 164 height 219
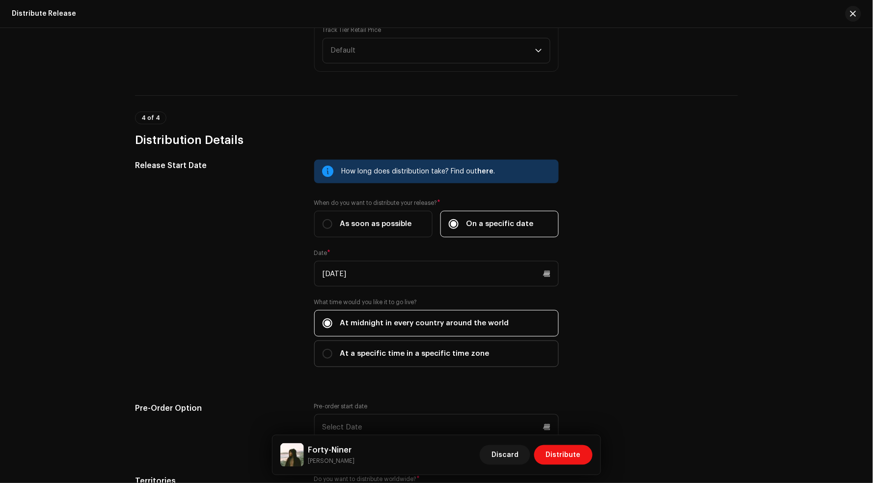
click at [505, 358] on label "At a specific time in a specific time zone" at bounding box center [436, 353] width 245 height 27
click at [333, 358] on input "At a specific time in a specific time zone" at bounding box center [328, 354] width 10 height 10
radio input "true"
click at [416, 401] on span "Select Timezone" at bounding box center [433, 403] width 221 height 25
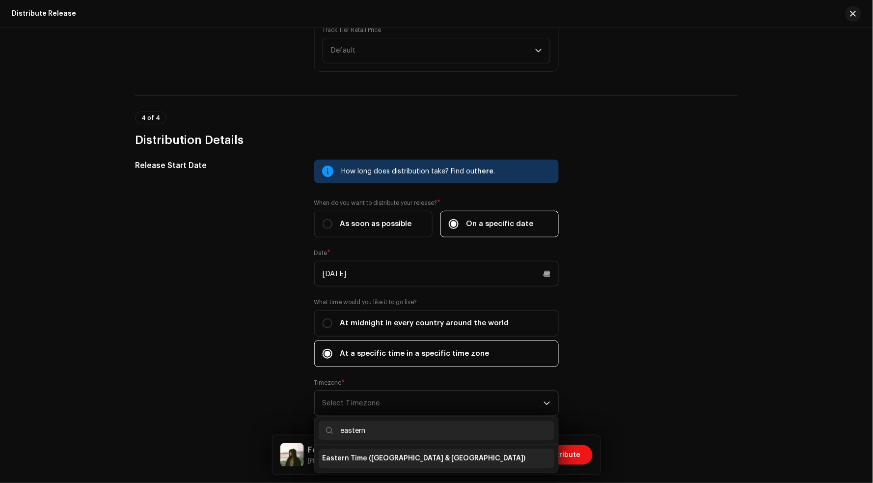
type input "eastern"
click at [367, 461] on span "Eastern Time (US & Canada)" at bounding box center [424, 459] width 203 height 10
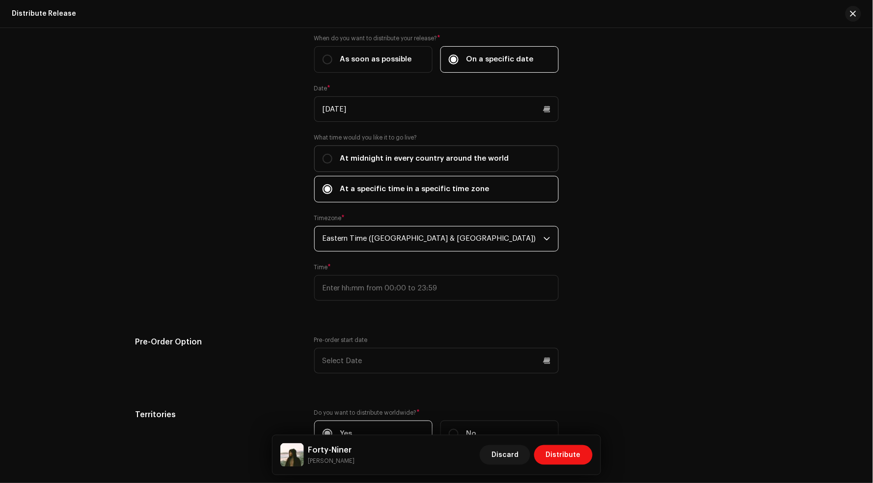
scroll to position [1724, 0]
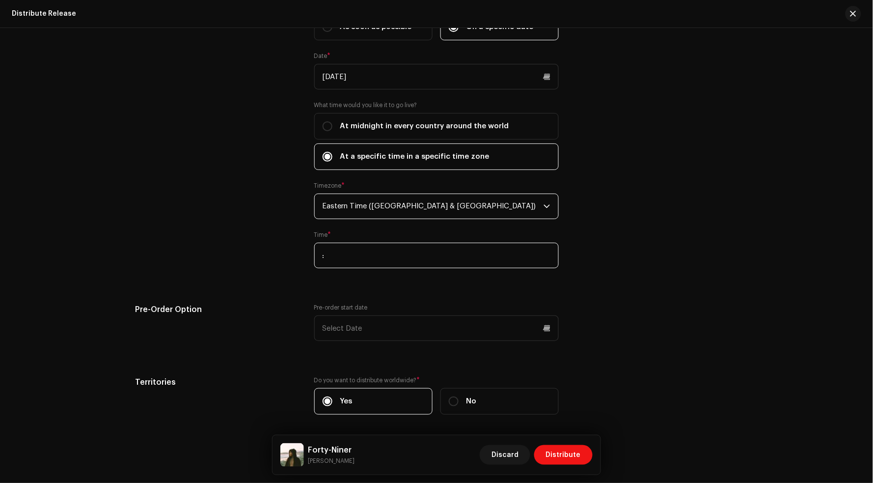
click at [368, 253] on input ":" at bounding box center [436, 256] width 245 height 26
type input "00:00"
click at [644, 287] on div "Release Start Date How long does distribution take? Find out here . When do you…" at bounding box center [436, 195] width 603 height 464
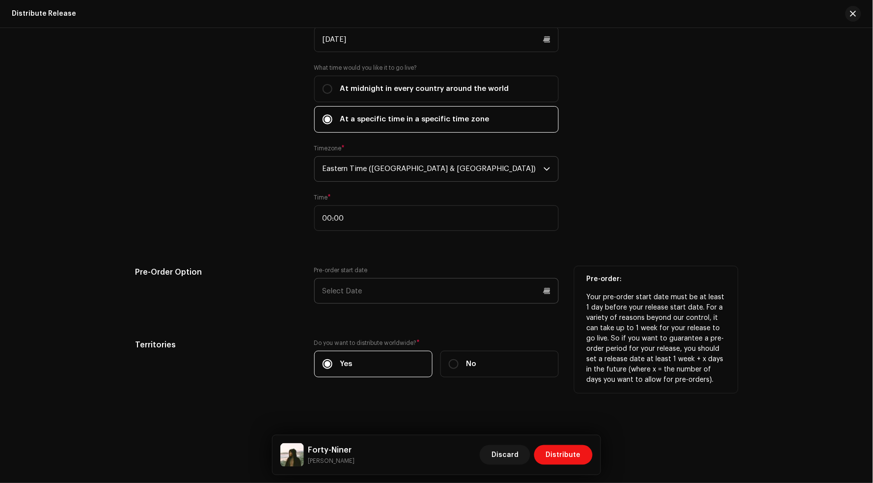
scroll to position [1761, 0]
click at [490, 288] on input "text" at bounding box center [436, 292] width 245 height 26
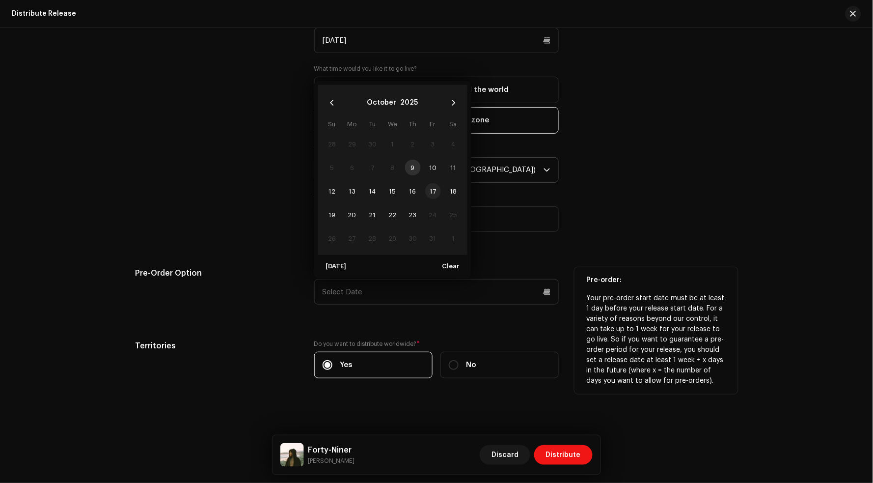
click at [431, 191] on span "17" at bounding box center [433, 191] width 16 height 16
type input "10/17/2025"
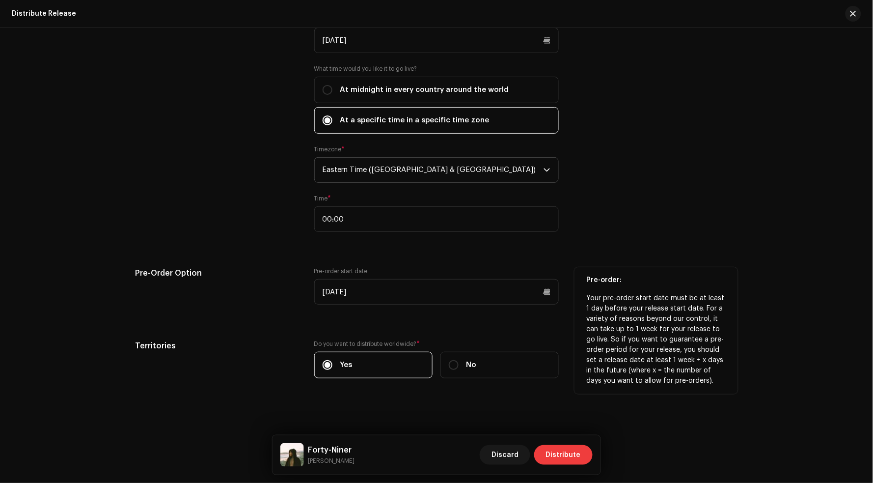
click at [562, 457] on span "Distribute" at bounding box center [563, 455] width 35 height 20
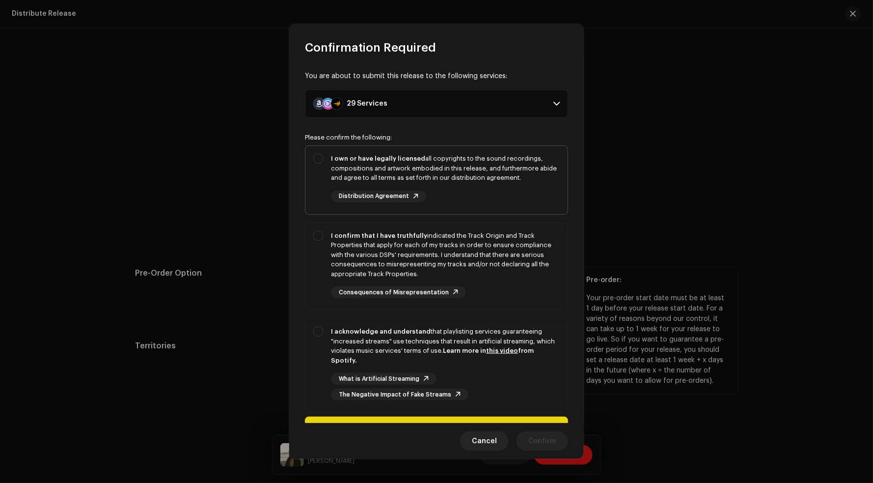
click at [469, 146] on div "I own or have legally licensed all copyrights to the sound recordings, composit…" at bounding box center [436, 178] width 262 height 64
checkbox input "true"
click at [494, 257] on div "I confirm that I have truthfully indicated the Track Origin and Track Propertie…" at bounding box center [445, 255] width 229 height 48
checkbox input "true"
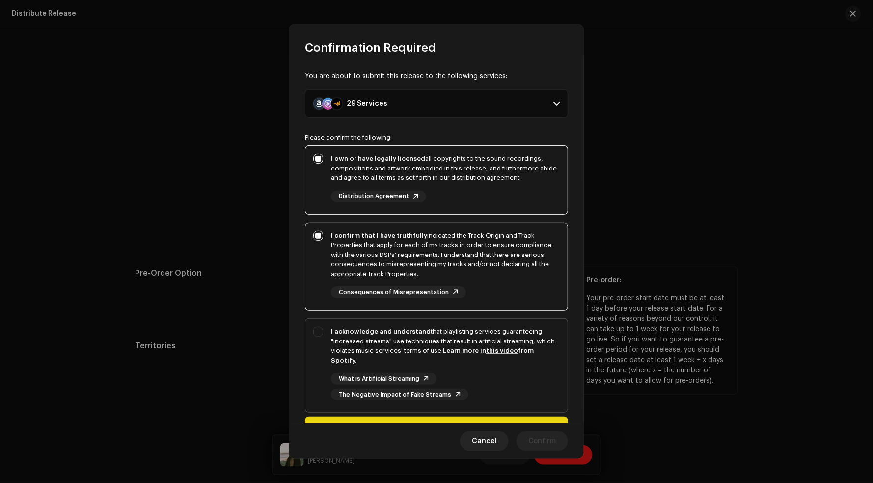
click at [482, 356] on div "I acknowledge and understand that playlisting services guaranteeing "increased …" at bounding box center [445, 346] width 229 height 38
checkbox input "true"
click at [549, 441] on span "Confirm" at bounding box center [542, 441] width 28 height 20
